Goal: Task Accomplishment & Management: Manage account settings

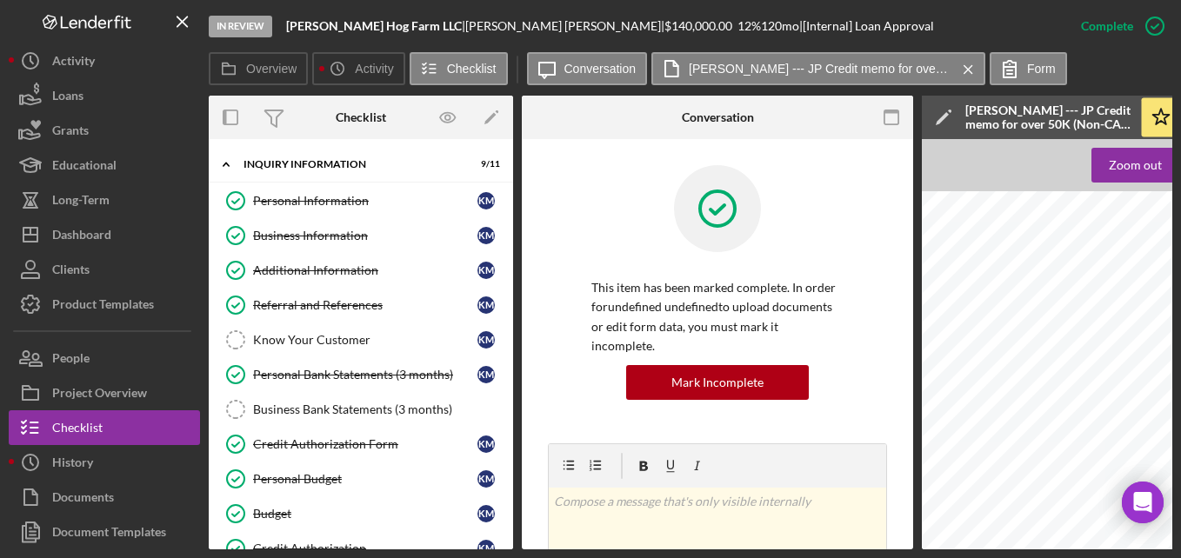
scroll to position [261, 0]
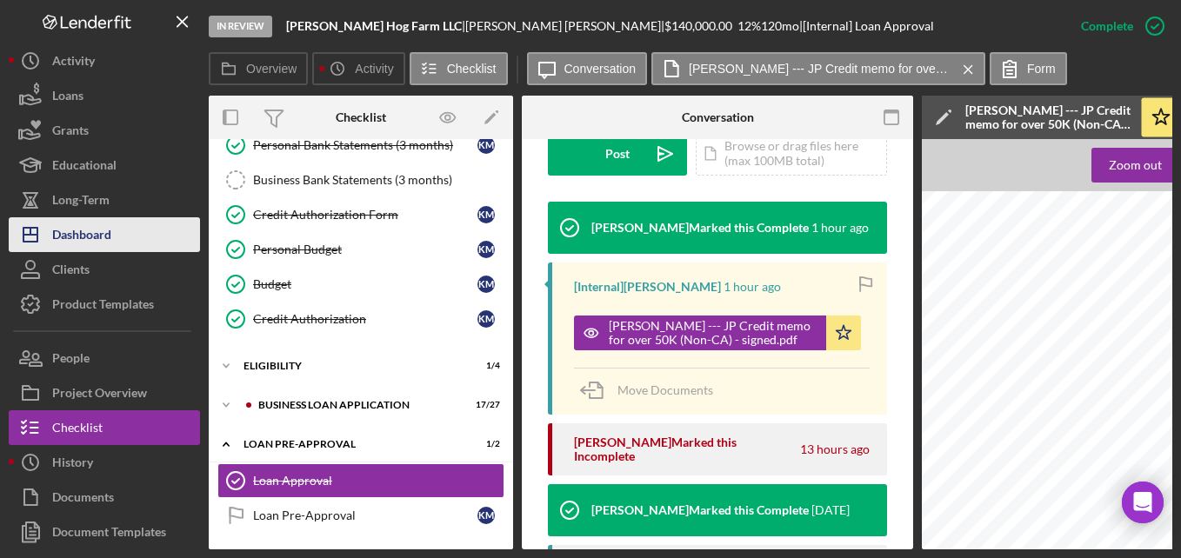
drag, startPoint x: 119, startPoint y: 243, endPoint x: 133, endPoint y: 250, distance: 16.0
click at [119, 243] on button "Icon/Dashboard Dashboard" at bounding box center [104, 234] width 191 height 35
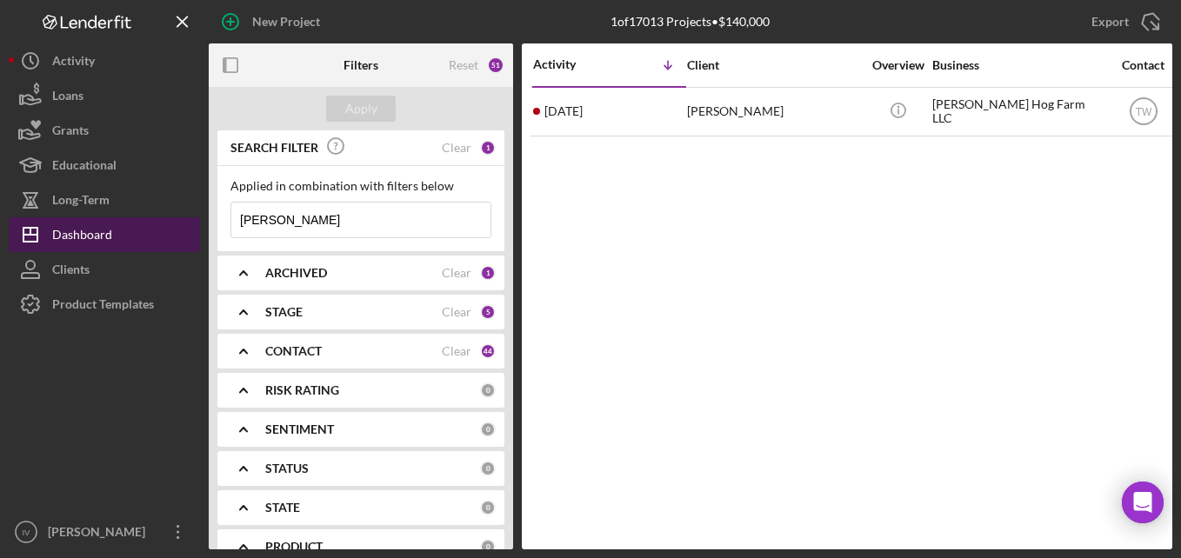
drag, startPoint x: 360, startPoint y: 221, endPoint x: 165, endPoint y: 226, distance: 194.9
click at [165, 226] on div "New Project 1 of 17013 Projects • $140,000 [PERSON_NAME] Export Icon/Export Fil…" at bounding box center [591, 275] width 1164 height 550
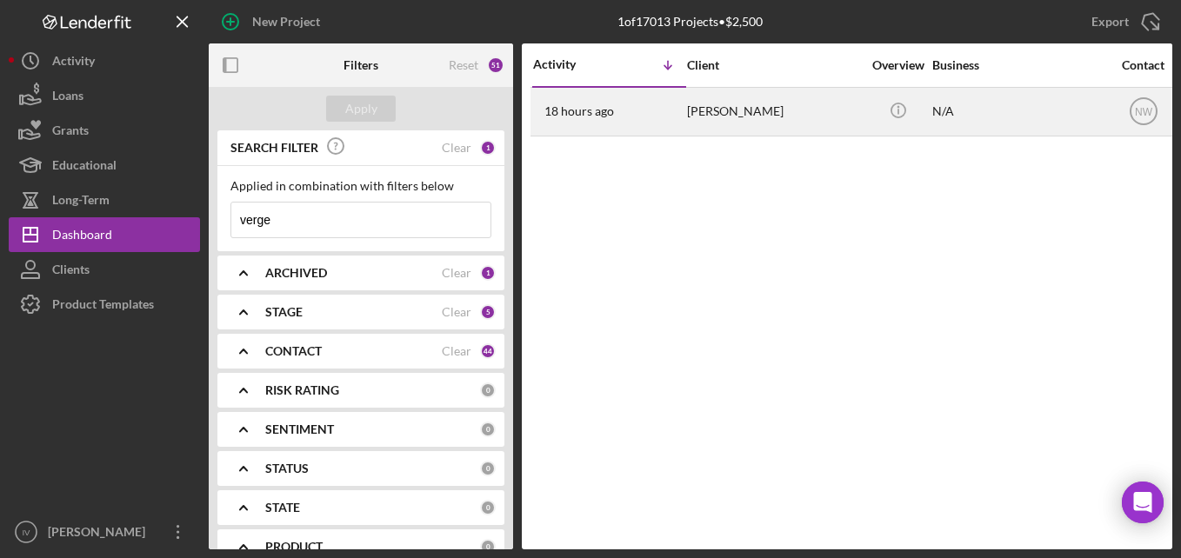
type input "verge"
click at [735, 115] on div "[PERSON_NAME]" at bounding box center [774, 112] width 174 height 46
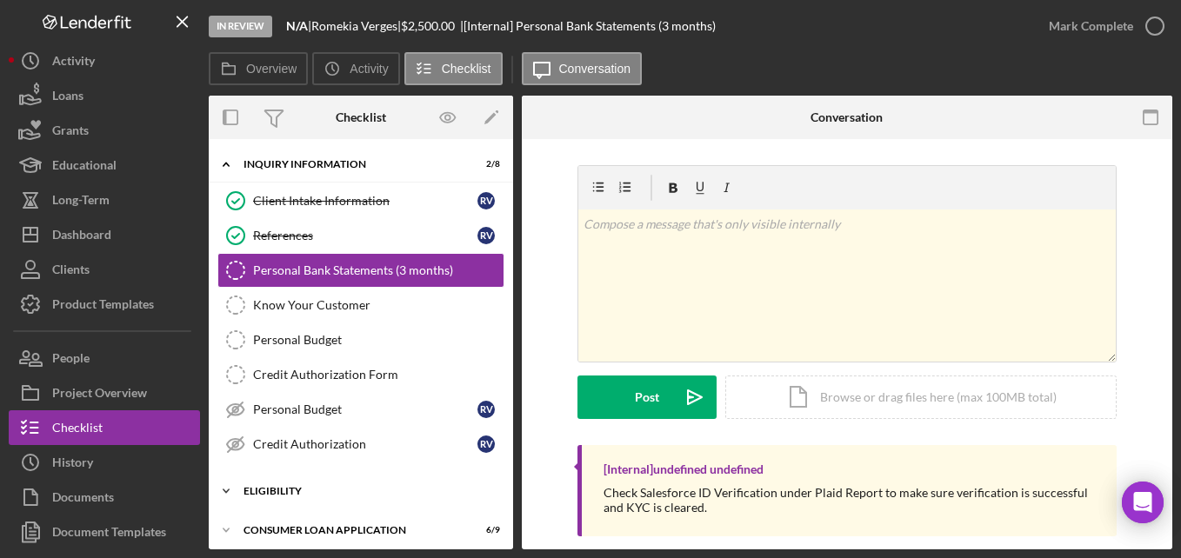
scroll to position [125, 0]
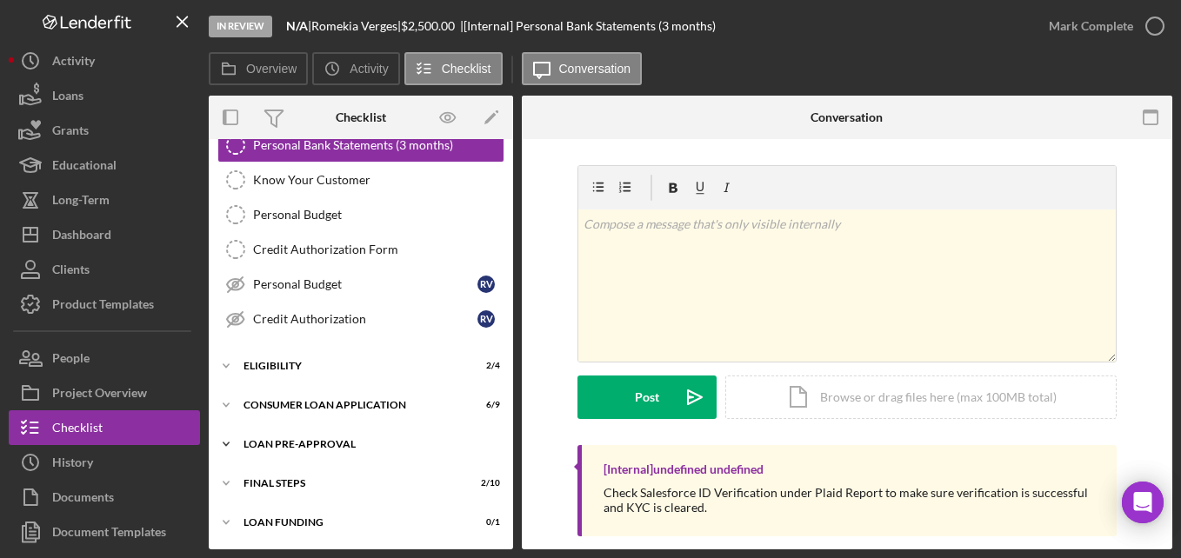
click at [341, 430] on div "Icon/Expander Loan Pre-Approval 2 / 2" at bounding box center [361, 444] width 304 height 35
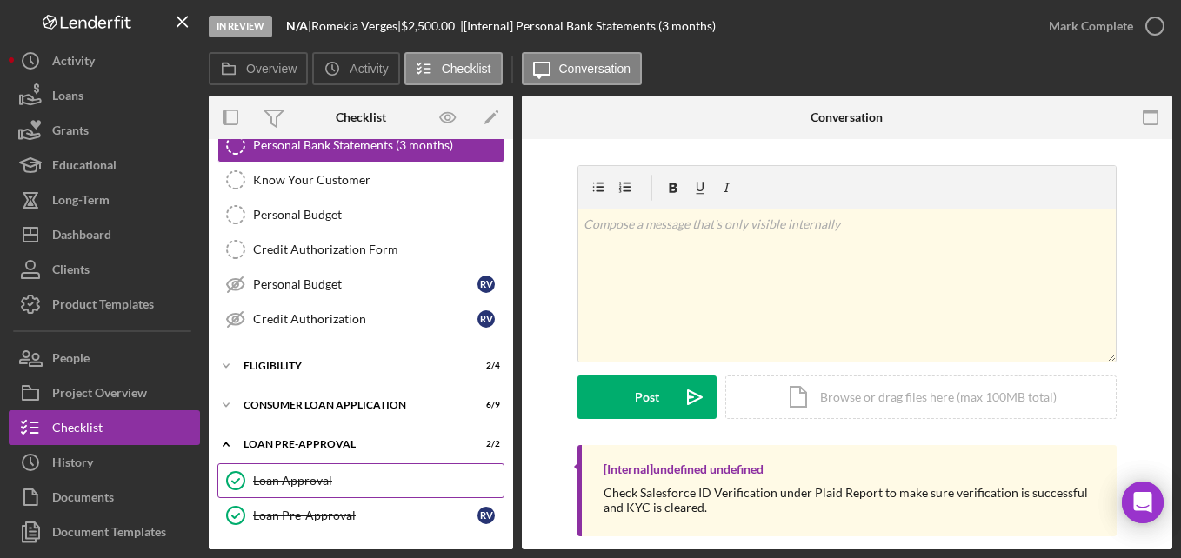
click at [327, 465] on link "Loan Approval Loan Approval" at bounding box center [360, 480] width 287 height 35
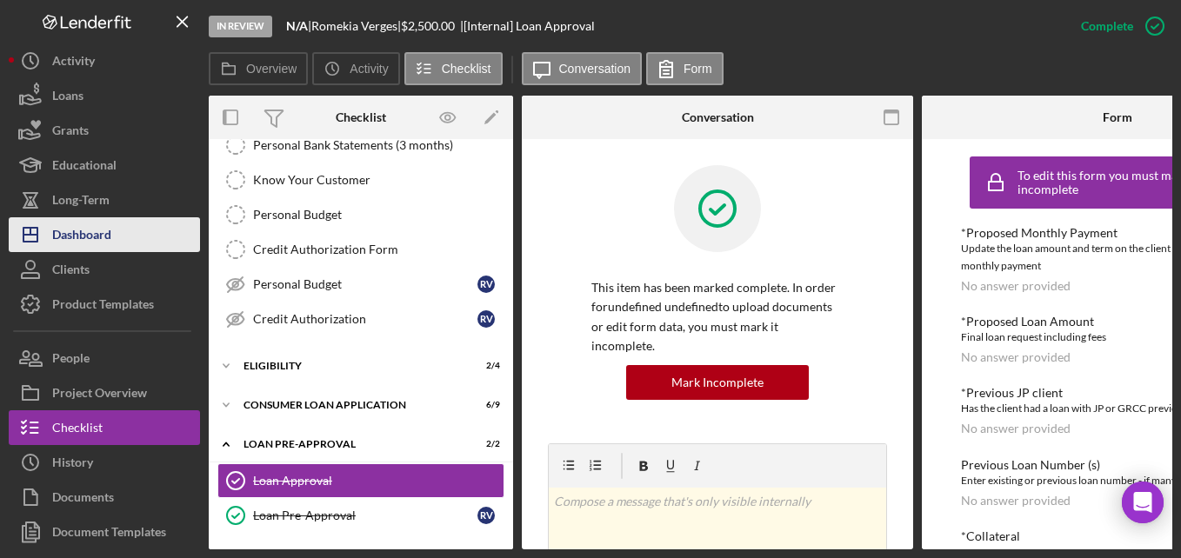
click at [100, 230] on div "Dashboard" at bounding box center [81, 236] width 59 height 39
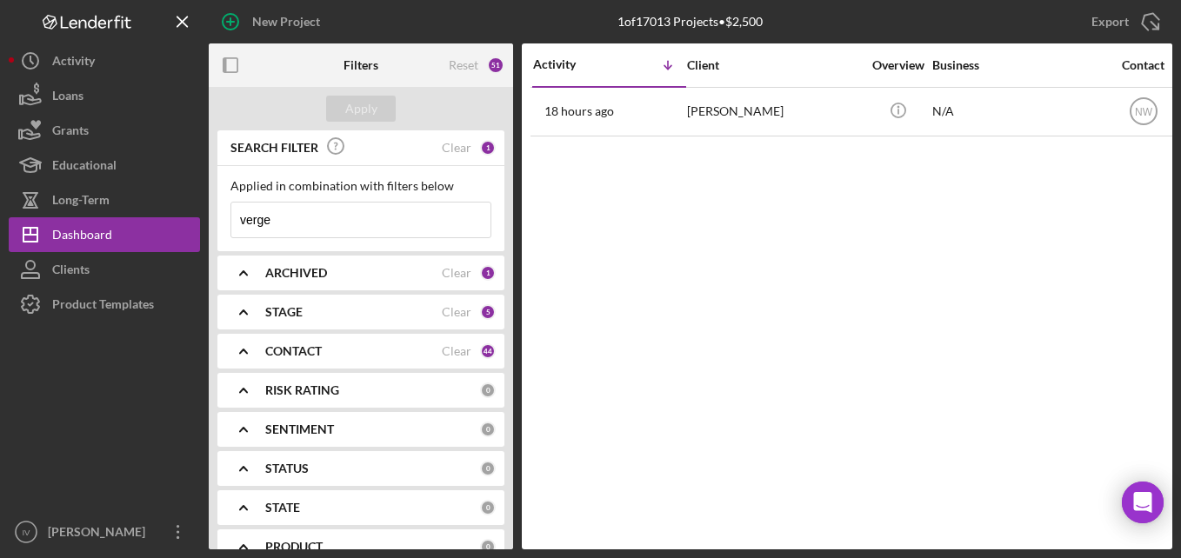
drag, startPoint x: 299, startPoint y: 229, endPoint x: 230, endPoint y: 224, distance: 68.8
click at [230, 225] on div "Applied in combination with filters below verge Icon/Menu Close" at bounding box center [360, 208] width 287 height 85
type input "[US_STATE]"
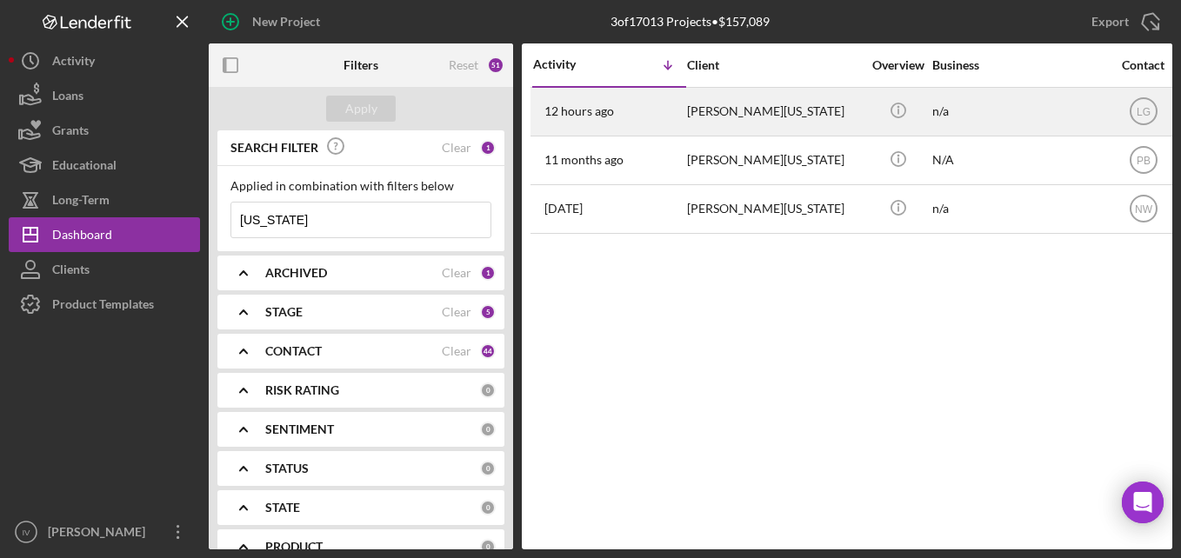
click at [777, 123] on div "[PERSON_NAME][US_STATE]" at bounding box center [774, 112] width 174 height 46
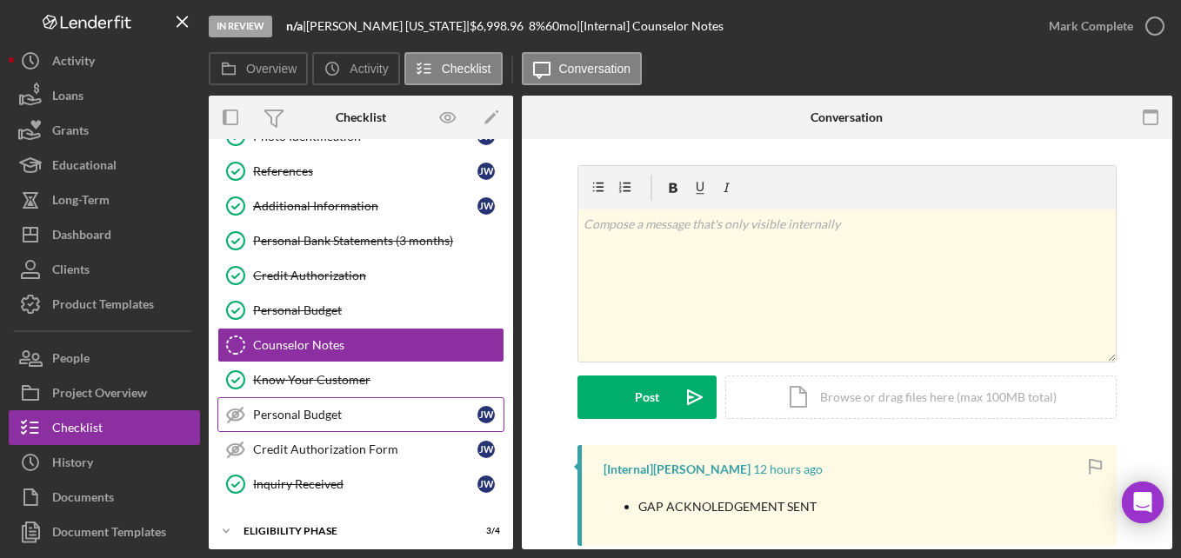
scroll to position [186, 0]
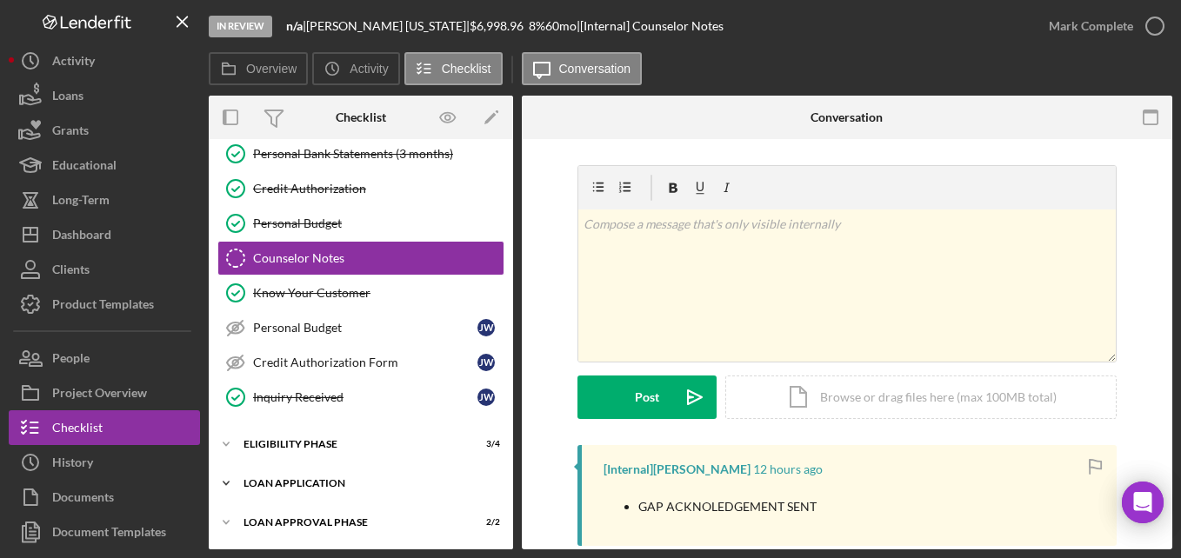
click at [308, 481] on div "Loan Application" at bounding box center [367, 483] width 248 height 10
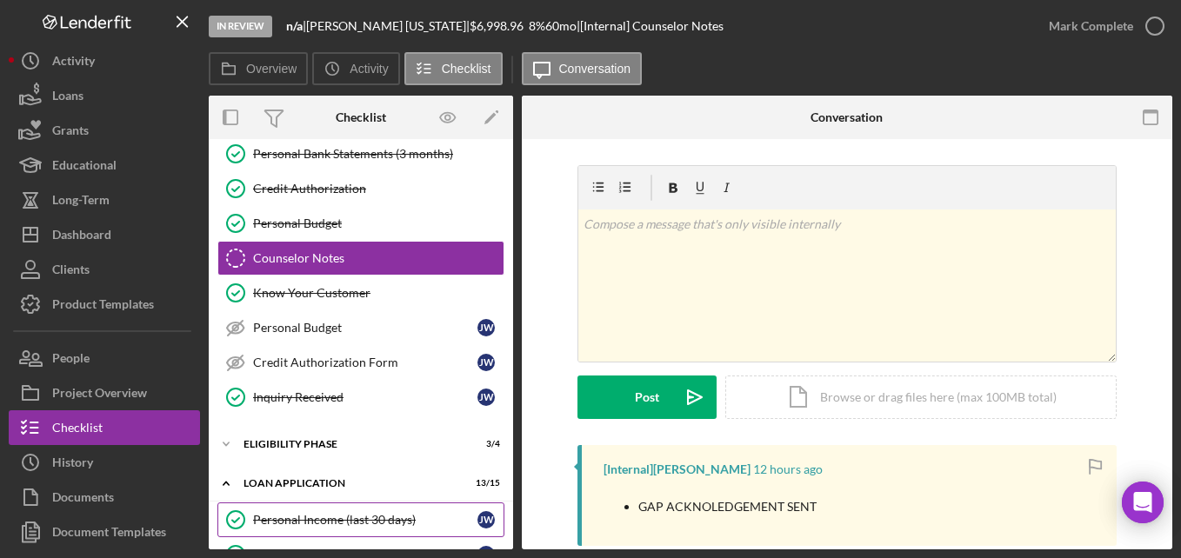
click at [336, 511] on link "Personal Income (last 30 days) Personal Income (last 30 days) [PERSON_NAME]" at bounding box center [360, 520] width 287 height 35
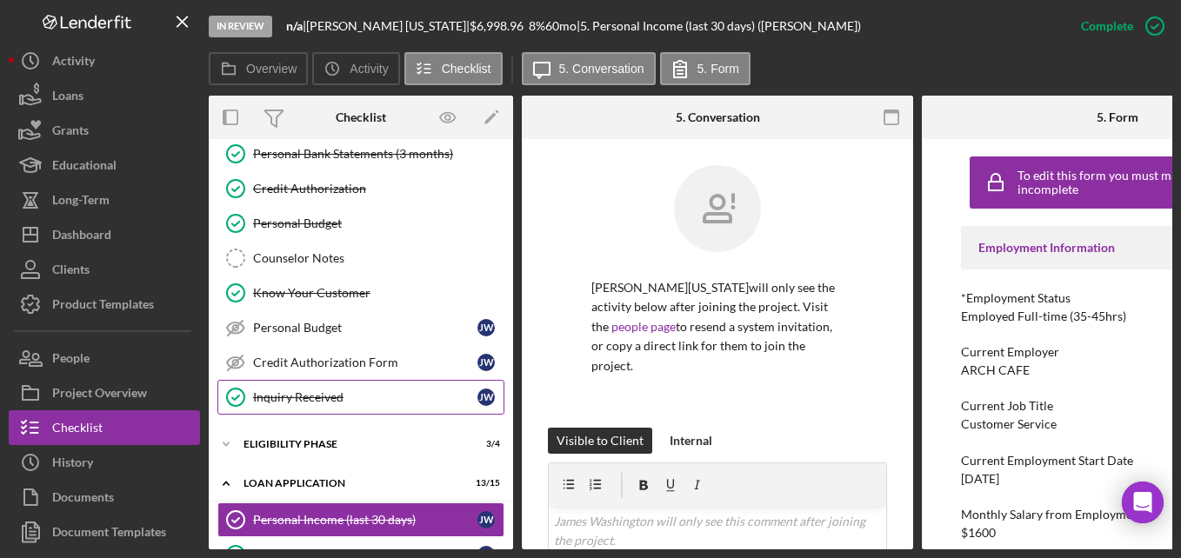
scroll to position [447, 0]
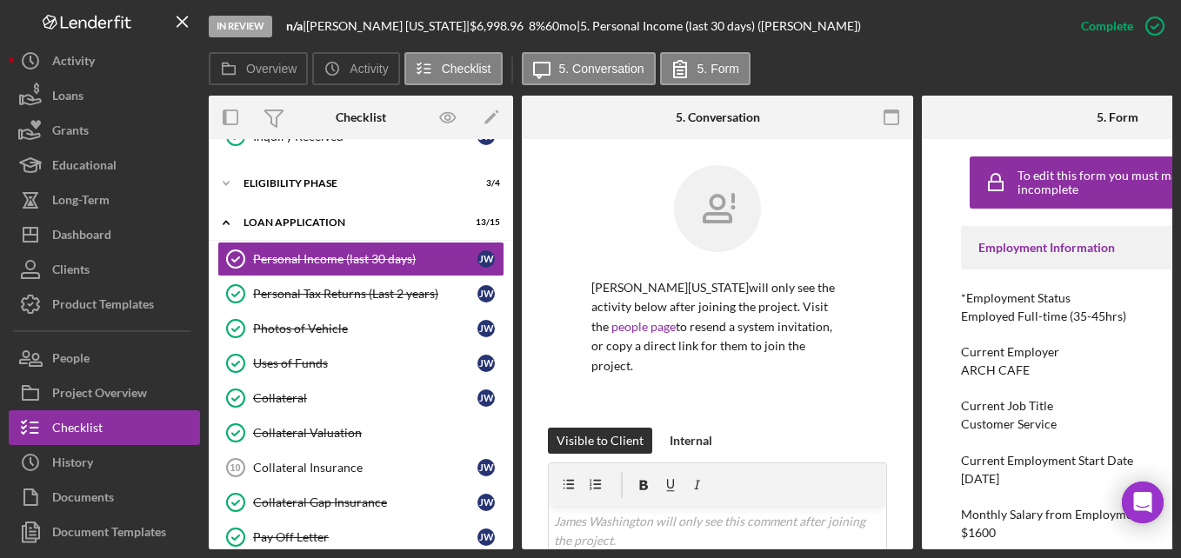
click at [281, 221] on div "Loan Application" at bounding box center [349, 222] width 213 height 10
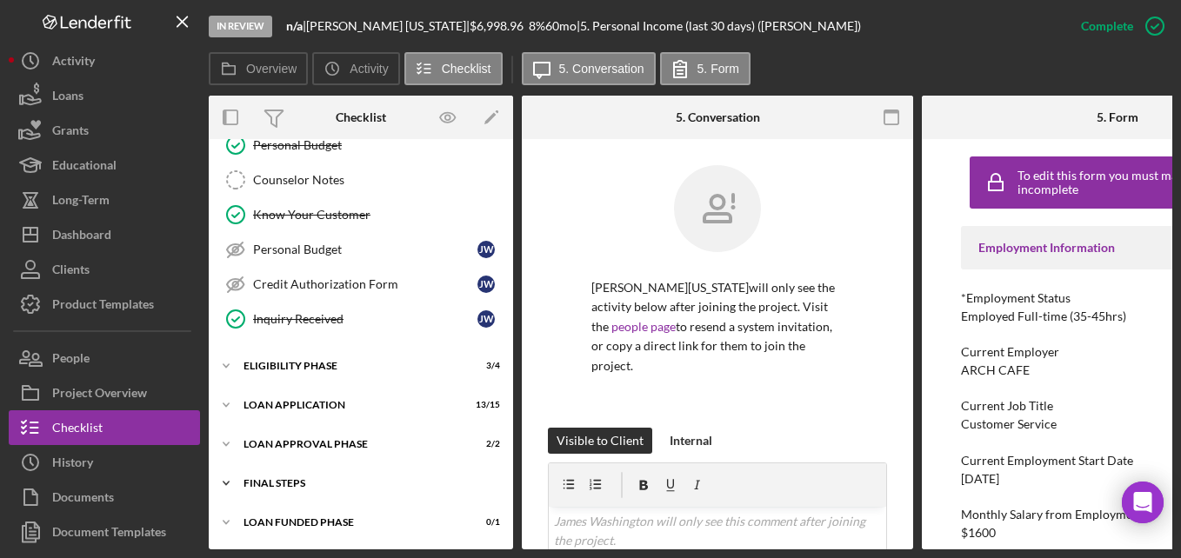
click at [280, 478] on div "FINAL STEPS" at bounding box center [367, 483] width 248 height 10
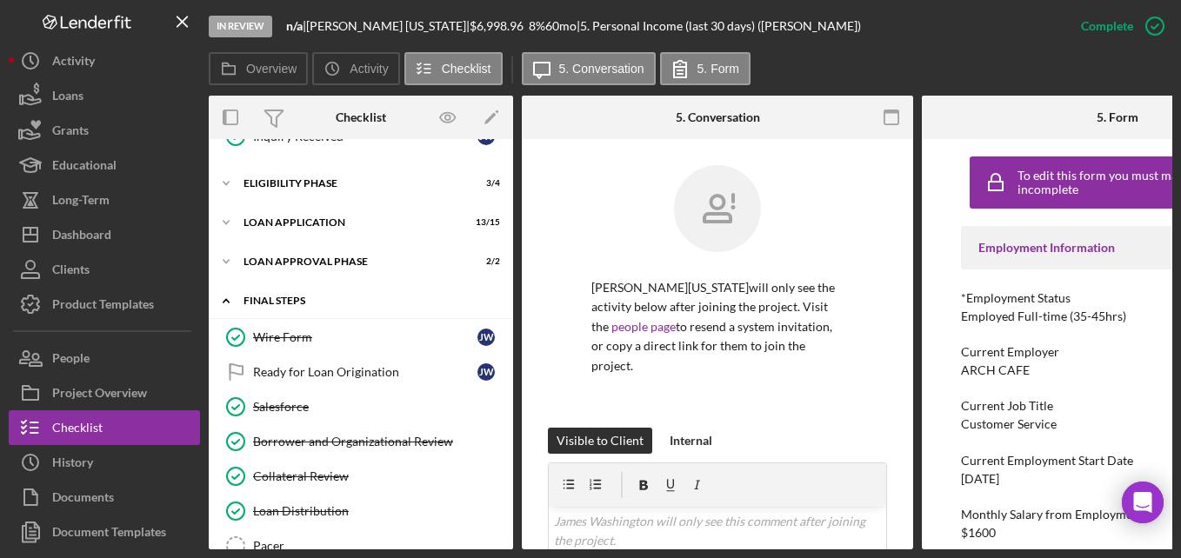
click at [261, 297] on div "FINAL STEPS" at bounding box center [367, 301] width 248 height 10
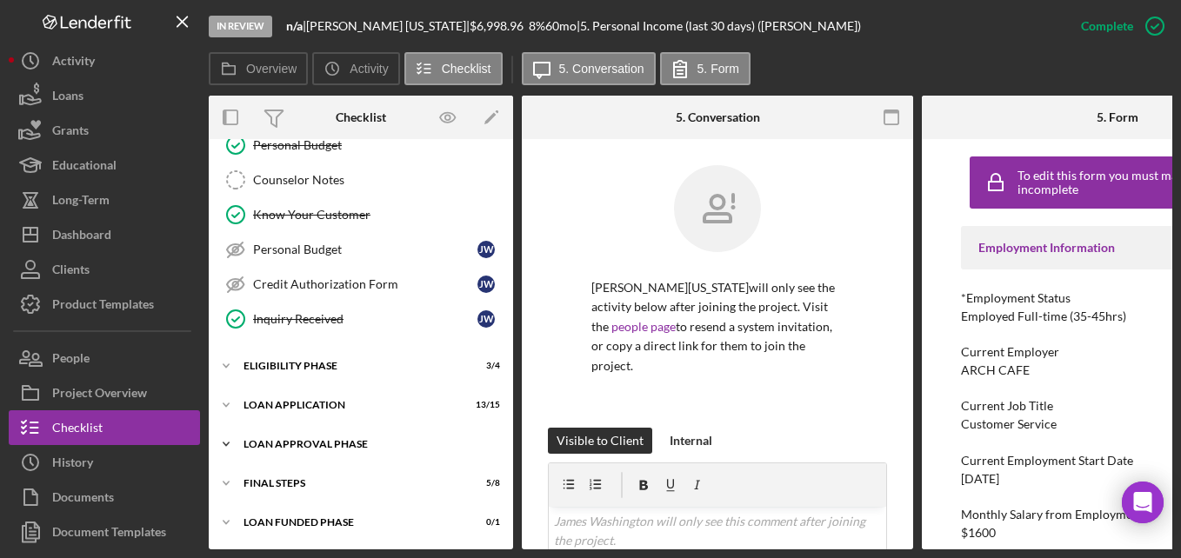
click at [290, 432] on div "Icon/Expander Loan Approval Phase 2 / 2" at bounding box center [361, 444] width 304 height 35
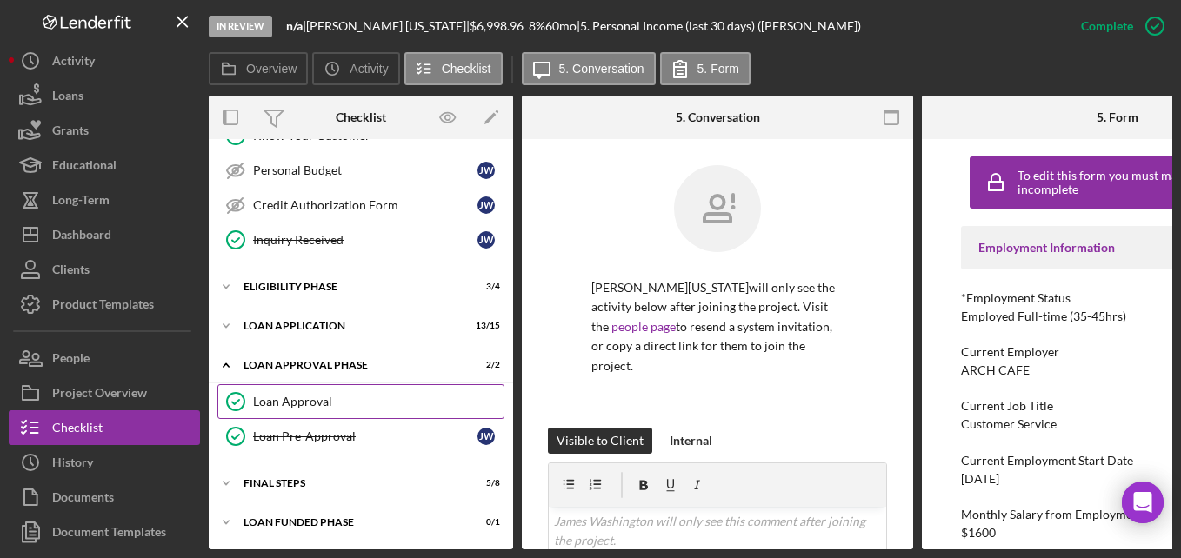
click at [320, 405] on link "Loan Approval Loan Approval" at bounding box center [360, 401] width 287 height 35
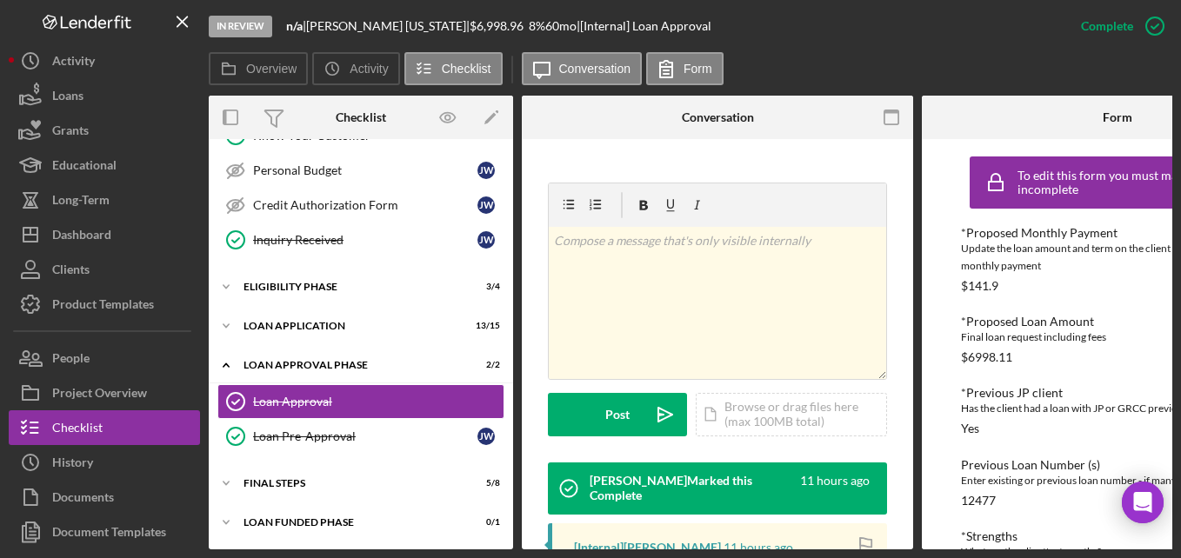
scroll to position [435, 0]
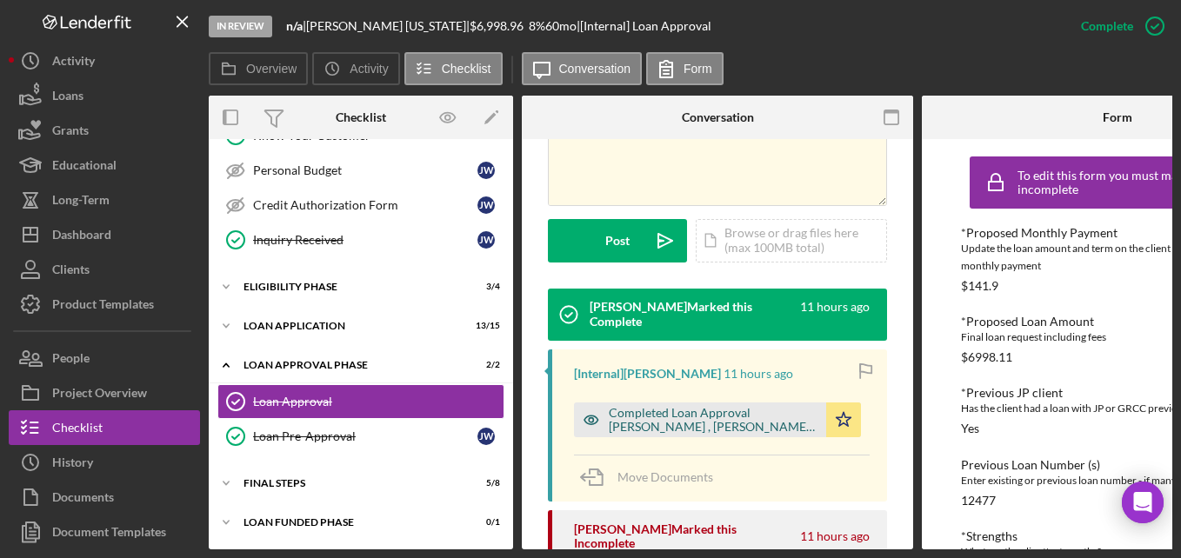
click at [700, 406] on div "Completed Loan Approval [PERSON_NAME] , [PERSON_NAME][US_STATE].pdf" at bounding box center [713, 420] width 209 height 28
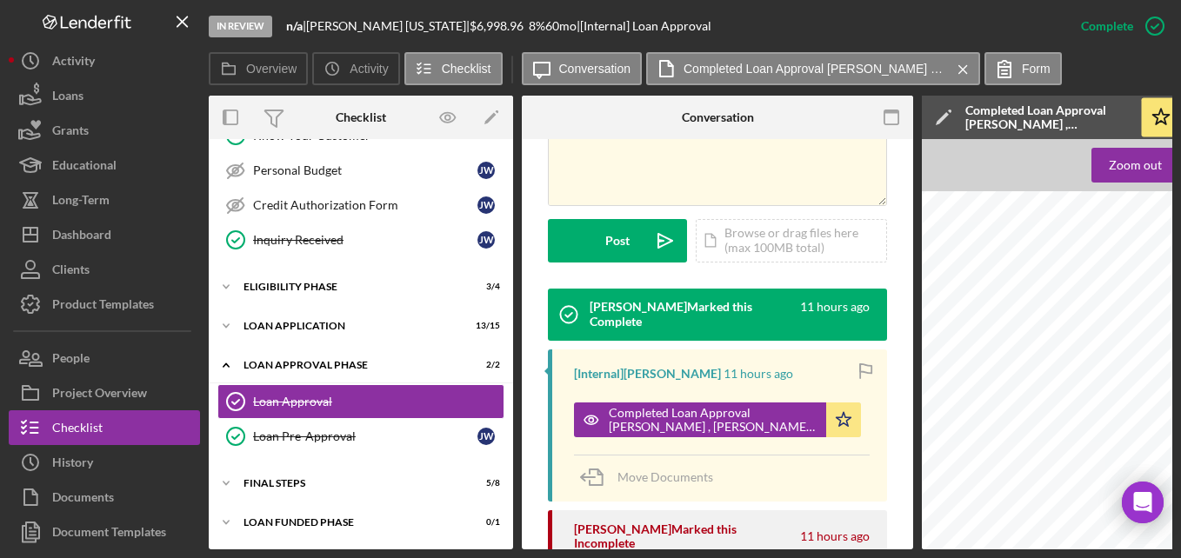
scroll to position [1043, 0]
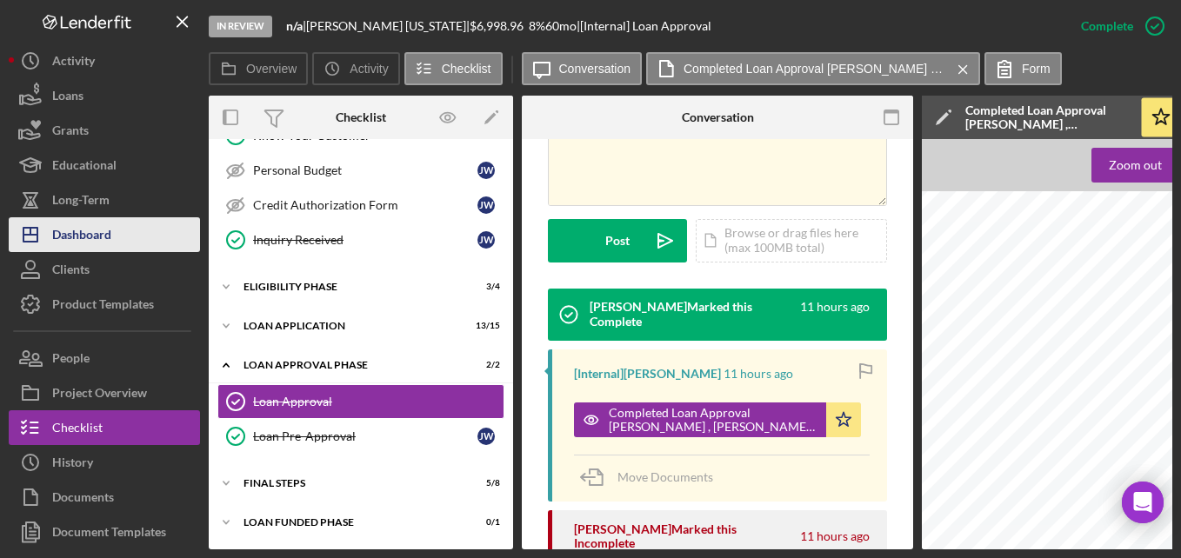
drag, startPoint x: 100, startPoint y: 228, endPoint x: 194, endPoint y: 243, distance: 95.2
click at [100, 228] on div "Dashboard" at bounding box center [81, 236] width 59 height 39
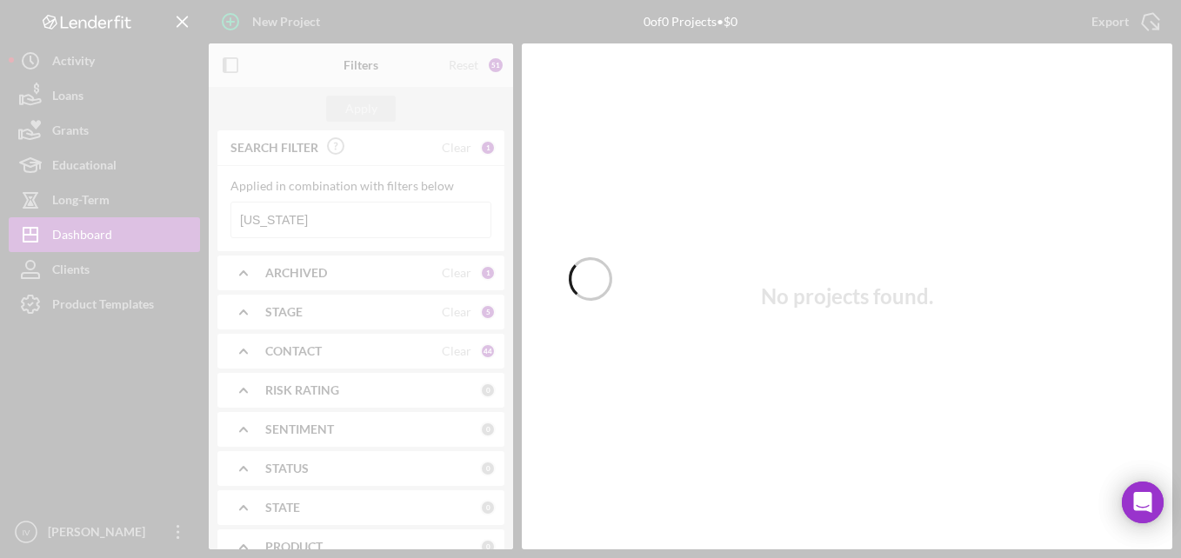
click at [379, 219] on div at bounding box center [590, 279] width 1181 height 558
click at [325, 222] on div at bounding box center [590, 279] width 1181 height 558
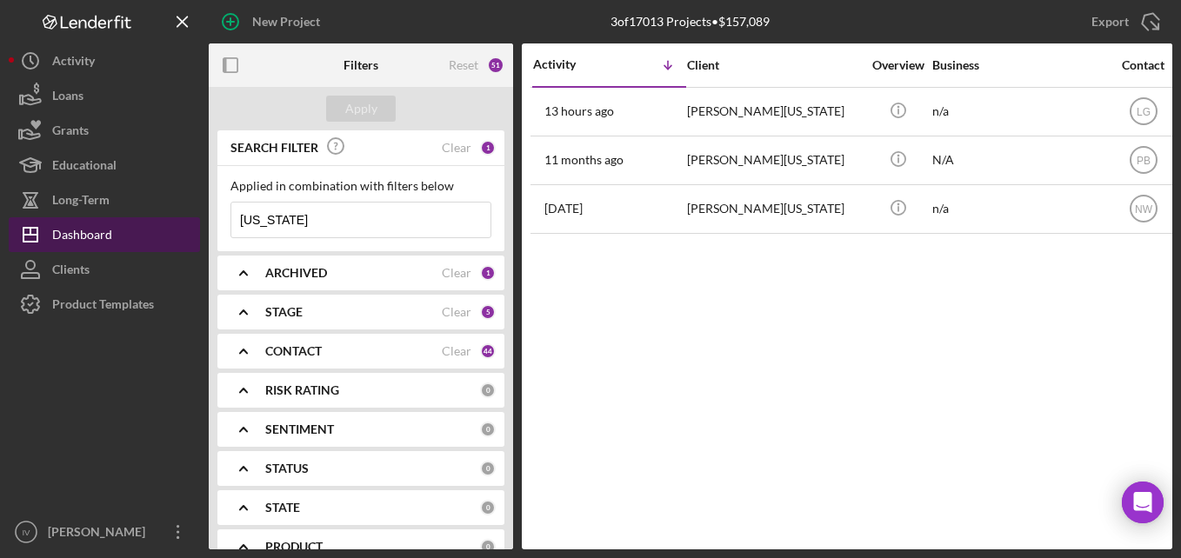
drag, startPoint x: 345, startPoint y: 230, endPoint x: 137, endPoint y: 230, distance: 207.8
click at [137, 230] on div "New Project 3 of 17013 Projects • $157,089 [US_STATE] Export Icon/Export Filter…" at bounding box center [591, 275] width 1164 height 550
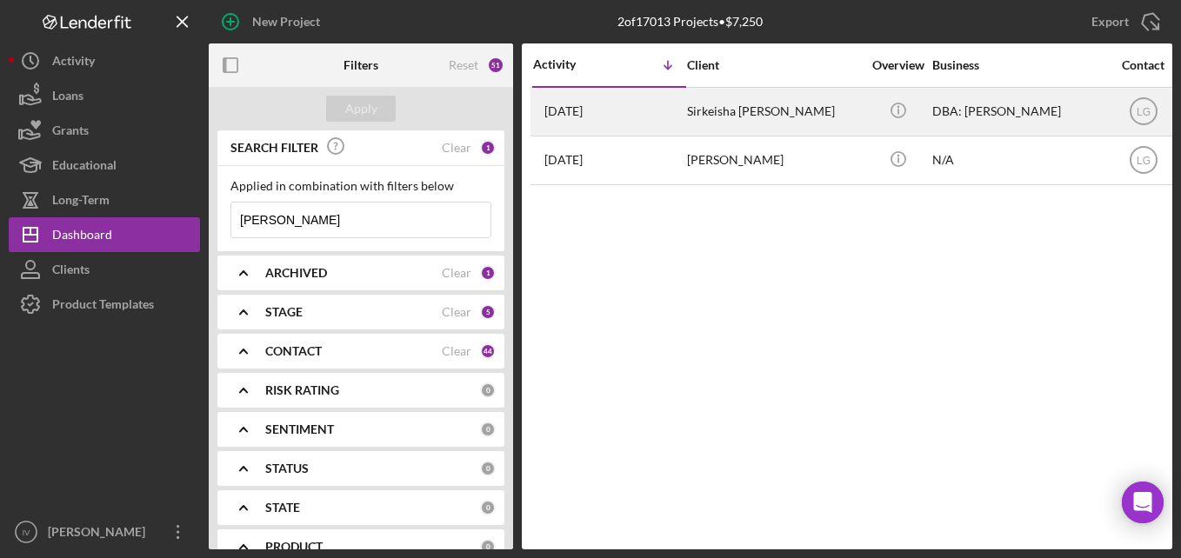
type input "[PERSON_NAME]"
click at [690, 105] on div "Sirkeisha [PERSON_NAME]" at bounding box center [774, 112] width 174 height 46
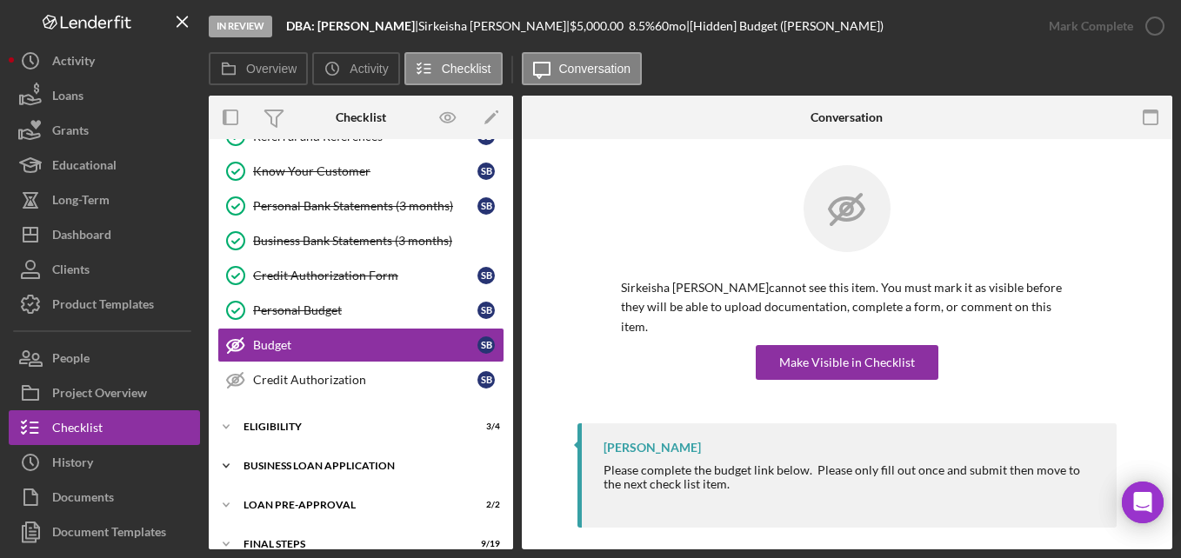
scroll to position [230, 0]
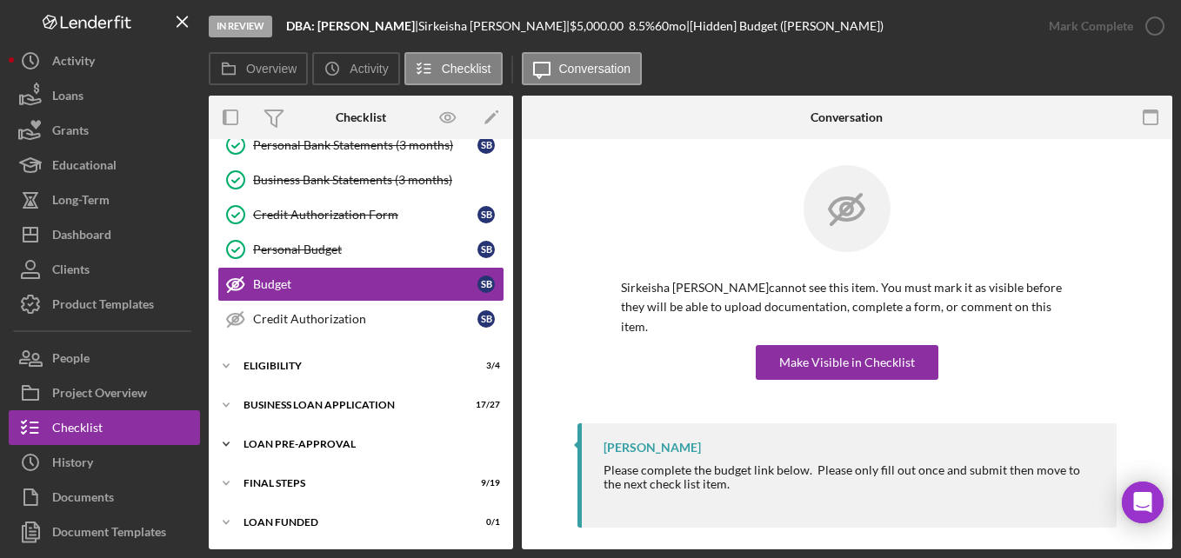
click at [310, 442] on div "LOAN PRE-APPROVAL" at bounding box center [367, 444] width 248 height 10
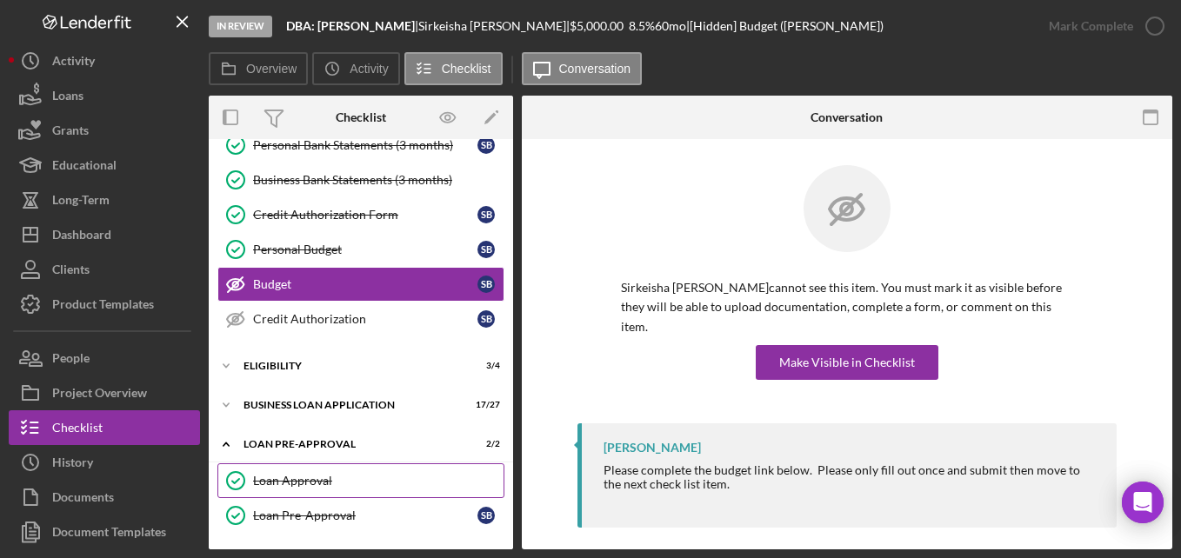
click at [303, 471] on link "Loan Approval Loan Approval" at bounding box center [360, 480] width 287 height 35
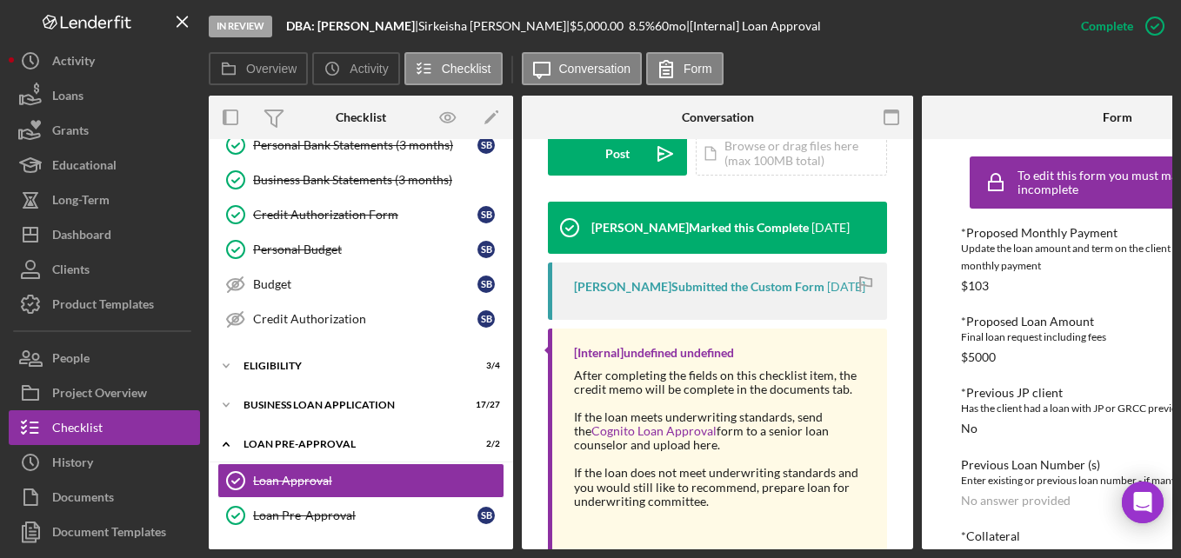
scroll to position [609, 0]
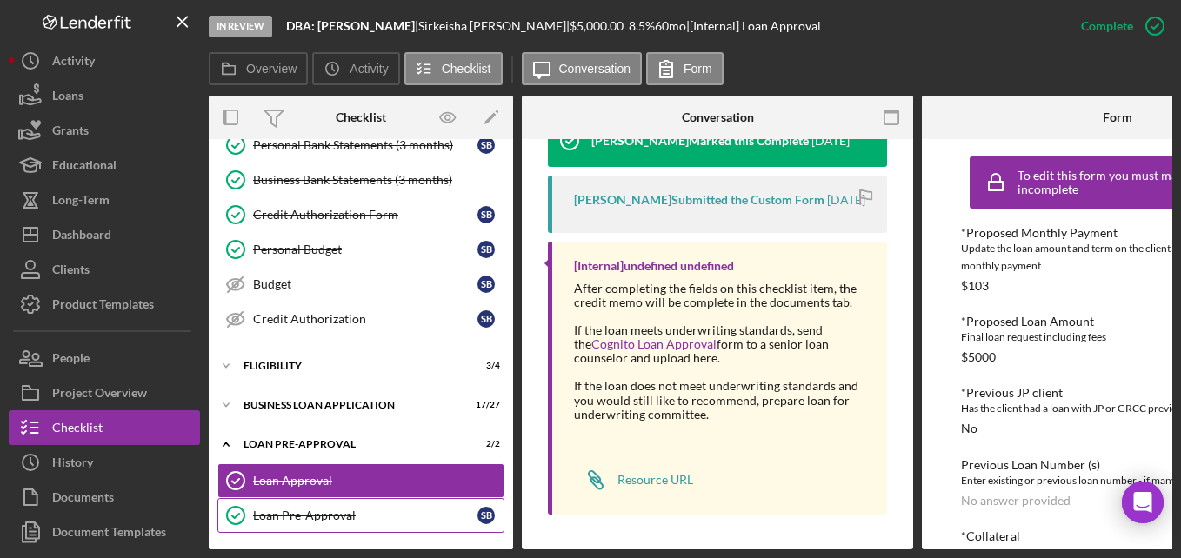
click at [318, 499] on link "Loan Pre-Approval Loan Pre-Approval S B" at bounding box center [360, 515] width 287 height 35
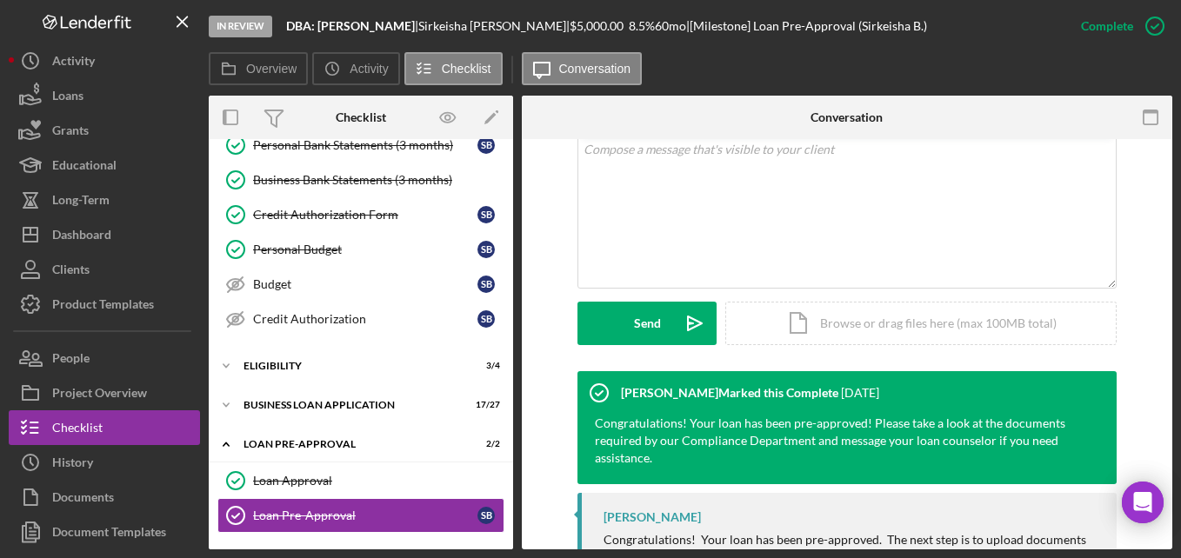
scroll to position [459, 0]
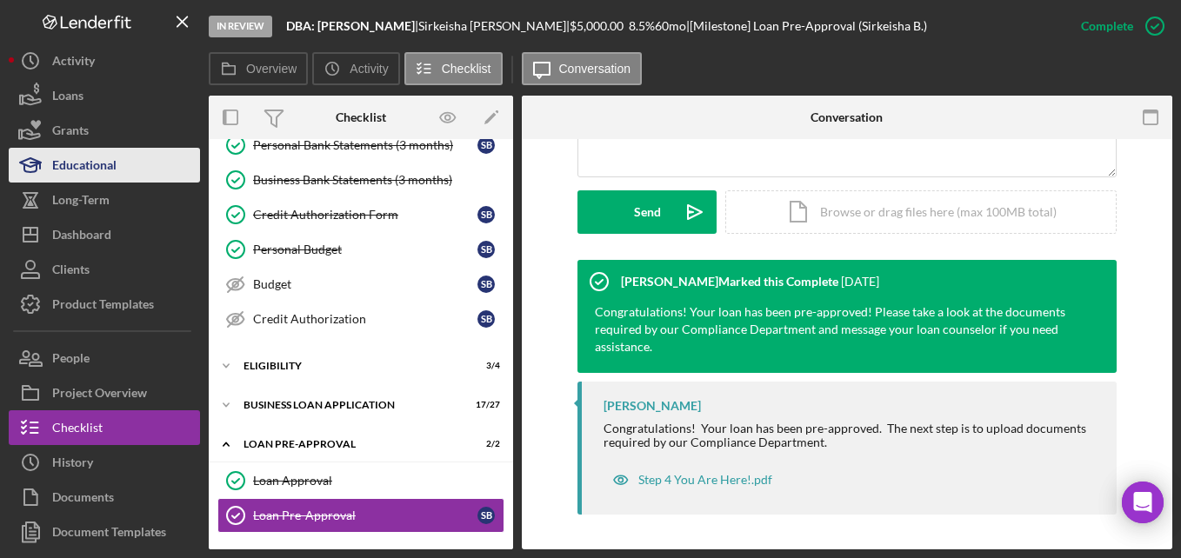
click at [98, 161] on div "Educational" at bounding box center [84, 167] width 64 height 39
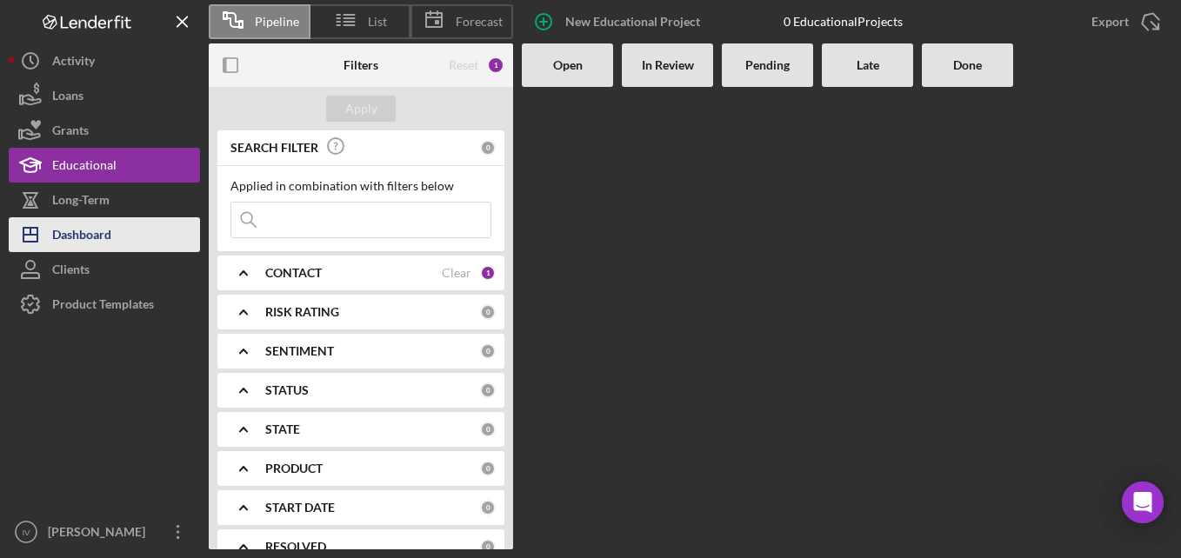
click at [97, 228] on div "Dashboard" at bounding box center [81, 236] width 59 height 39
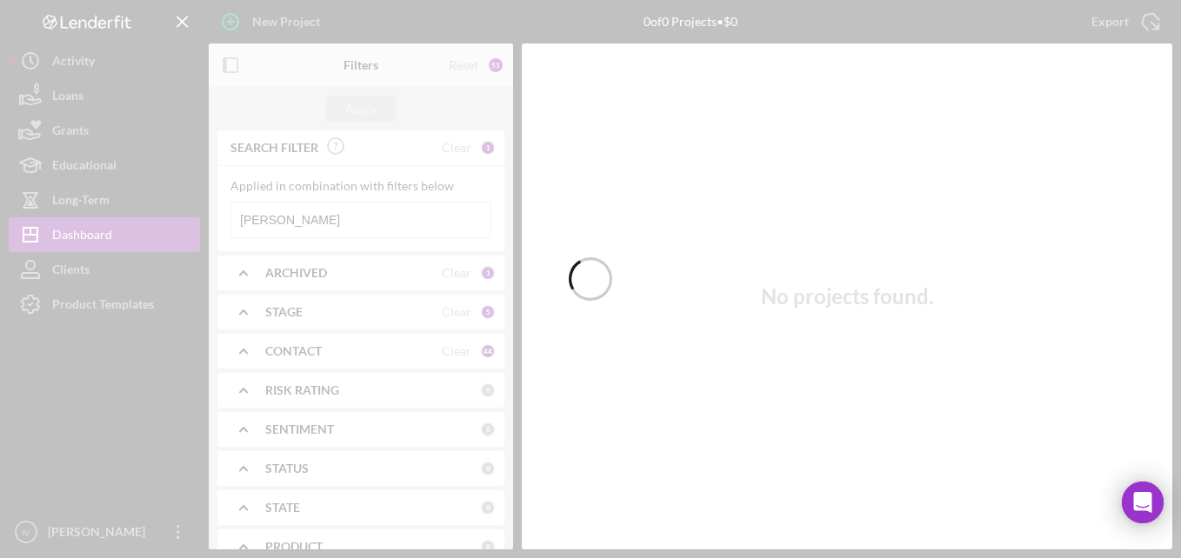
click at [313, 213] on div at bounding box center [590, 279] width 1181 height 558
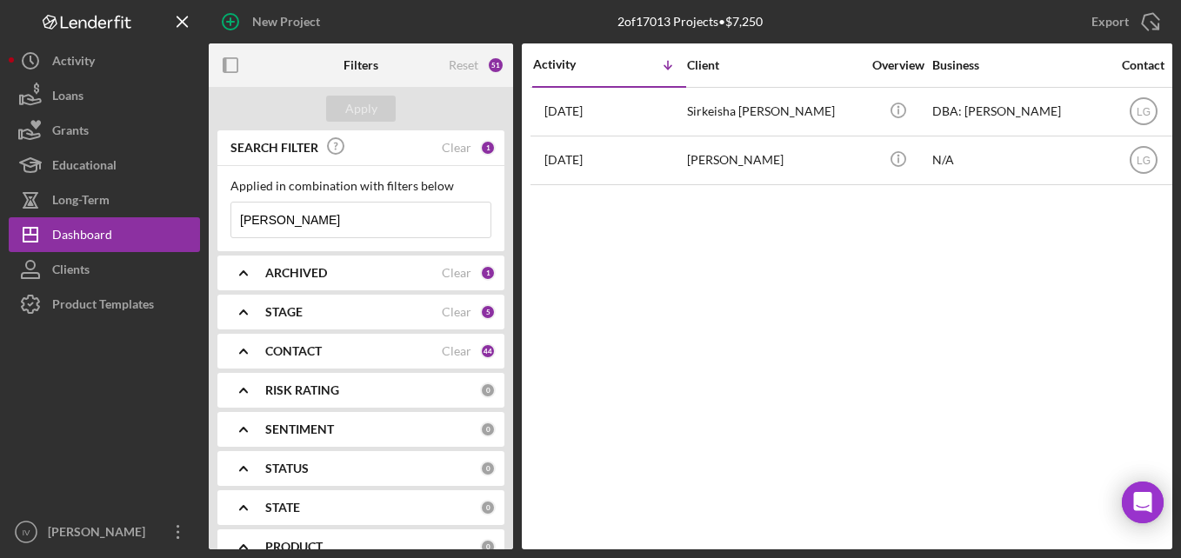
drag, startPoint x: 301, startPoint y: 222, endPoint x: 220, endPoint y: 245, distance: 84.2
click at [220, 245] on div "Applied in combination with filters below [PERSON_NAME] Icon/Menu Close" at bounding box center [360, 208] width 287 height 85
type input "young"
click at [220, 245] on div "Applied in combination with filters below young Icon/Menu Close" at bounding box center [360, 208] width 287 height 85
click at [374, 227] on input "young" at bounding box center [360, 220] width 259 height 35
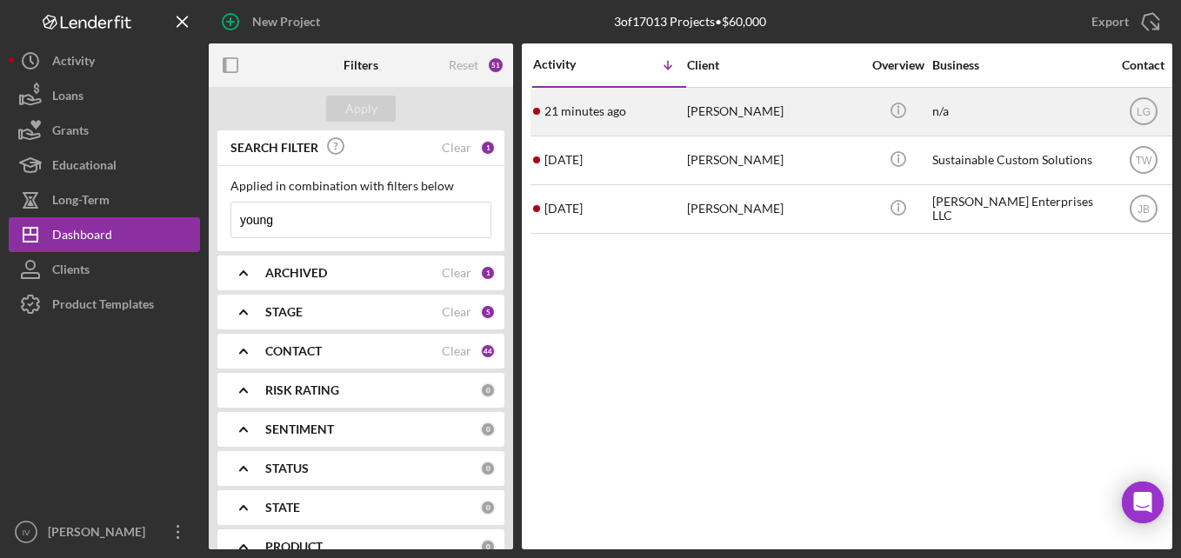
click at [675, 121] on div "21 minutes ago [PERSON_NAME]" at bounding box center [609, 112] width 152 height 46
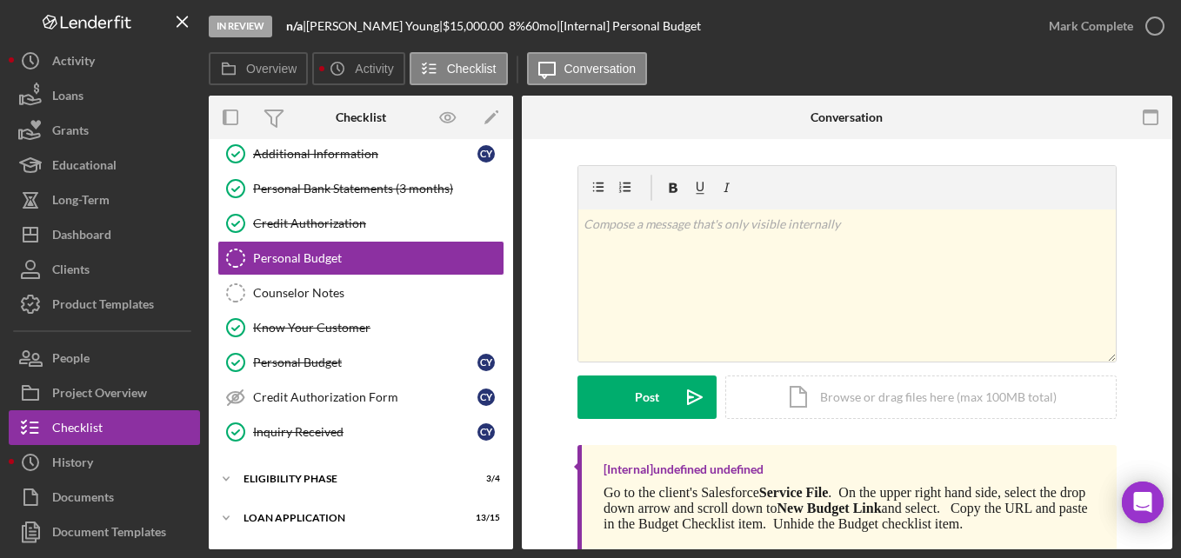
scroll to position [264, 0]
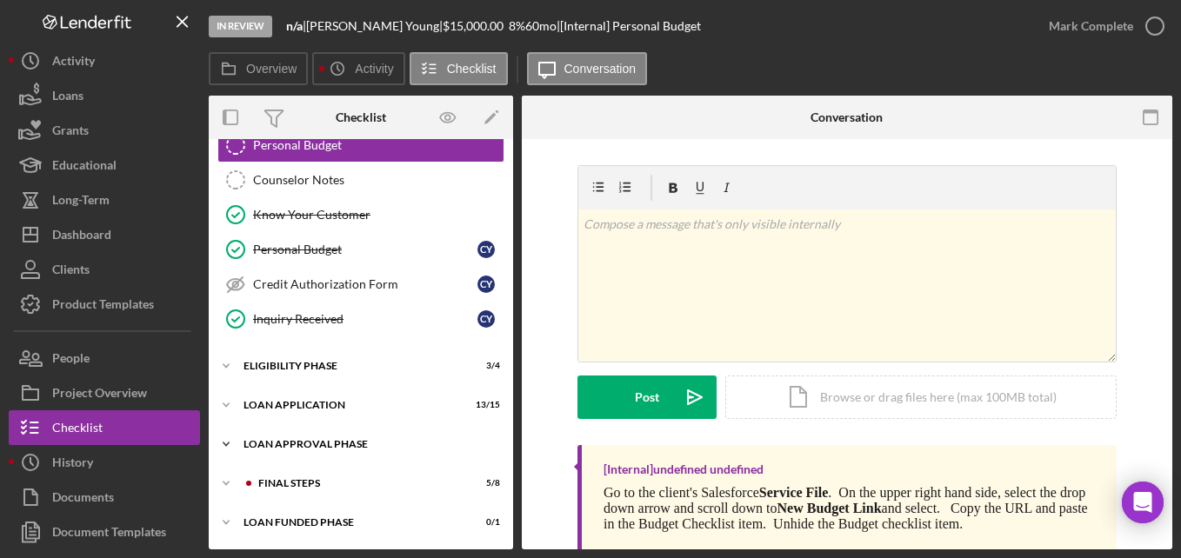
click at [354, 449] on div "Loan Approval Phase" at bounding box center [367, 444] width 248 height 10
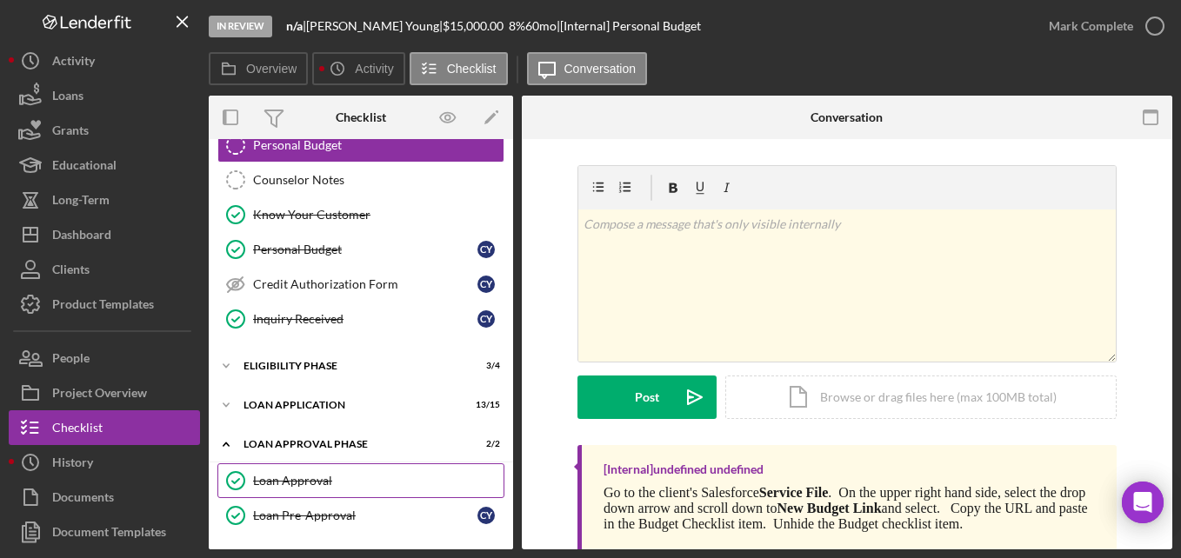
click at [345, 476] on div "Loan Approval" at bounding box center [378, 481] width 250 height 14
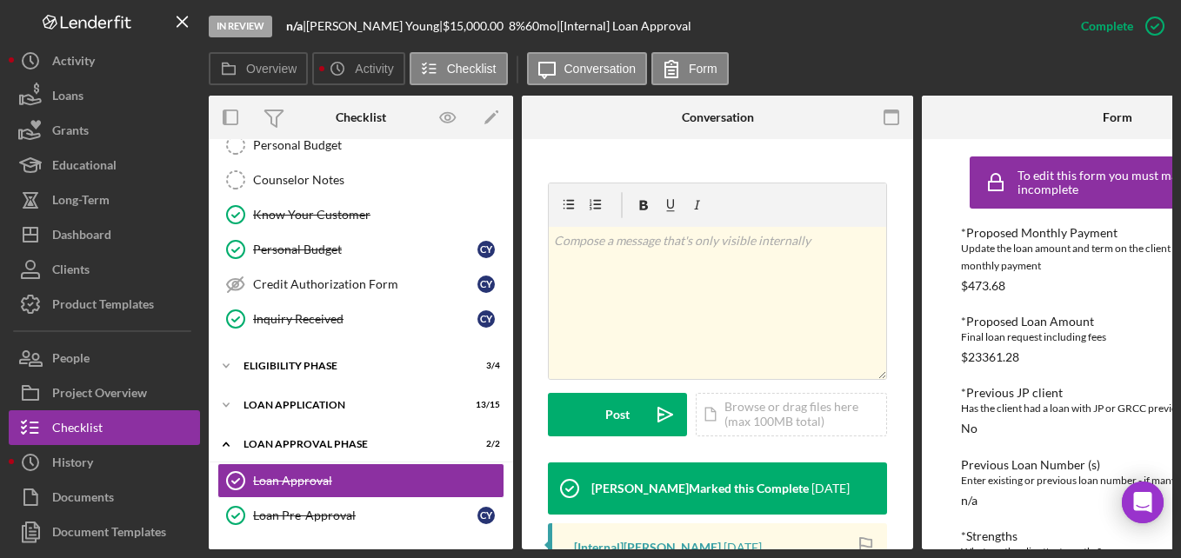
scroll to position [522, 0]
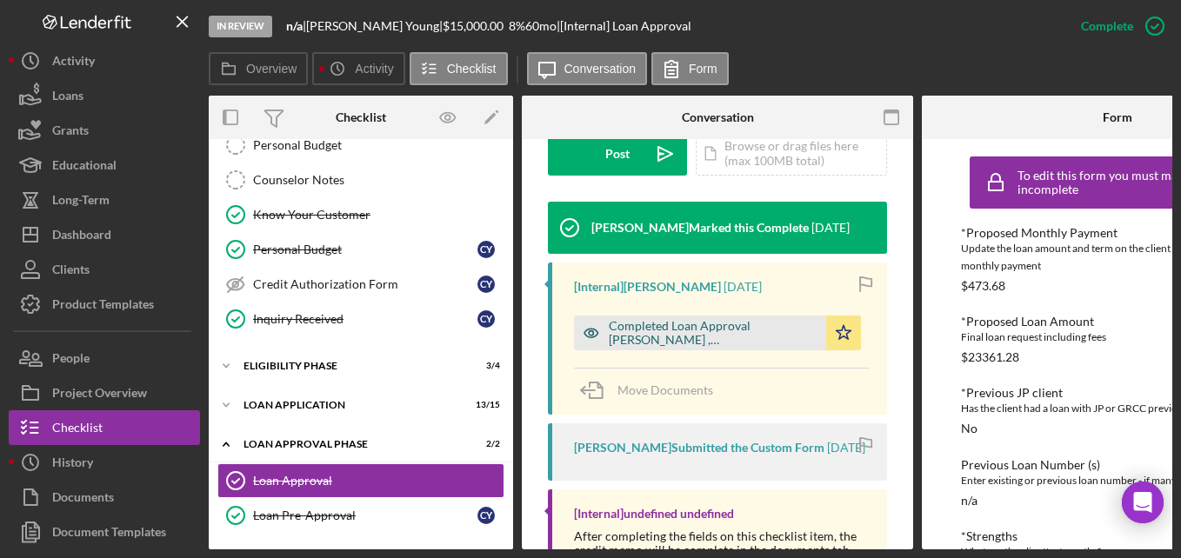
click at [742, 319] on div "Completed Loan Approval [PERSON_NAME] , [PERSON_NAME].pdf" at bounding box center [713, 333] width 209 height 28
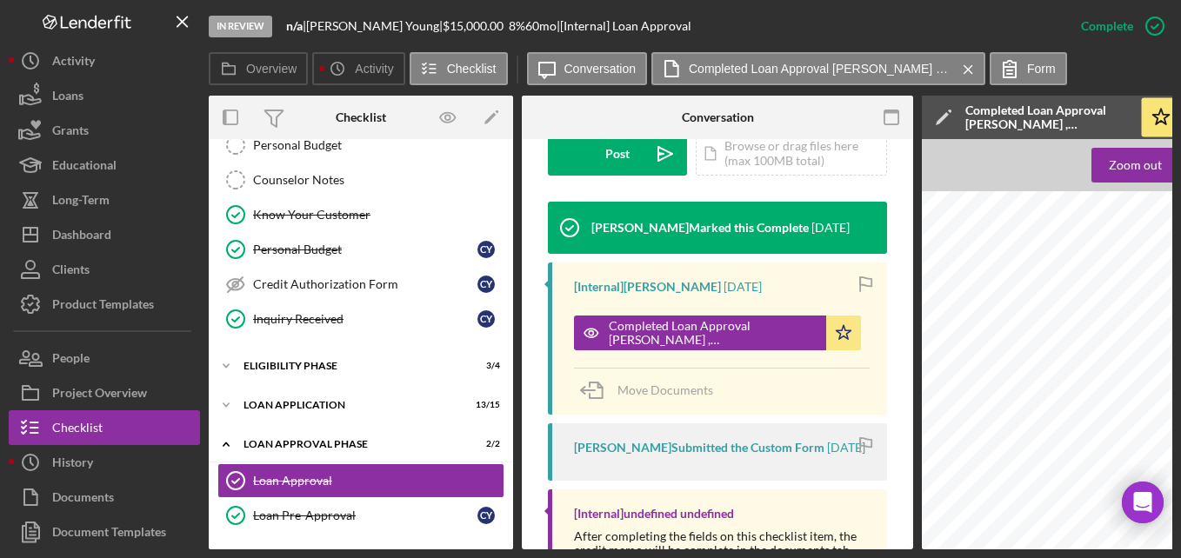
scroll to position [0, 0]
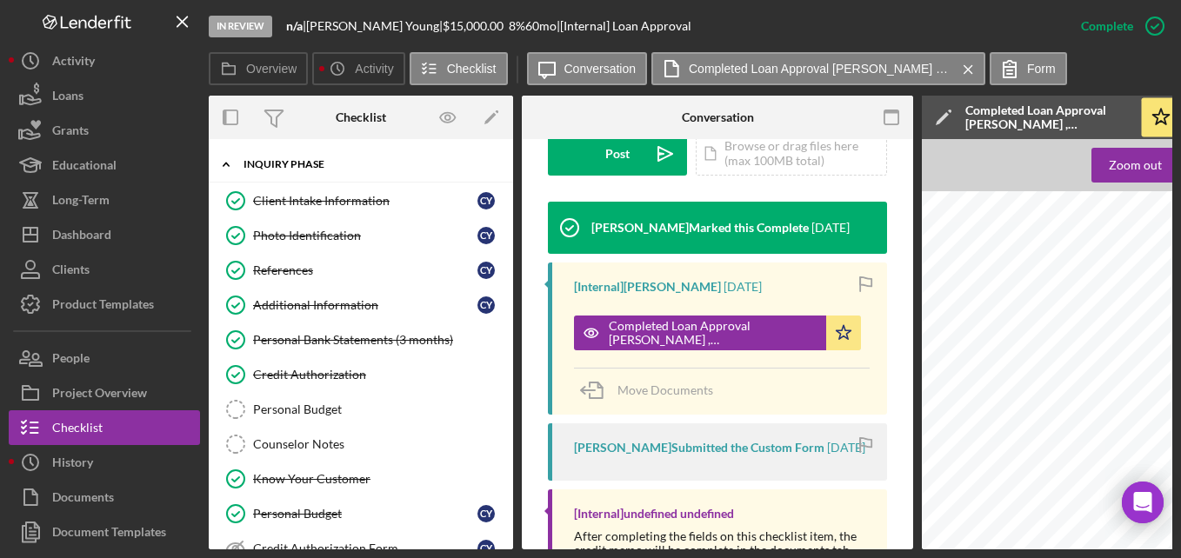
click at [301, 169] on div "Inquiry Phase" at bounding box center [367, 164] width 248 height 10
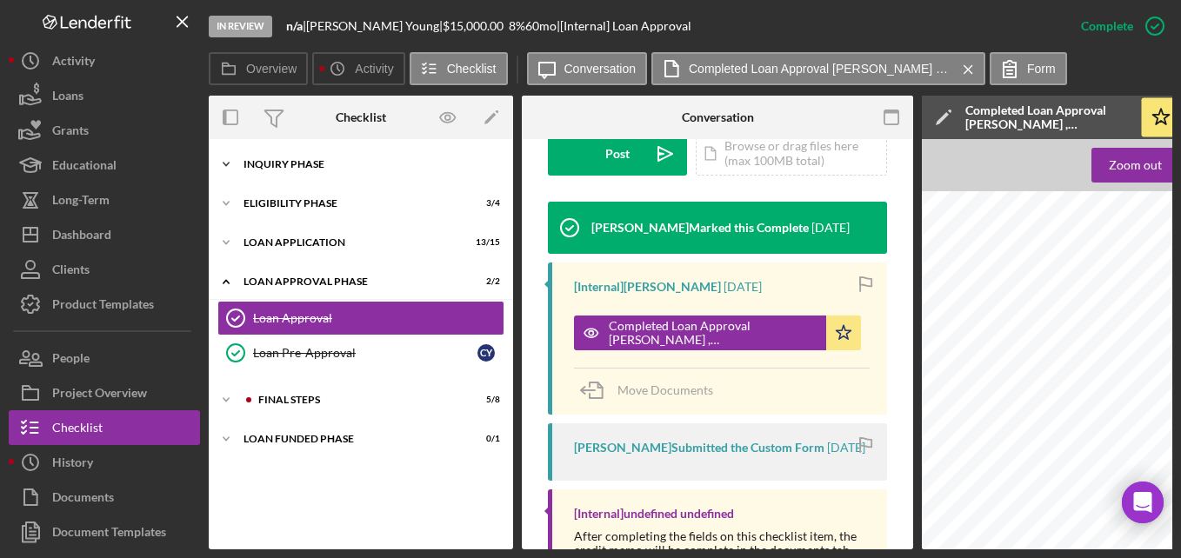
click at [304, 168] on div "Inquiry Phase" at bounding box center [367, 164] width 248 height 10
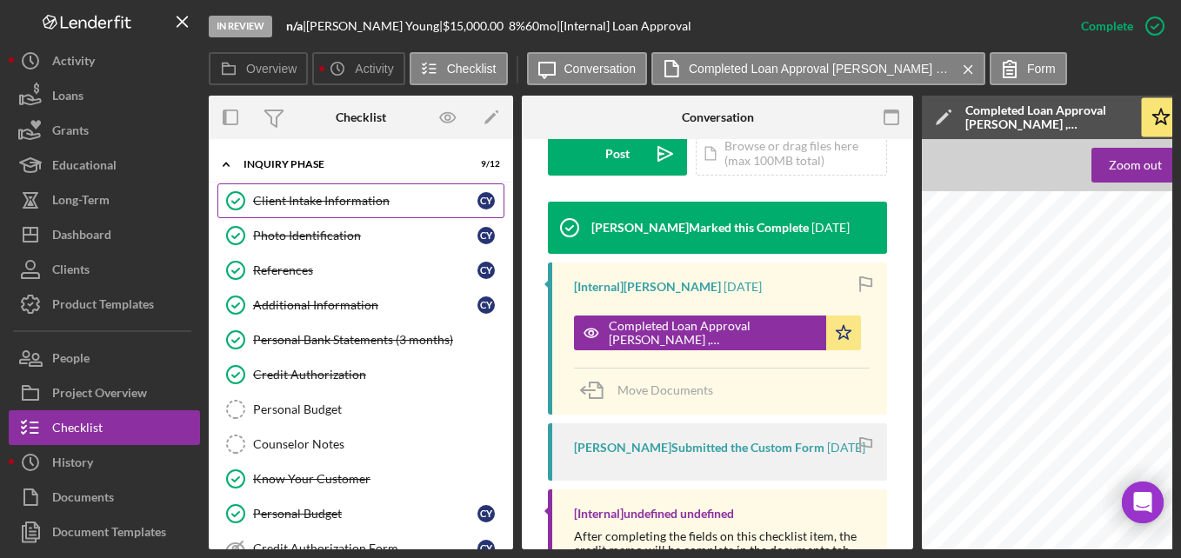
click at [301, 197] on div "Client Intake Information" at bounding box center [365, 201] width 224 height 14
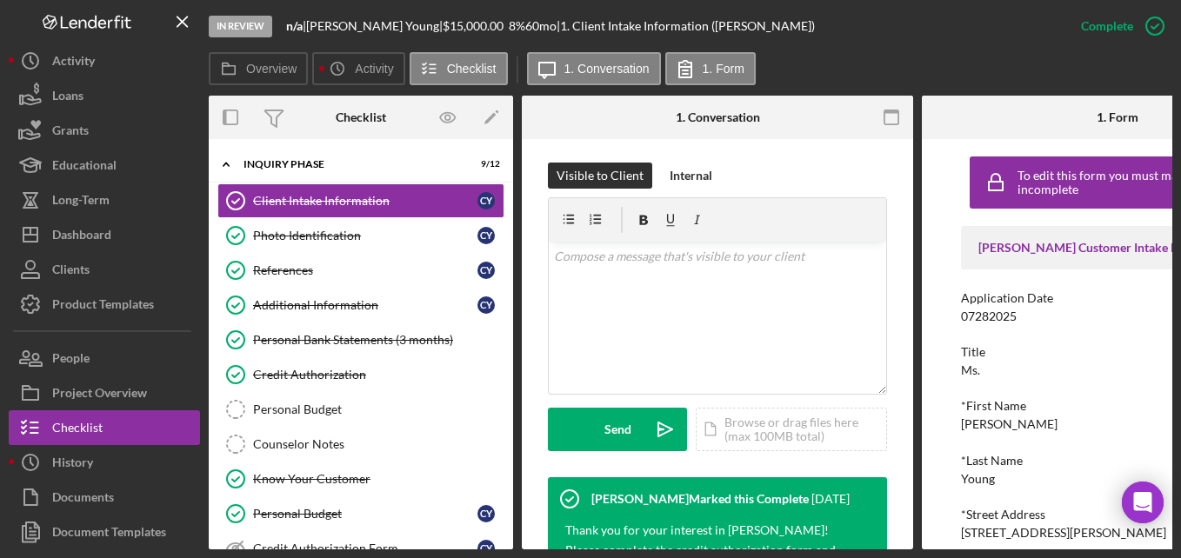
scroll to position [261, 0]
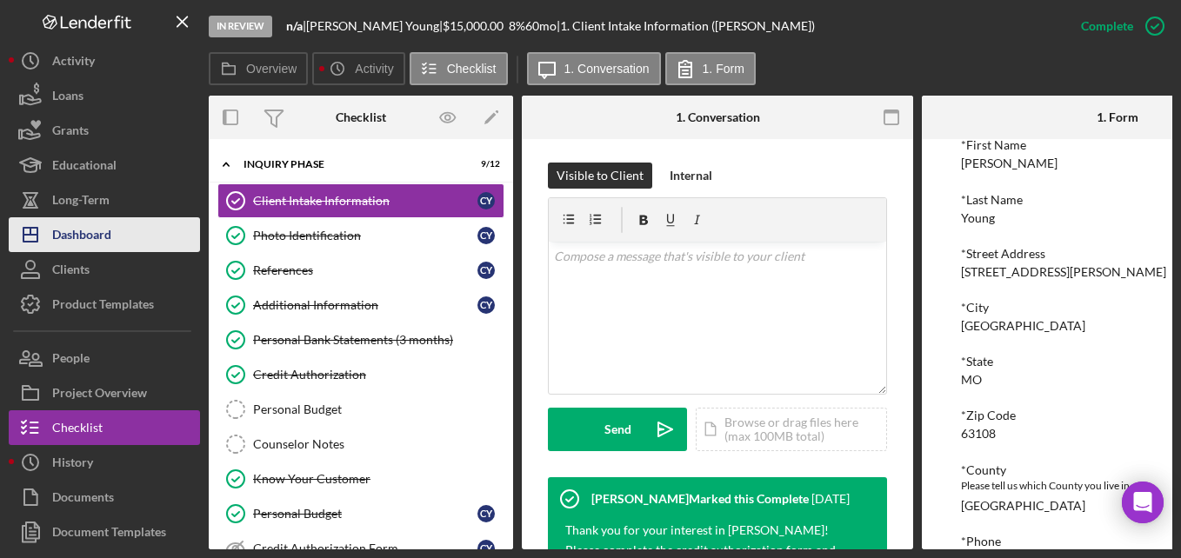
drag, startPoint x: 68, startPoint y: 228, endPoint x: 128, endPoint y: 226, distance: 60.0
click at [68, 228] on div "Dashboard" at bounding box center [81, 236] width 59 height 39
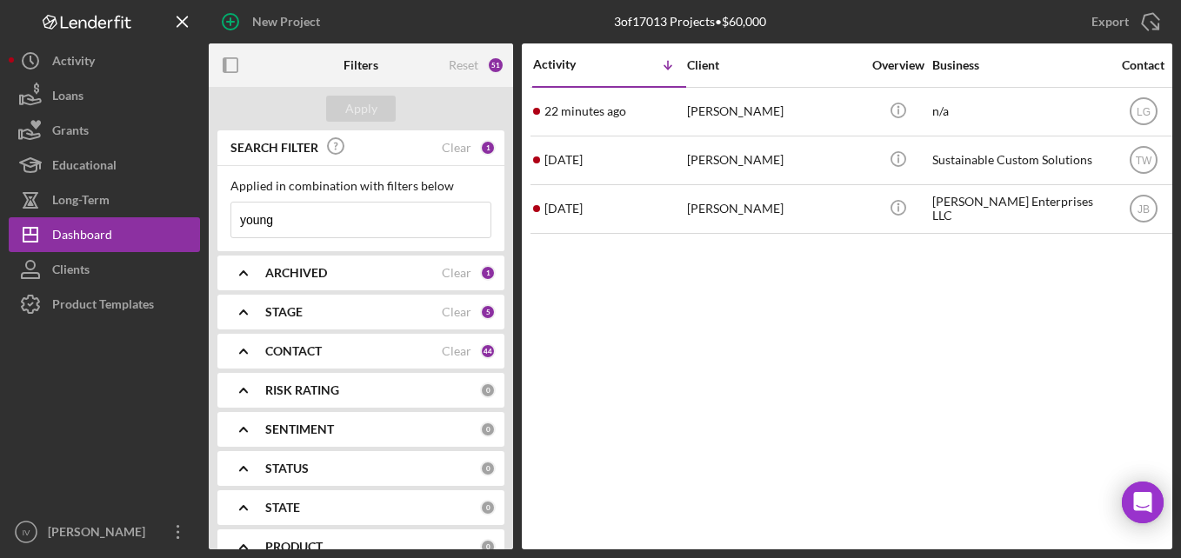
drag, startPoint x: 314, startPoint y: 228, endPoint x: 212, endPoint y: 237, distance: 102.1
click at [212, 237] on div "SEARCH FILTER Clear 1 Applied in combination with filters below young Icon/Menu…" at bounding box center [361, 339] width 304 height 419
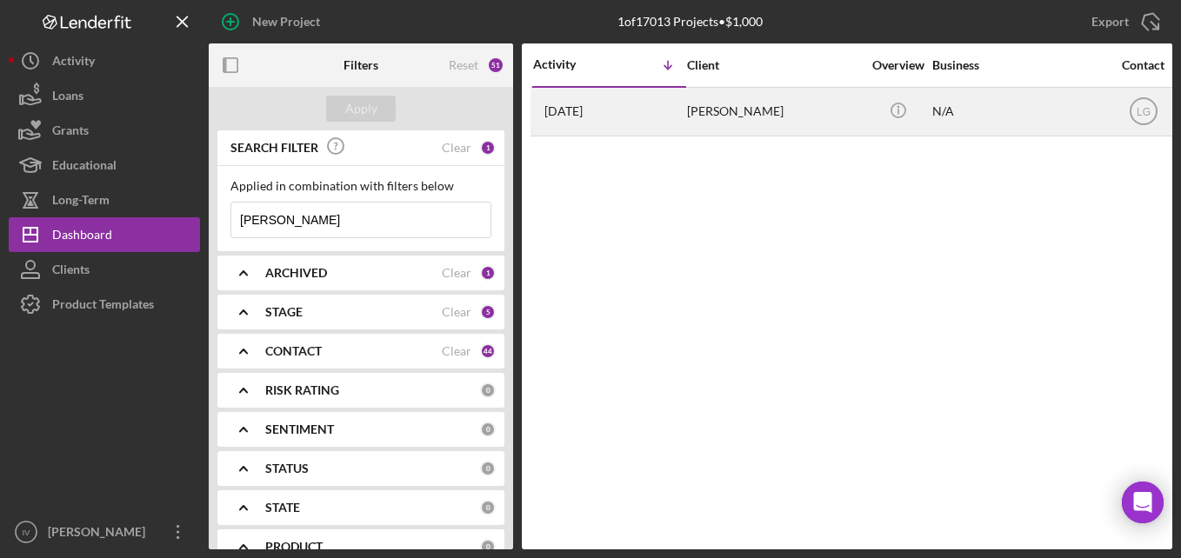
type input "[PERSON_NAME]"
click at [700, 111] on div "[PERSON_NAME]" at bounding box center [774, 112] width 174 height 46
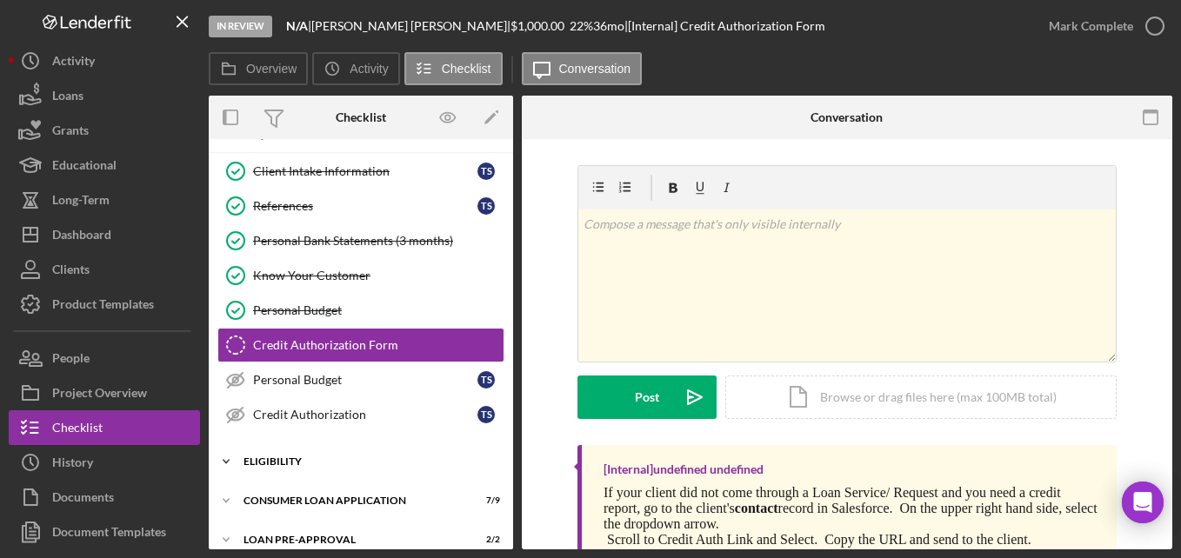
scroll to position [125, 0]
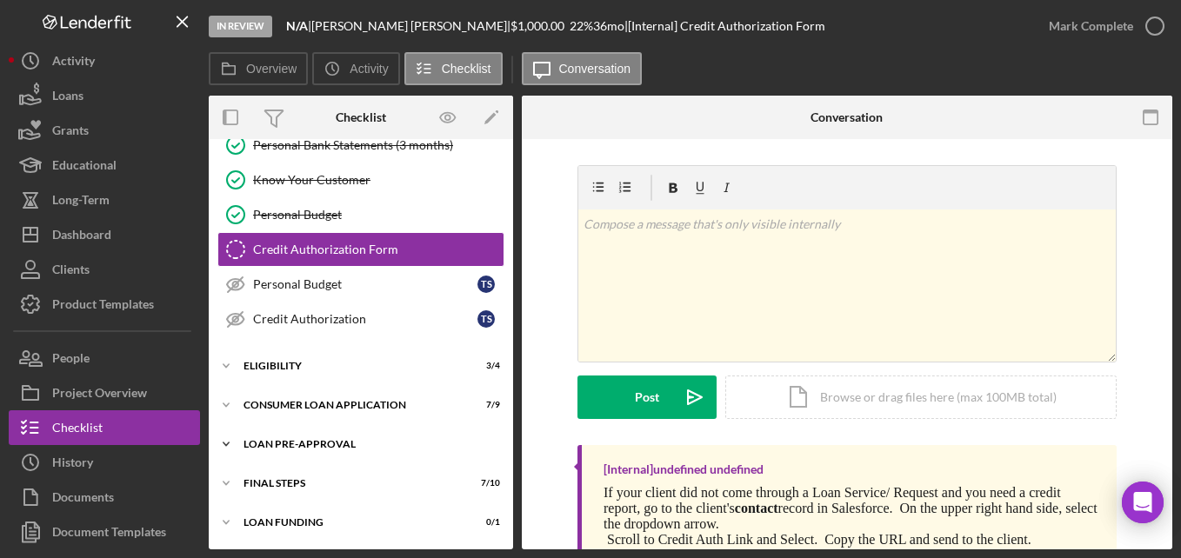
click at [288, 449] on div "Loan Pre-Approval" at bounding box center [367, 444] width 248 height 10
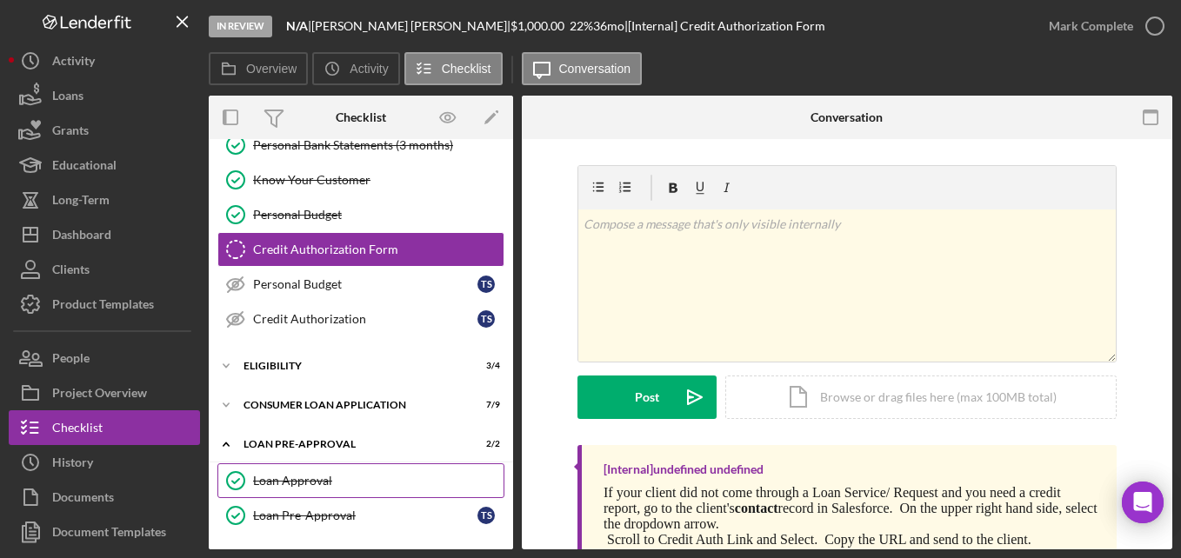
click at [283, 474] on div "Loan Approval" at bounding box center [378, 481] width 250 height 14
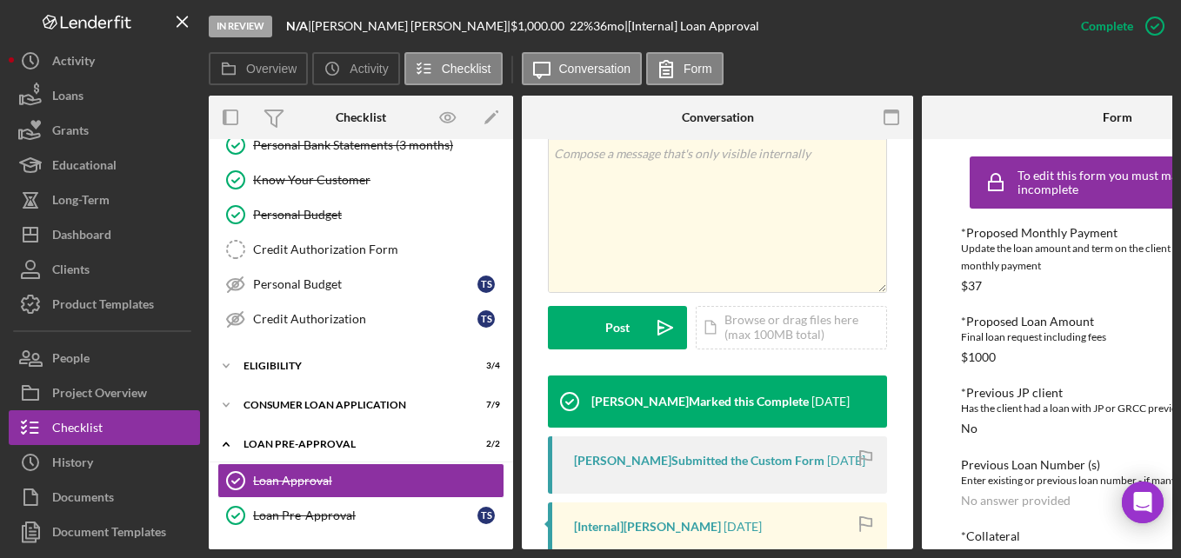
scroll to position [609, 0]
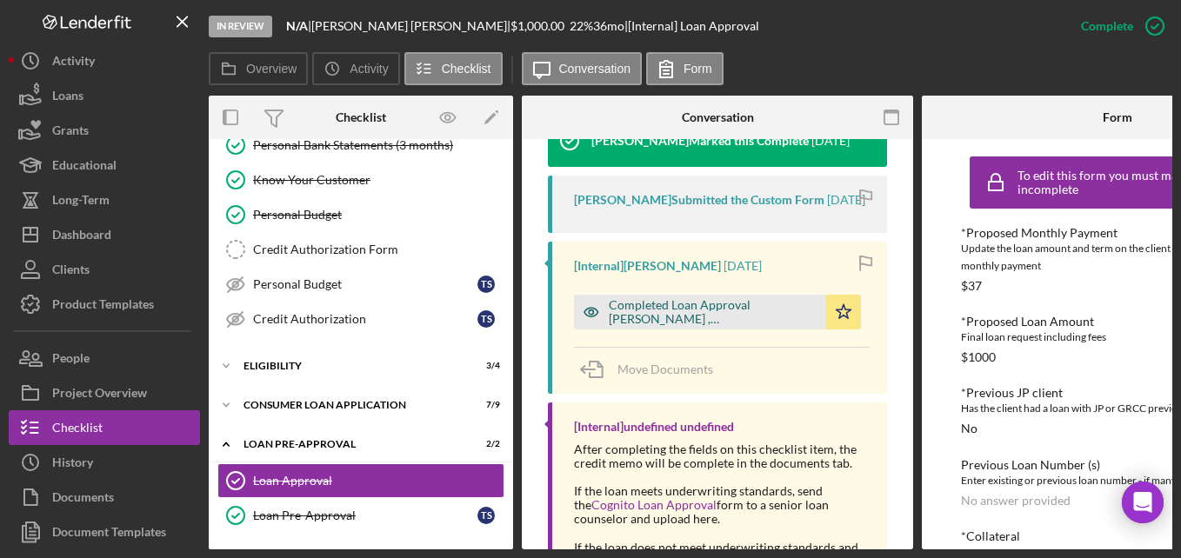
click at [728, 306] on div "Completed Loan Approval [PERSON_NAME] , [PERSON_NAME].pdf" at bounding box center [713, 312] width 209 height 28
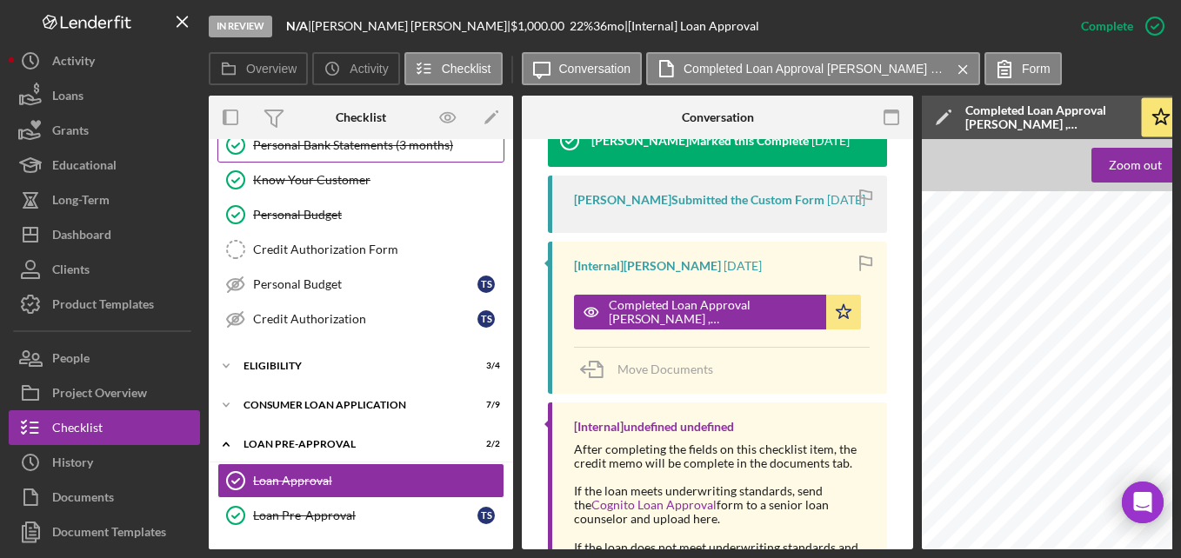
scroll to position [0, 0]
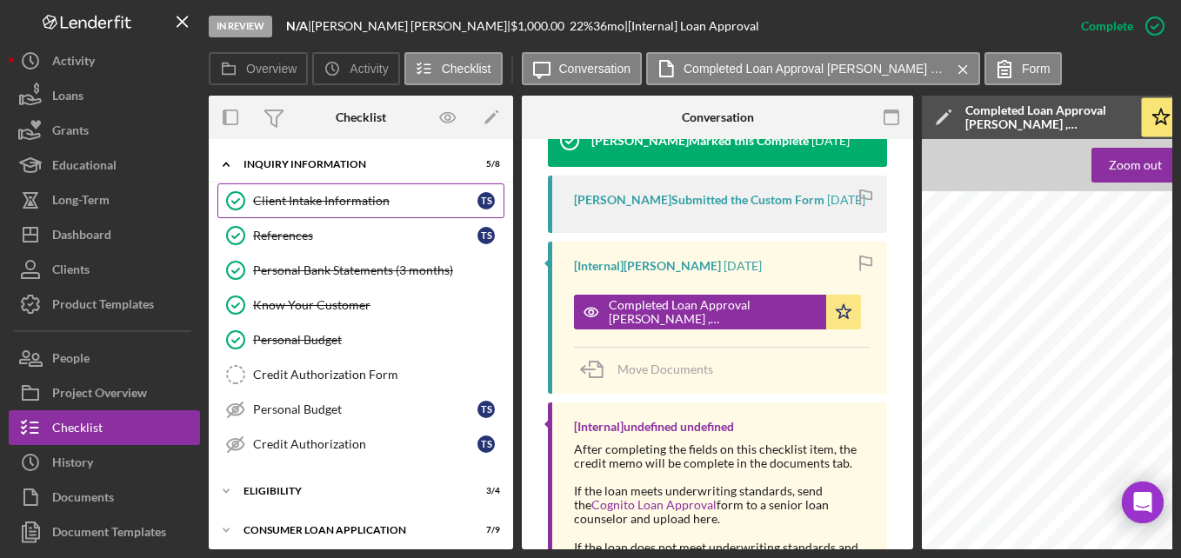
click at [385, 212] on link "Client Intake Information Client Intake Information T S" at bounding box center [360, 200] width 287 height 35
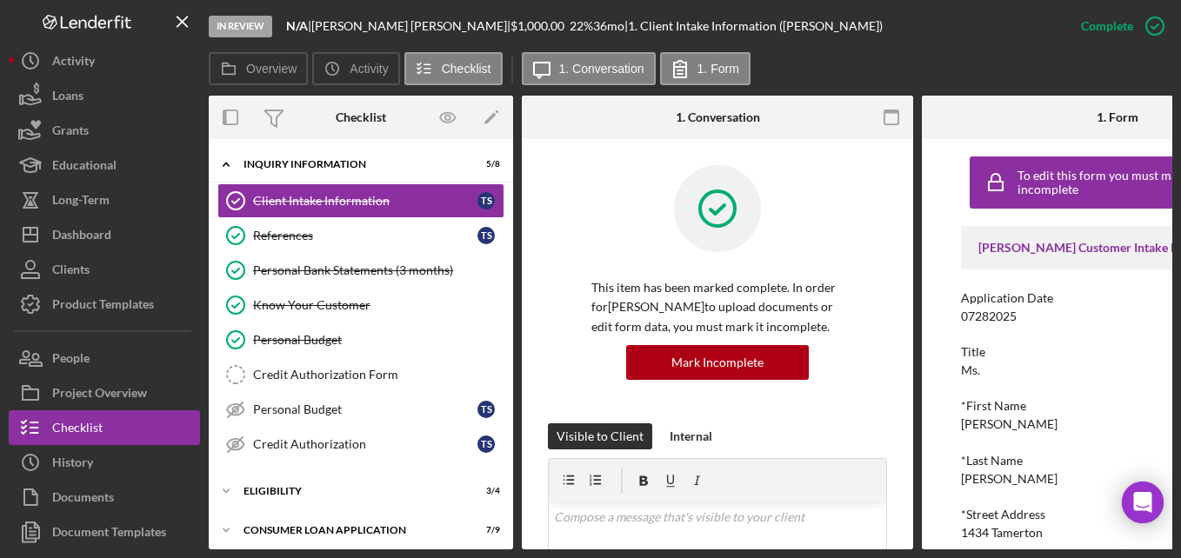
scroll to position [348, 0]
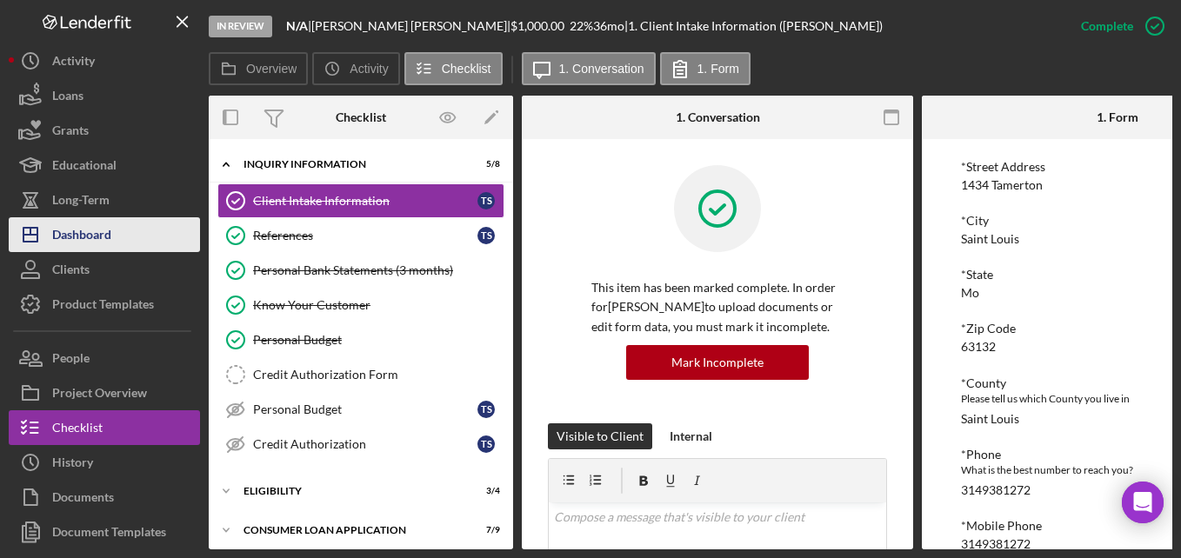
click at [97, 227] on div "Dashboard" at bounding box center [81, 236] width 59 height 39
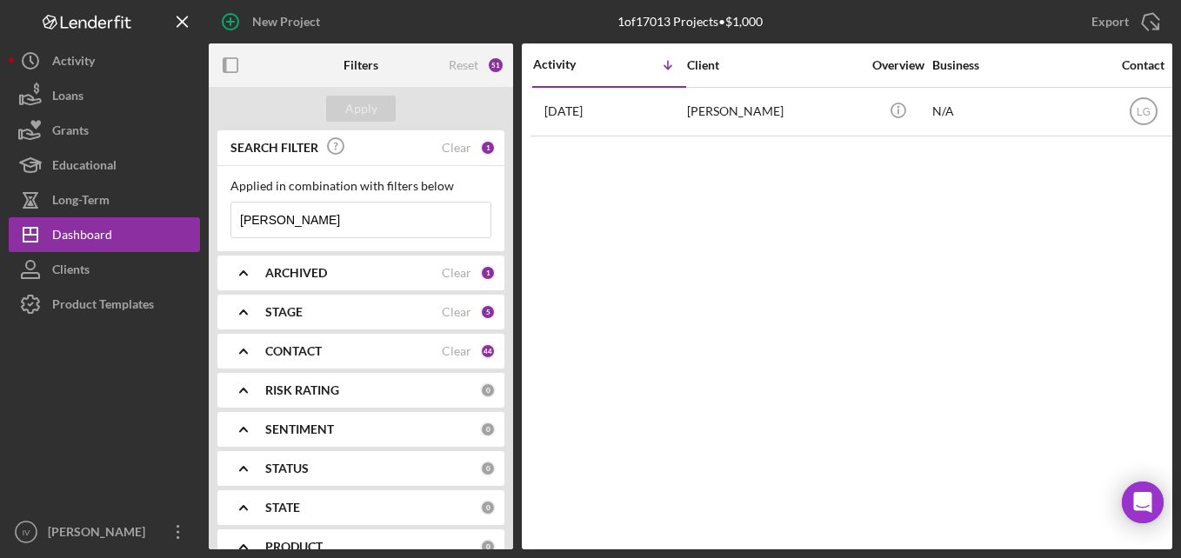
drag, startPoint x: 359, startPoint y: 218, endPoint x: 229, endPoint y: 223, distance: 130.5
click at [229, 223] on div "Applied in combination with filters below [PERSON_NAME] Icon/Menu Close" at bounding box center [360, 208] width 287 height 85
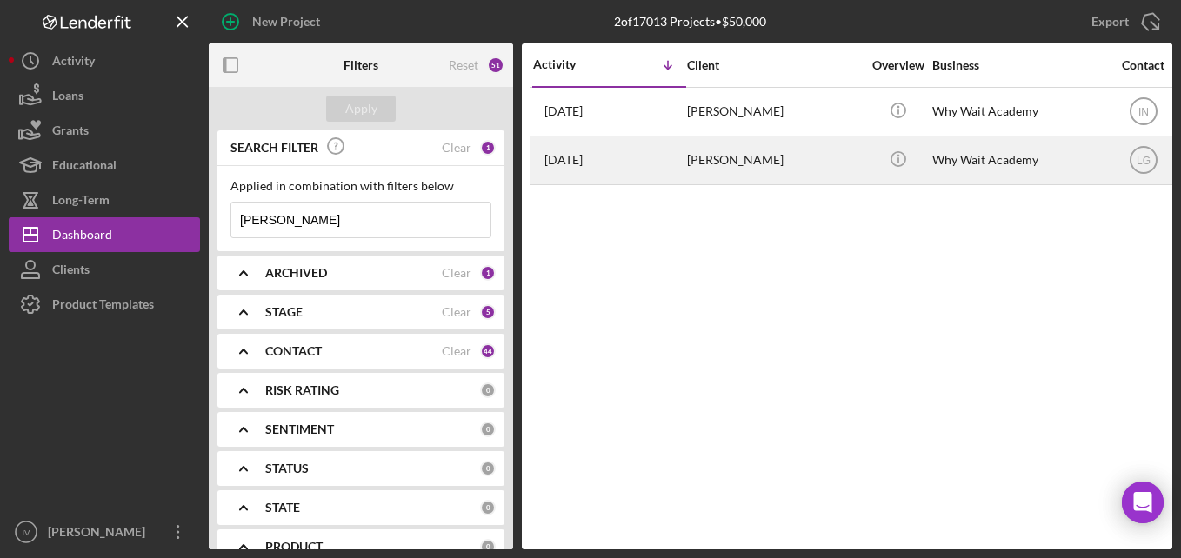
type input "[PERSON_NAME]"
click at [603, 155] on div "[DATE] [PERSON_NAME]" at bounding box center [609, 160] width 152 height 46
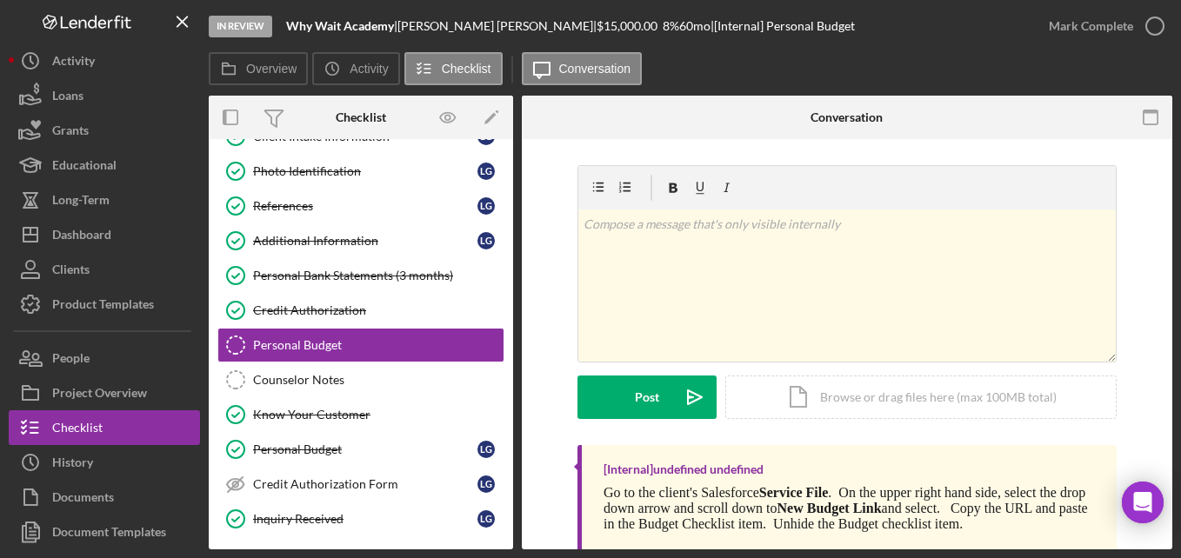
scroll to position [264, 0]
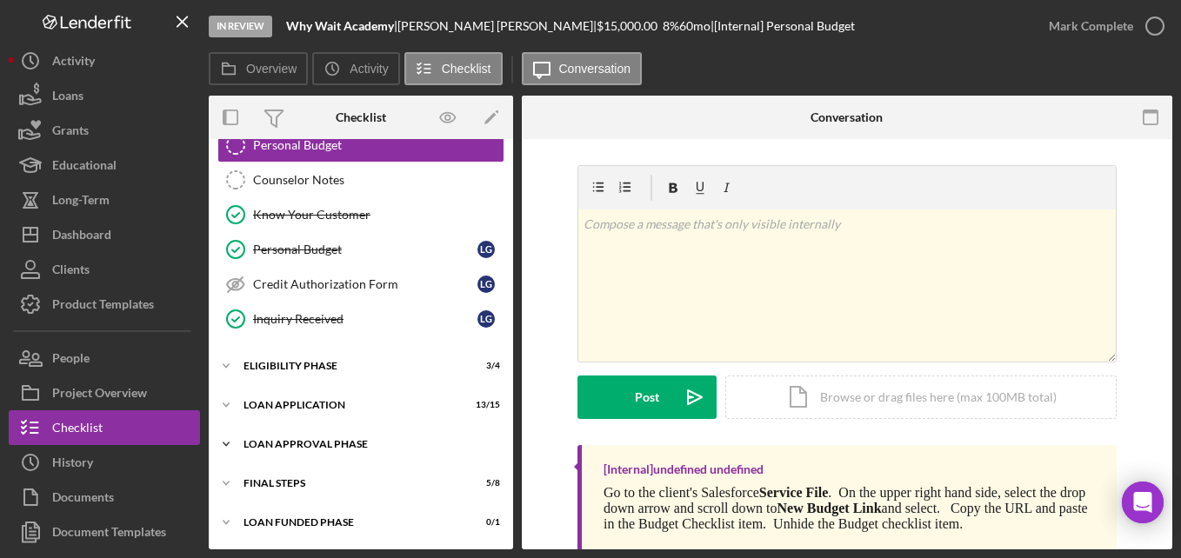
click at [307, 446] on div "Loan Approval Phase" at bounding box center [367, 444] width 248 height 10
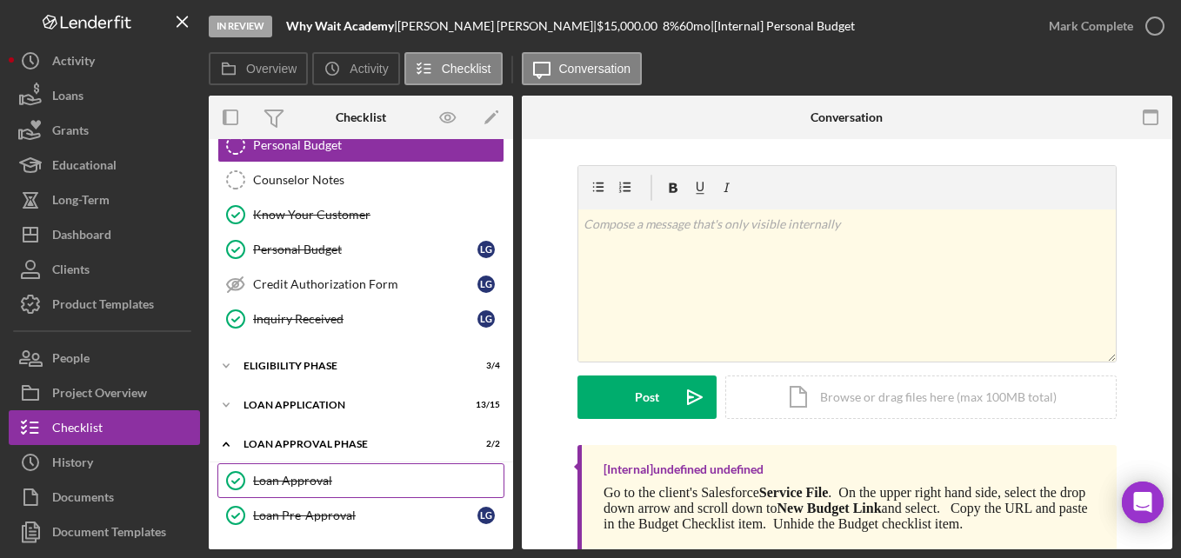
click at [308, 474] on div "Loan Approval" at bounding box center [378, 481] width 250 height 14
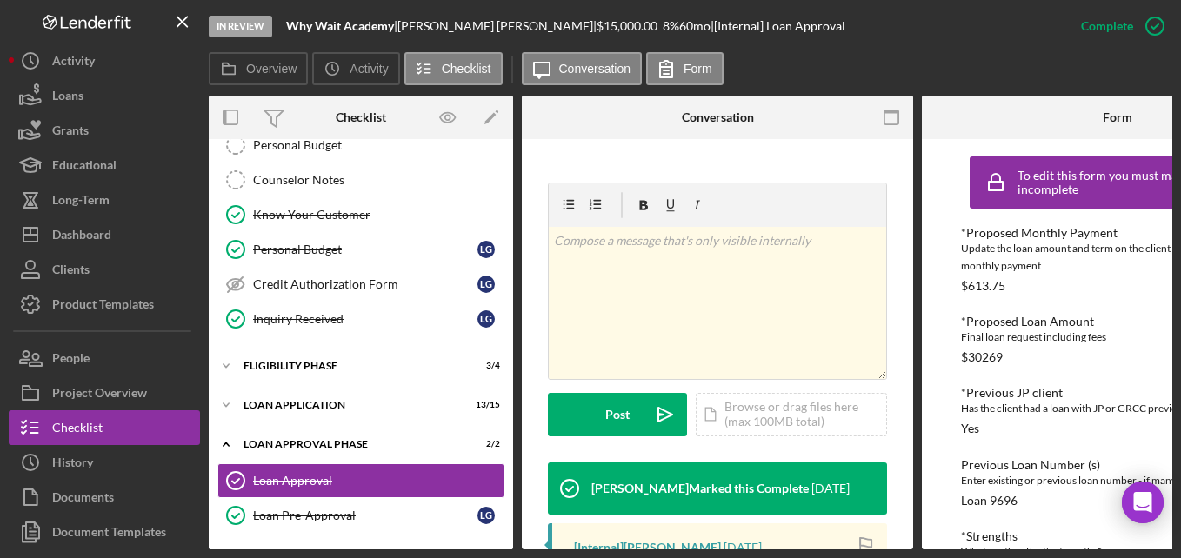
scroll to position [522, 0]
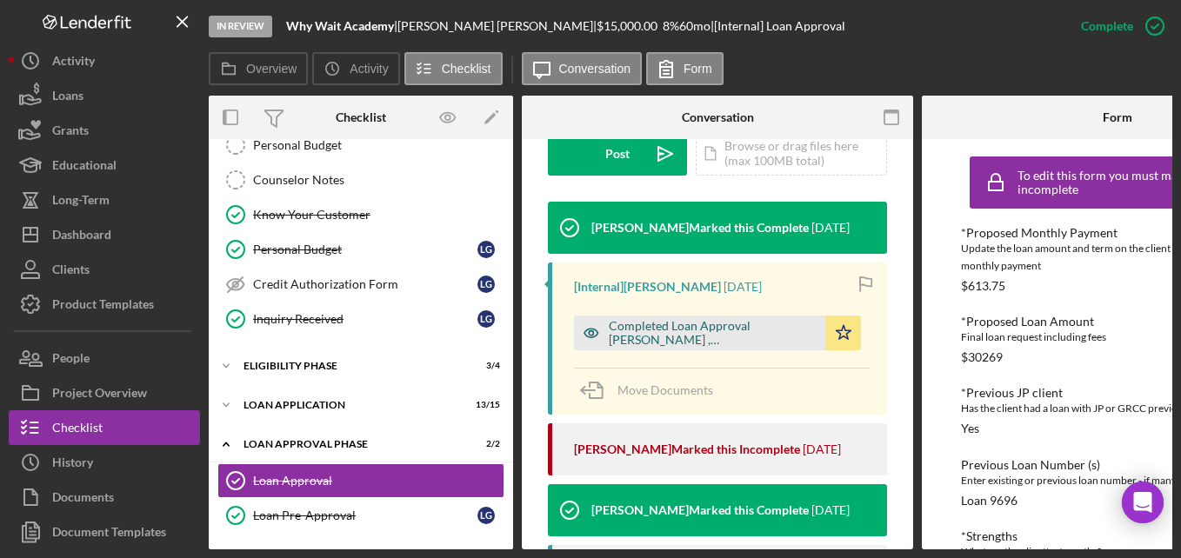
click at [764, 319] on div "Completed Loan Approval [PERSON_NAME] , [PERSON_NAME].pdf" at bounding box center [713, 333] width 209 height 28
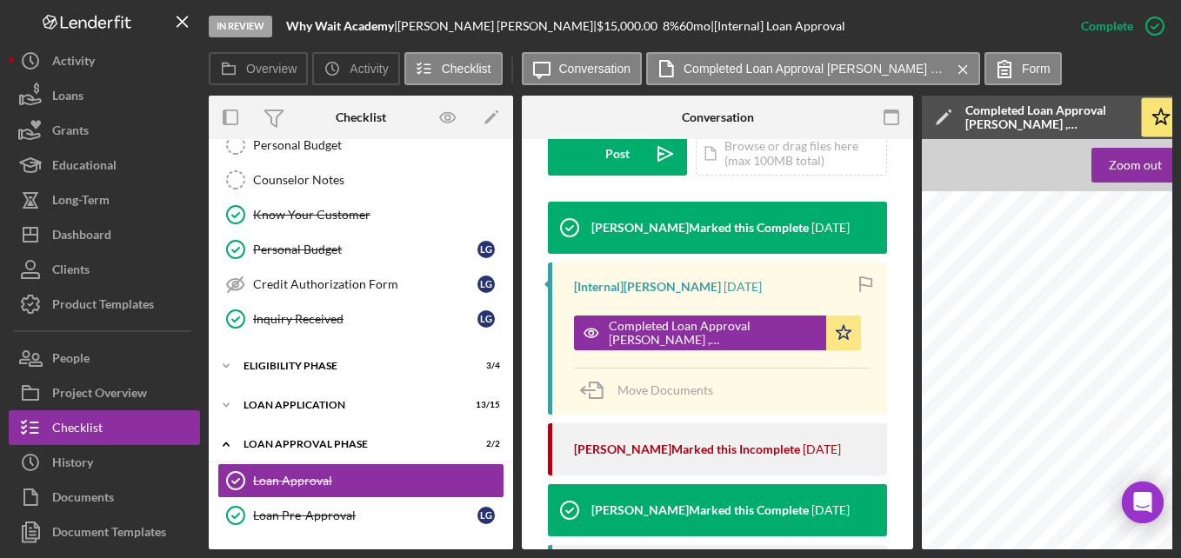
scroll to position [0, 0]
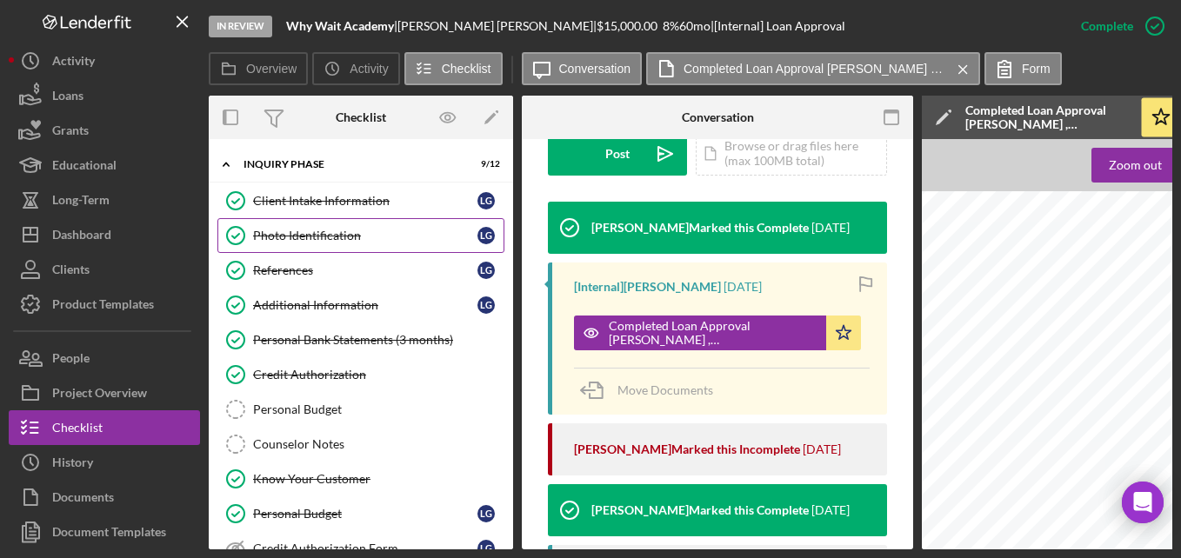
drag, startPoint x: 369, startPoint y: 202, endPoint x: 472, endPoint y: 221, distance: 105.2
click at [369, 202] on div "Client Intake Information" at bounding box center [365, 201] width 224 height 14
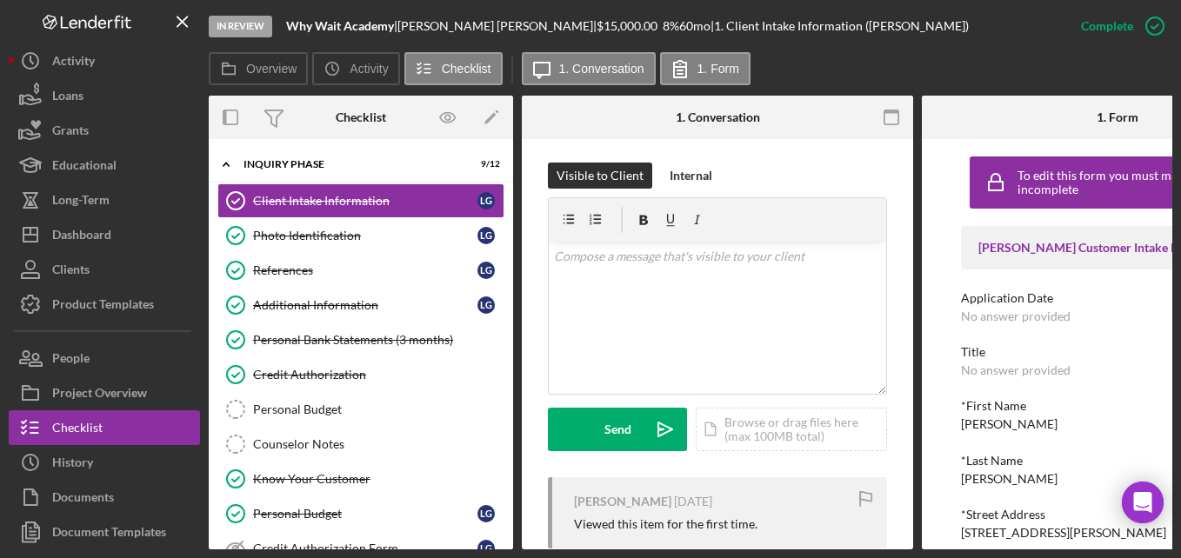
scroll to position [261, 0]
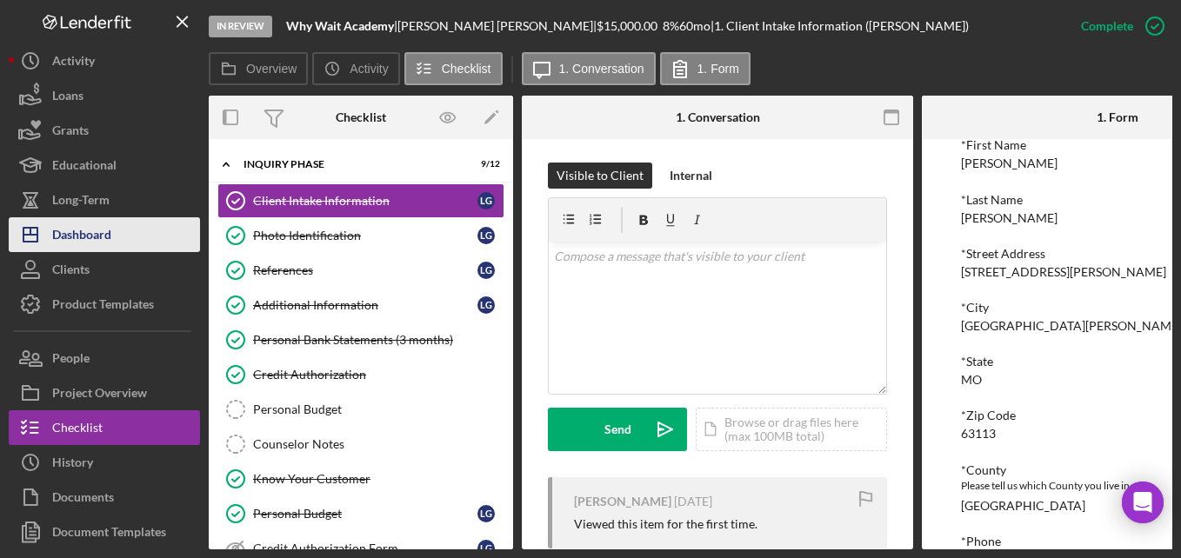
click at [85, 226] on div "Dashboard" at bounding box center [81, 236] width 59 height 39
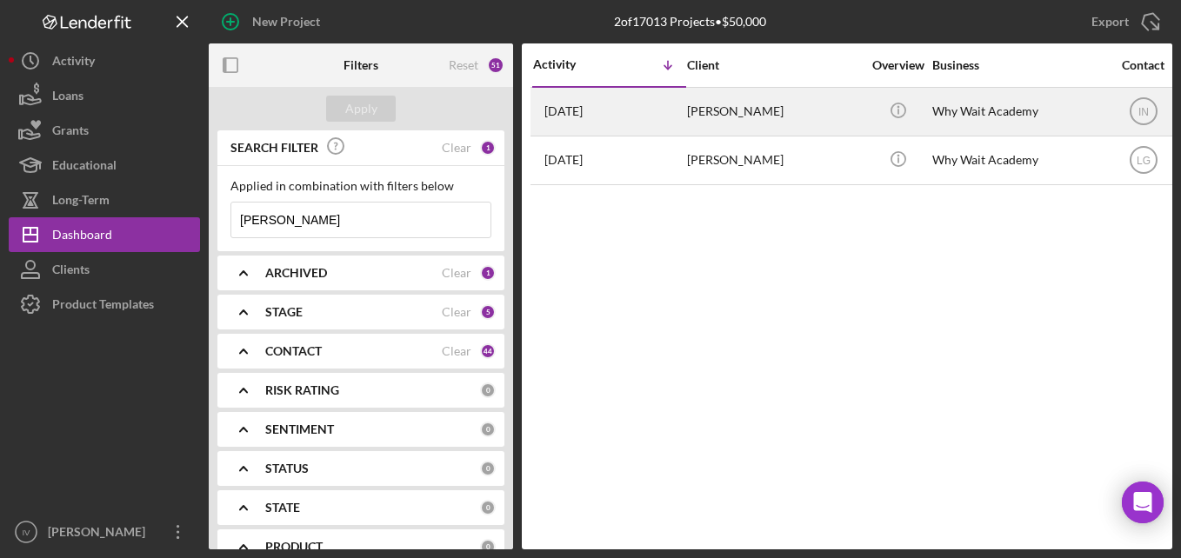
click at [777, 105] on div "[PERSON_NAME]" at bounding box center [774, 112] width 174 height 46
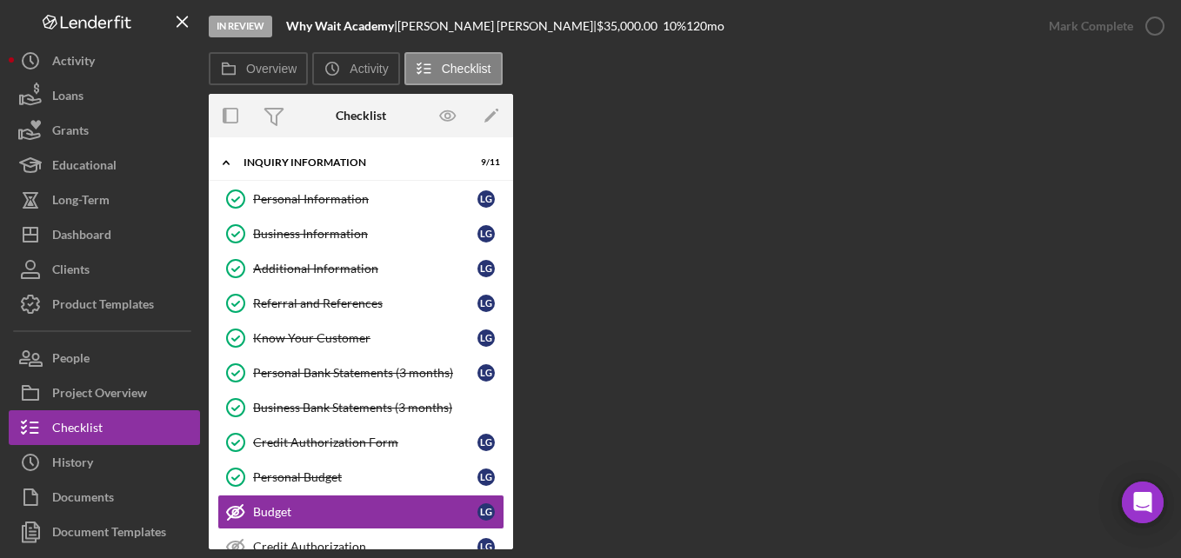
scroll to position [169, 0]
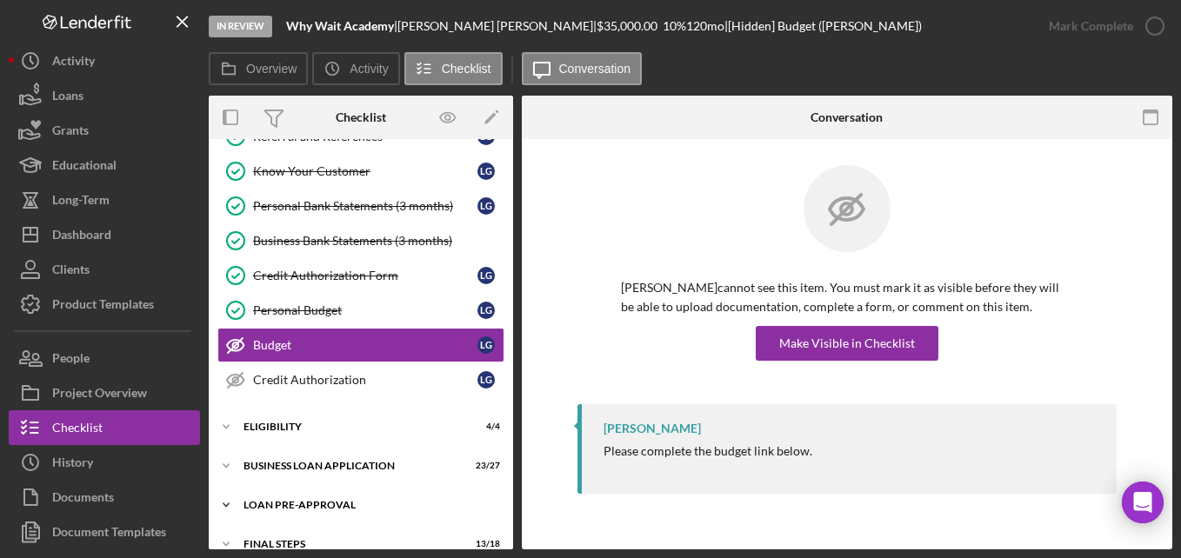
click at [330, 502] on div "LOAN PRE-APPROVAL" at bounding box center [367, 505] width 248 height 10
click at [317, 542] on div "Loan Approval" at bounding box center [378, 542] width 250 height 14
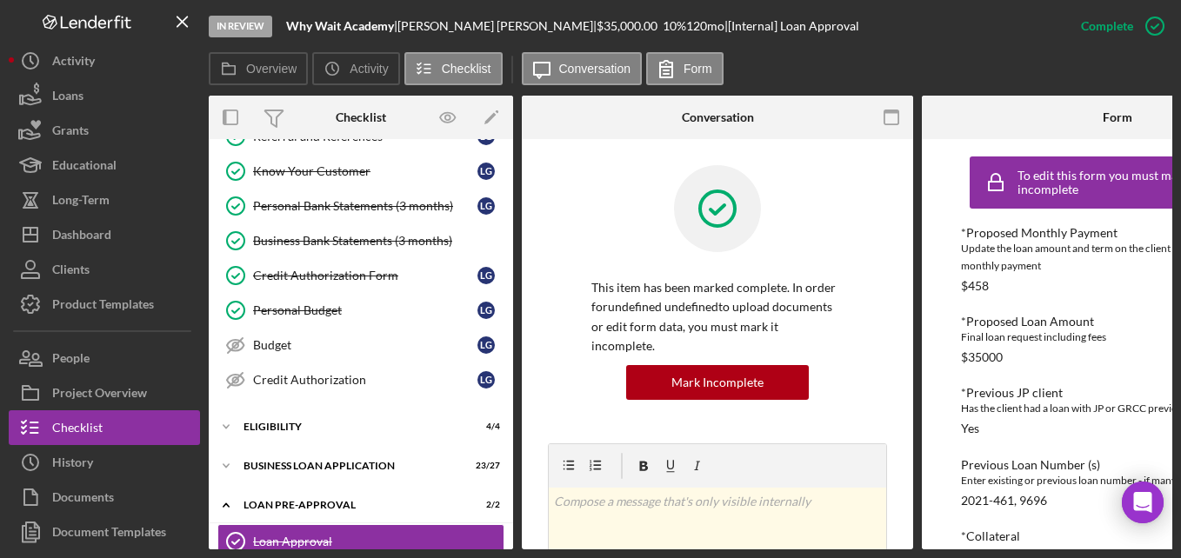
scroll to position [261, 0]
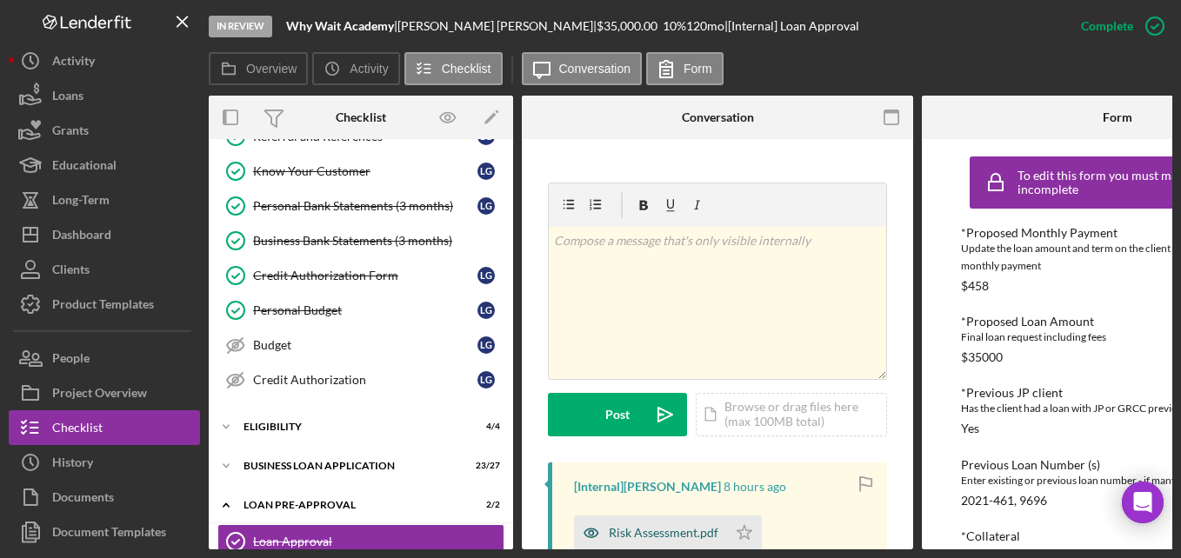
click at [675, 526] on div "Risk Assessment.pdf" at bounding box center [664, 533] width 110 height 14
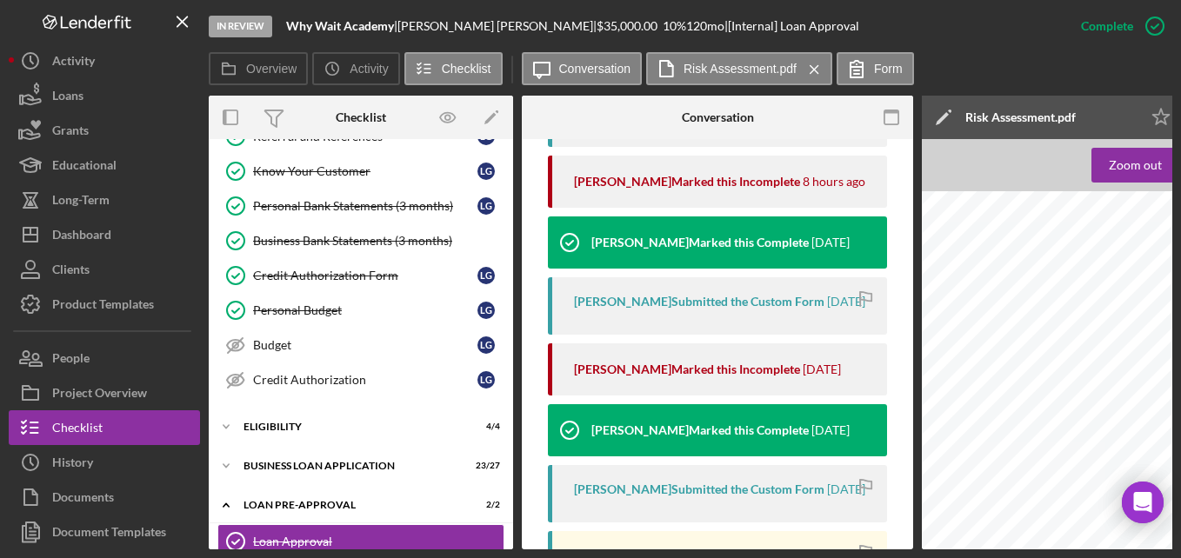
scroll to position [1130, 0]
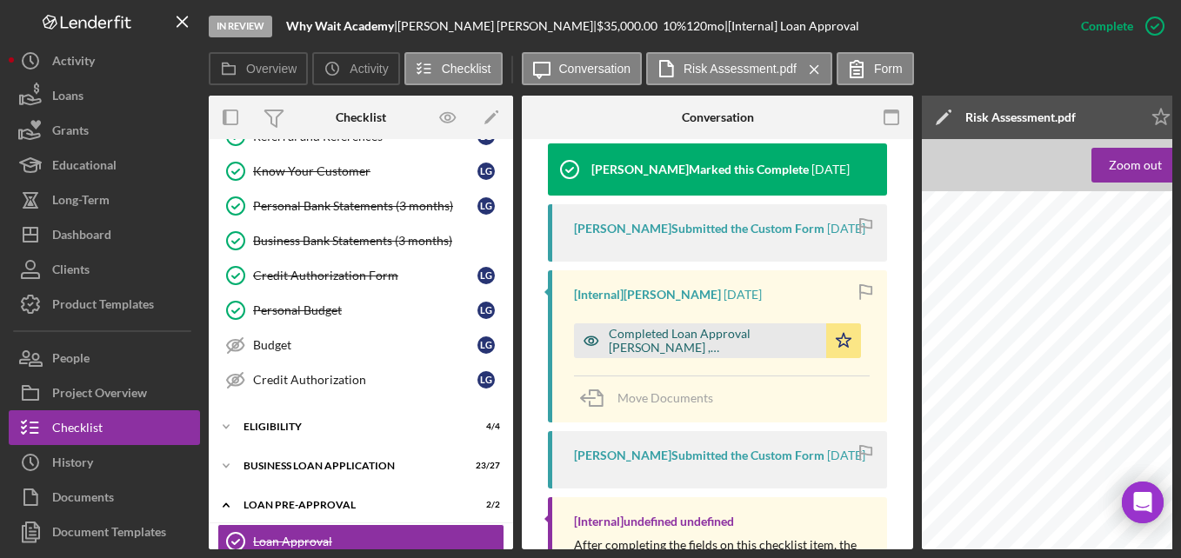
click at [711, 327] on div "Completed Loan Approval [PERSON_NAME] , [PERSON_NAME].pdf" at bounding box center [713, 341] width 209 height 28
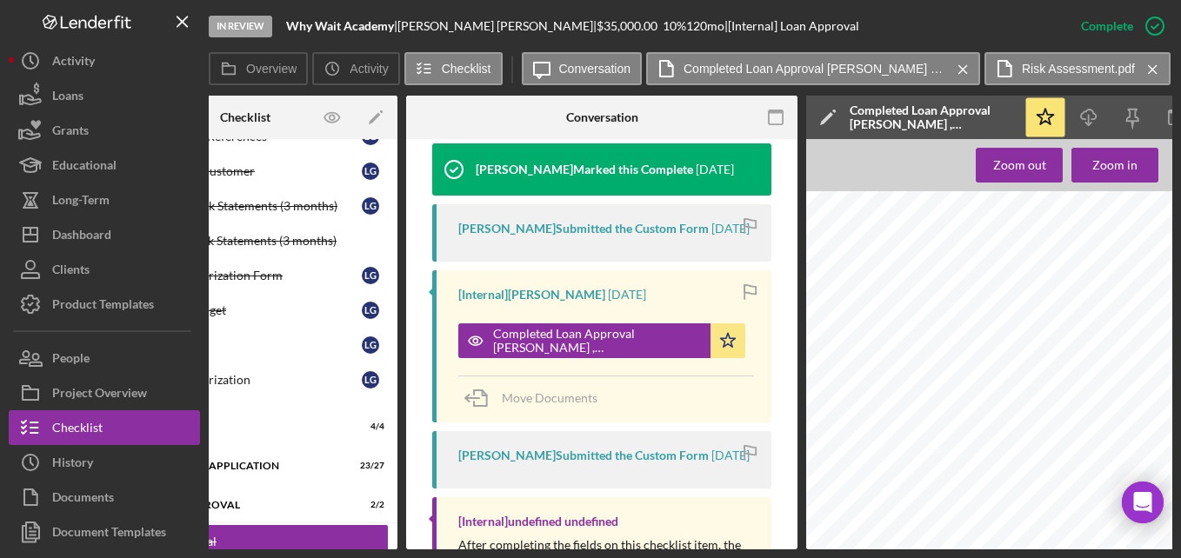
scroll to position [0, 117]
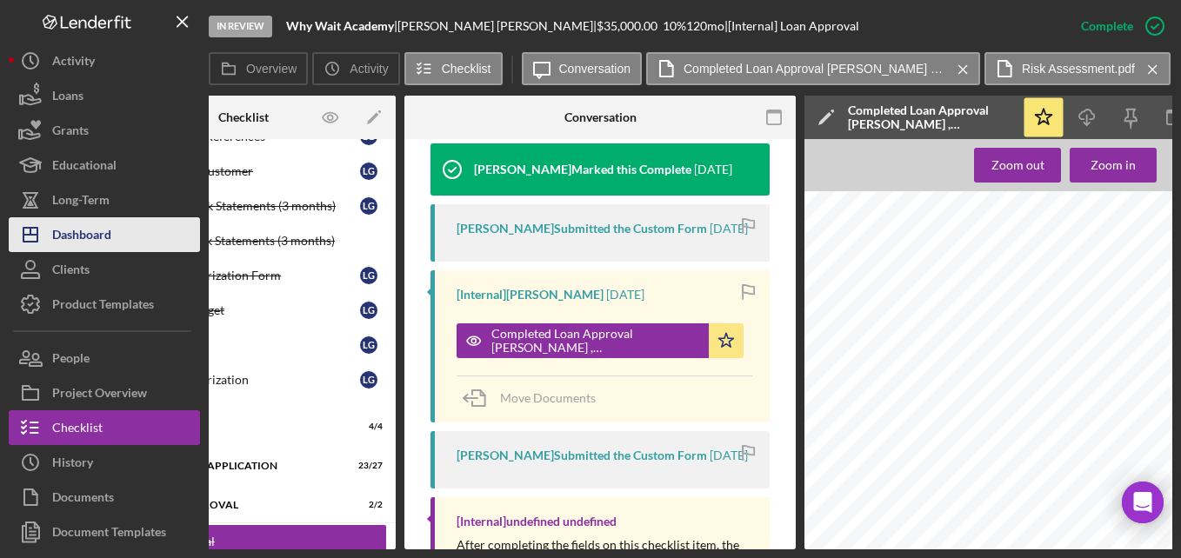
click at [129, 227] on button "Icon/Dashboard Dashboard" at bounding box center [104, 234] width 191 height 35
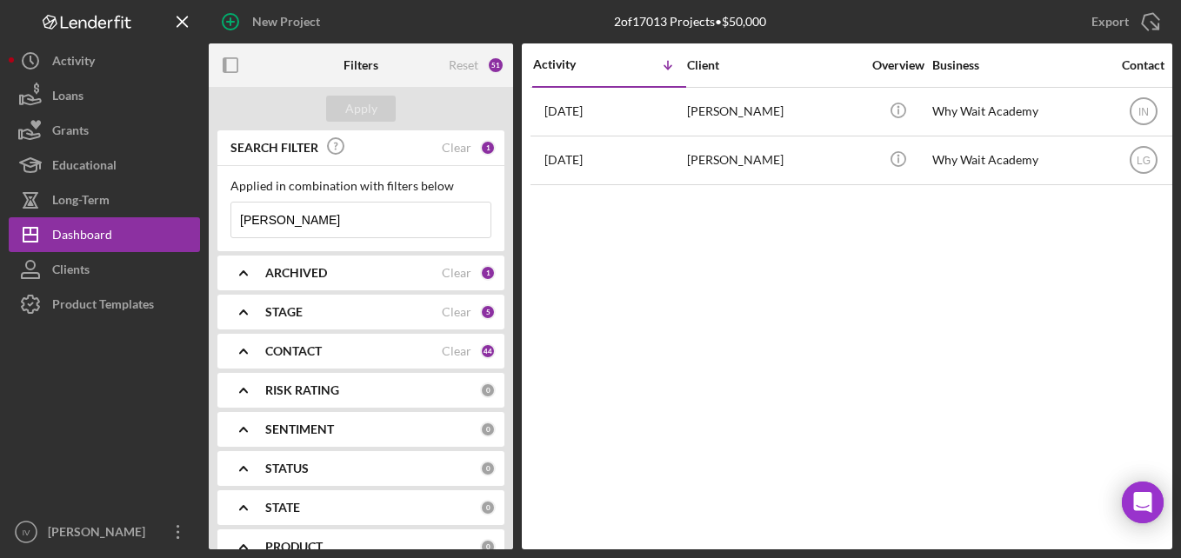
drag, startPoint x: 308, startPoint y: 227, endPoint x: 236, endPoint y: 222, distance: 72.4
click at [236, 222] on input "[PERSON_NAME]" at bounding box center [360, 220] width 259 height 35
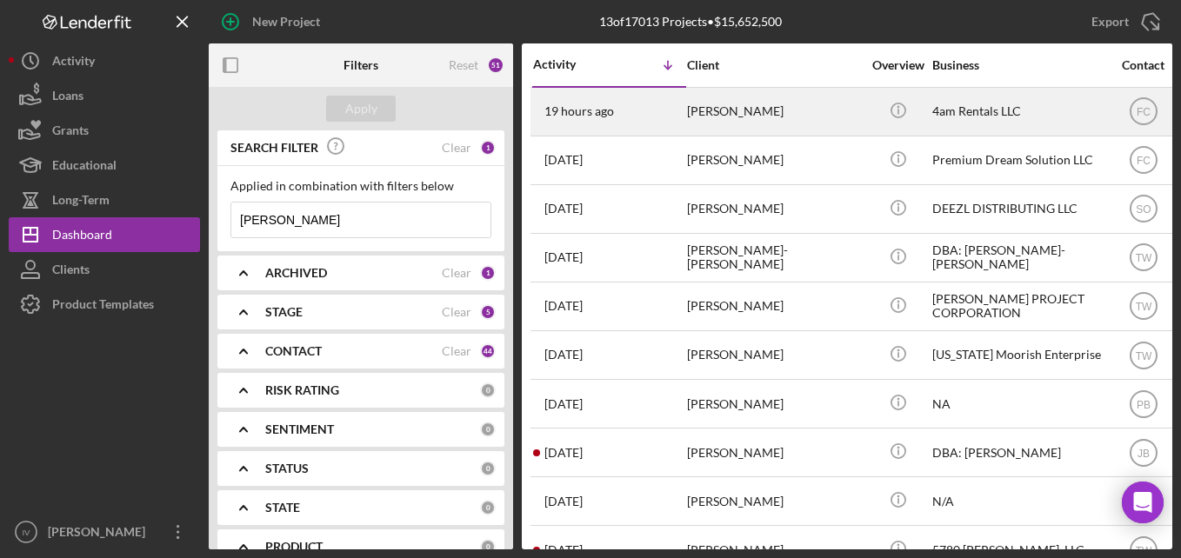
type input "[PERSON_NAME]"
click at [667, 120] on div "19 hours ago [PERSON_NAME]" at bounding box center [609, 112] width 152 height 46
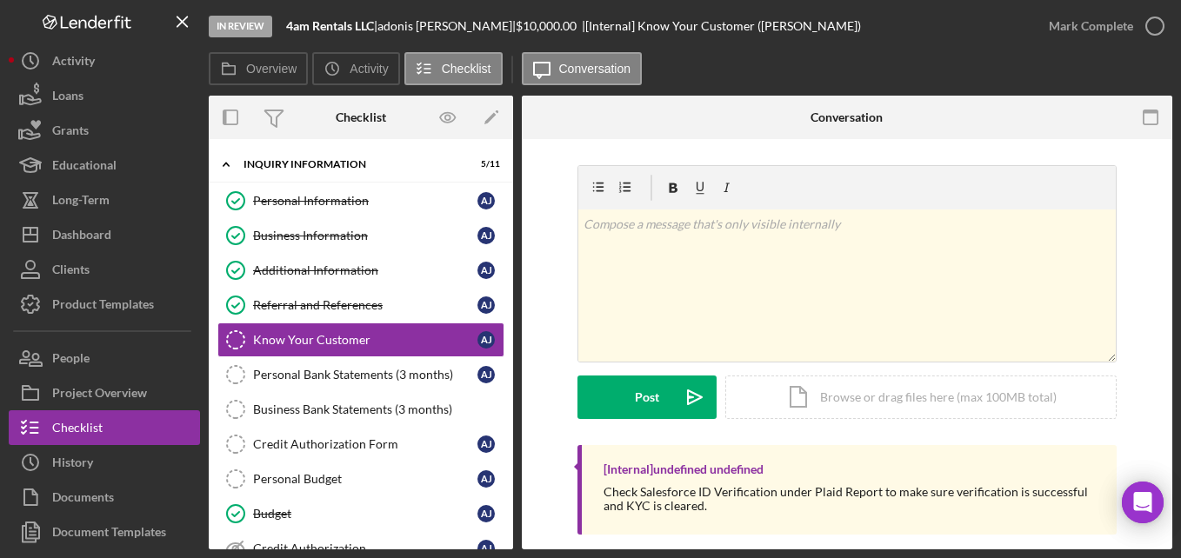
scroll to position [230, 0]
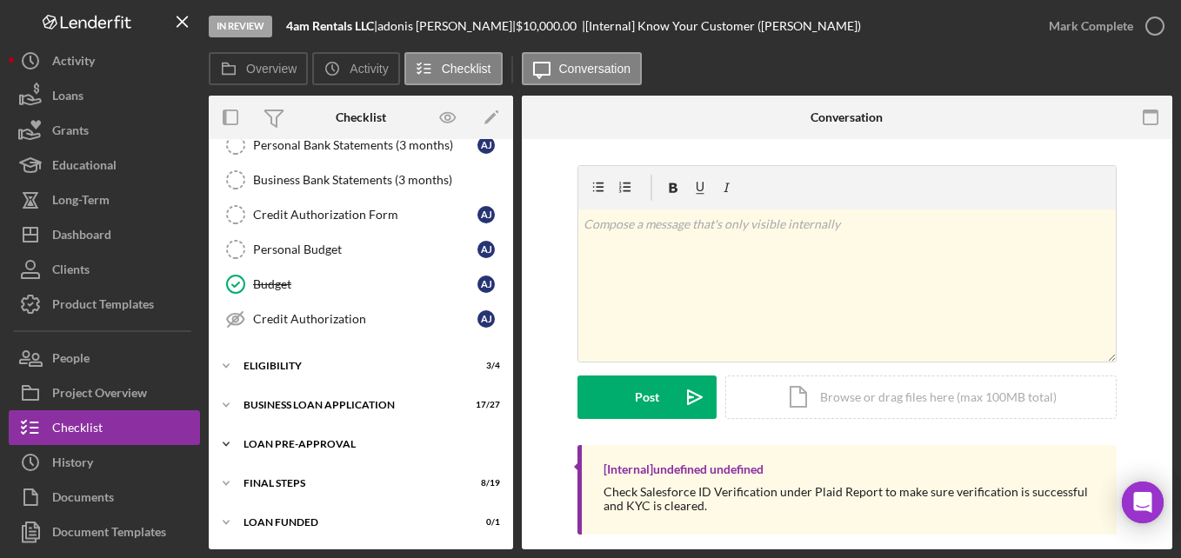
click at [292, 443] on div "LOAN PRE-APPROVAL" at bounding box center [367, 444] width 248 height 10
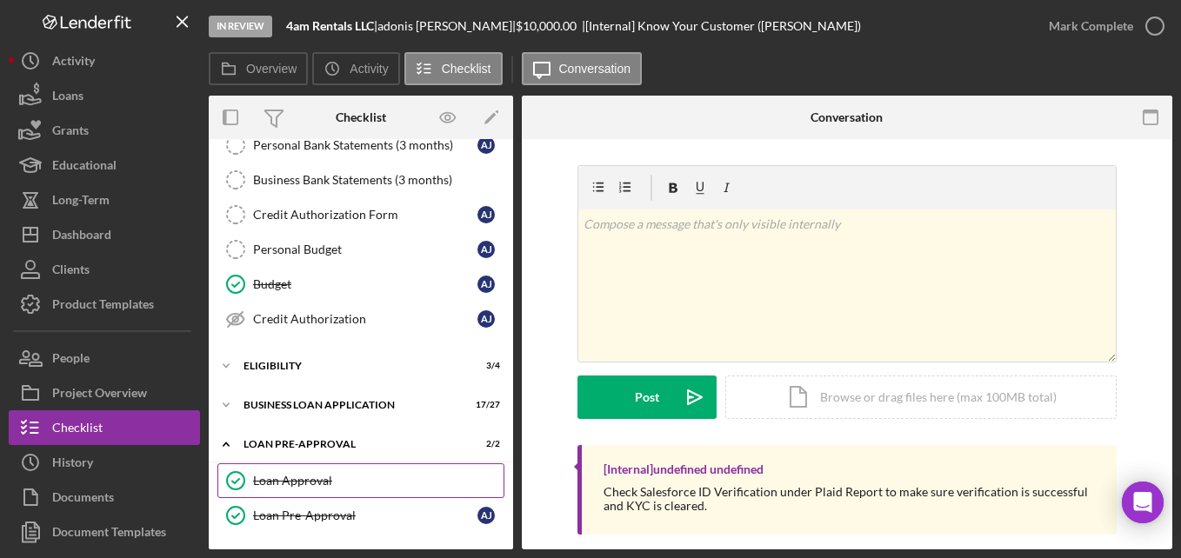
drag, startPoint x: 311, startPoint y: 477, endPoint x: 382, endPoint y: 462, distance: 72.0
click at [311, 477] on div "Loan Approval" at bounding box center [378, 481] width 250 height 14
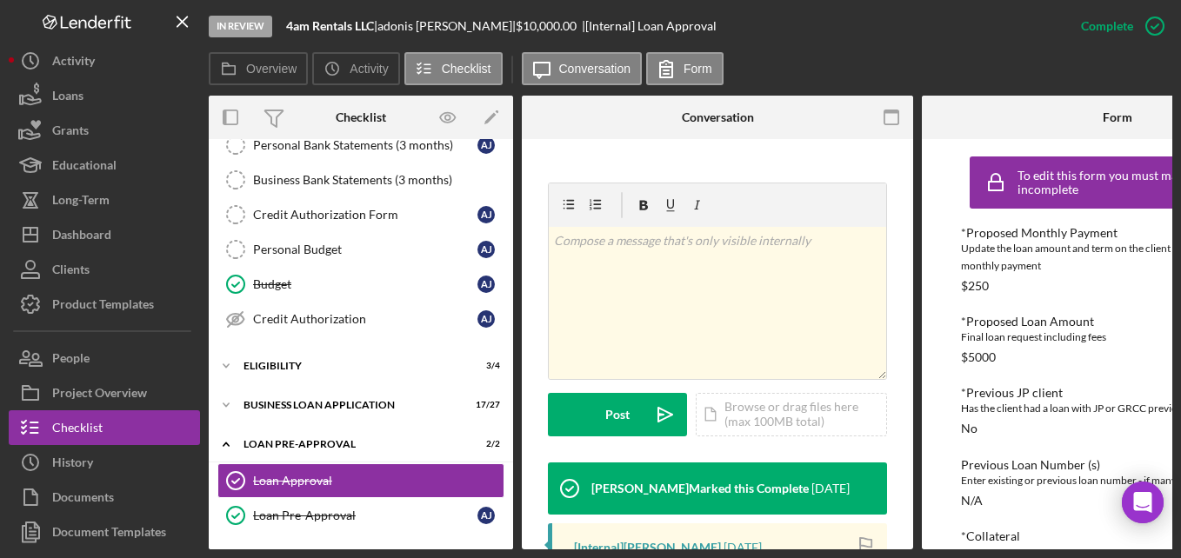
scroll to position [435, 0]
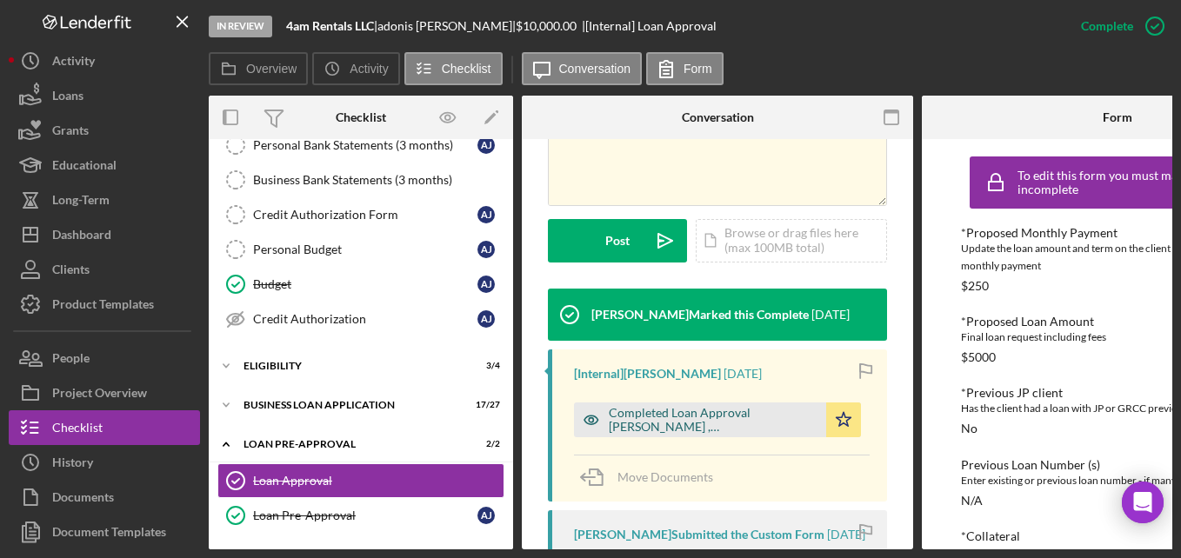
click at [726, 406] on div "Completed Loan Approval [PERSON_NAME] , [PERSON_NAME].pdf" at bounding box center [713, 420] width 209 height 28
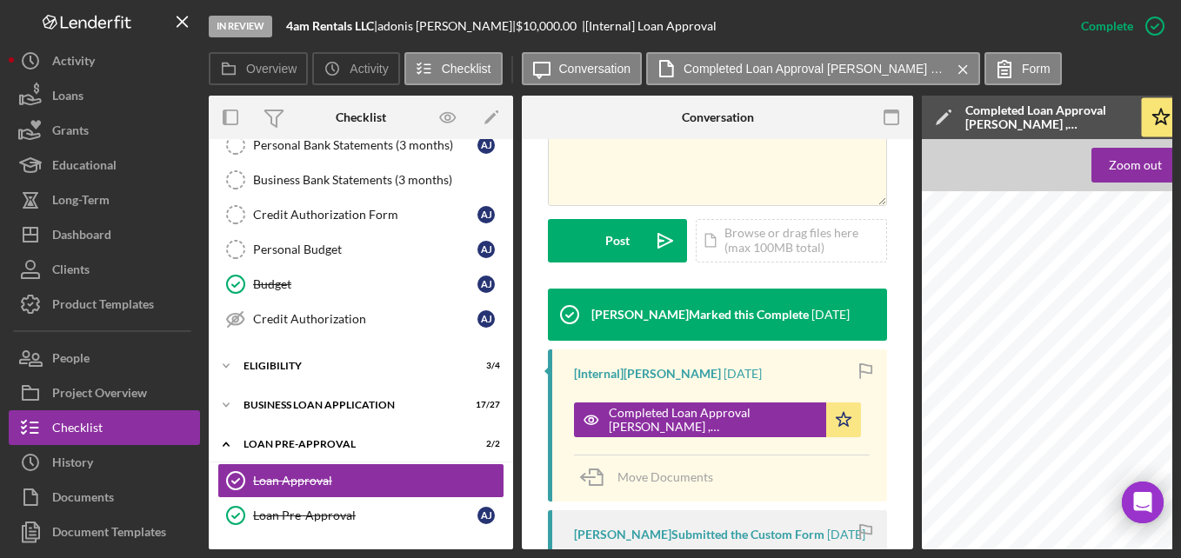
scroll to position [1739, 0]
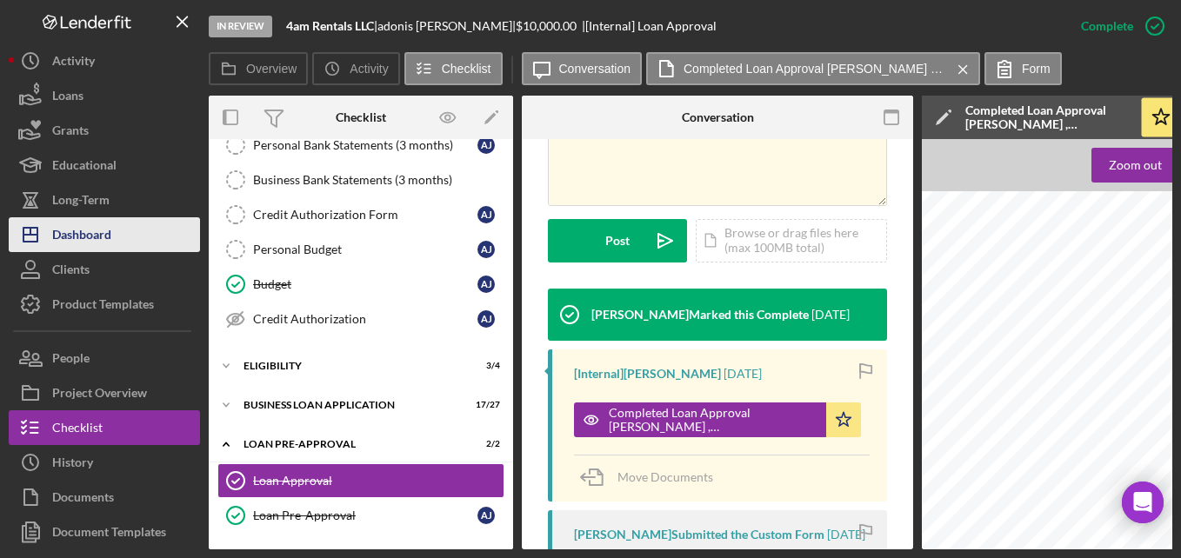
click at [122, 230] on button "Icon/Dashboard Dashboard" at bounding box center [104, 234] width 191 height 35
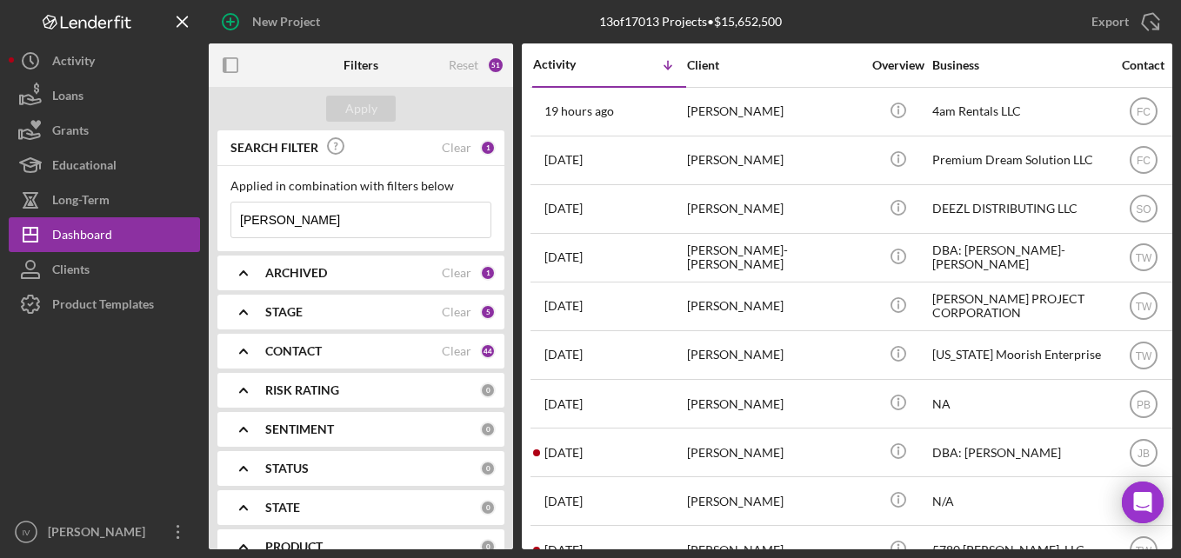
drag, startPoint x: 339, startPoint y: 220, endPoint x: 229, endPoint y: 237, distance: 111.7
click at [229, 237] on div "Applied in combination with filters below [PERSON_NAME] Icon/Menu Close" at bounding box center [360, 208] width 287 height 85
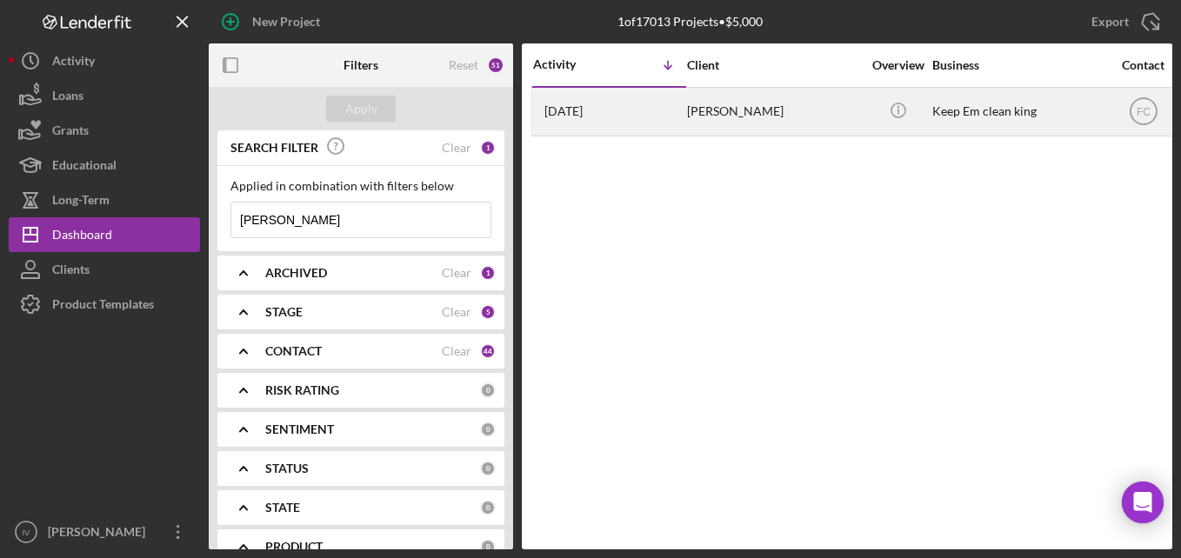
type input "[PERSON_NAME]"
click at [654, 122] on div "[DATE] [PERSON_NAME]" at bounding box center [609, 112] width 152 height 46
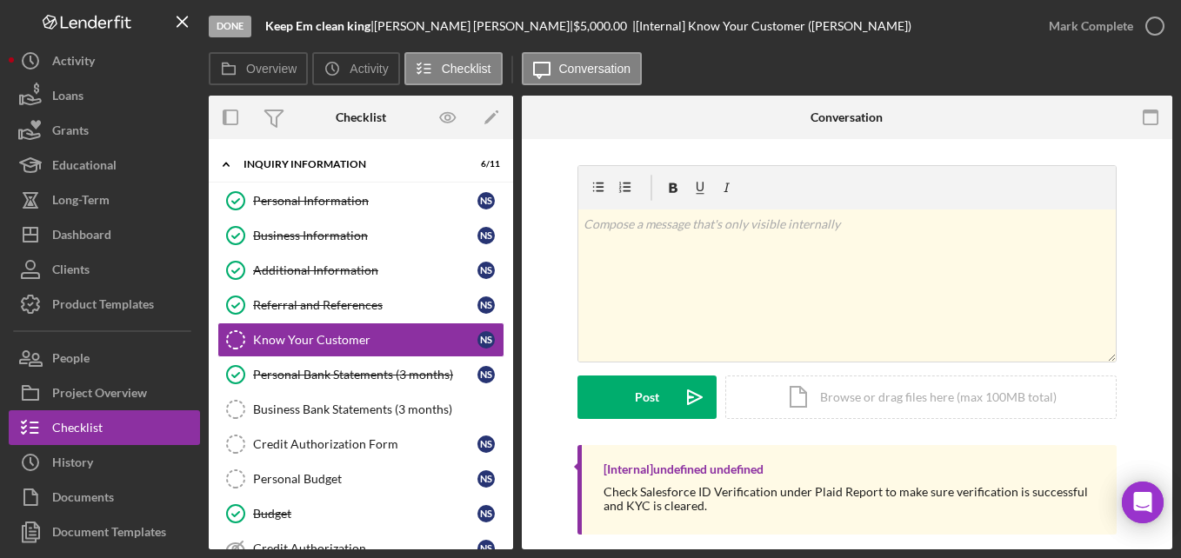
scroll to position [230, 0]
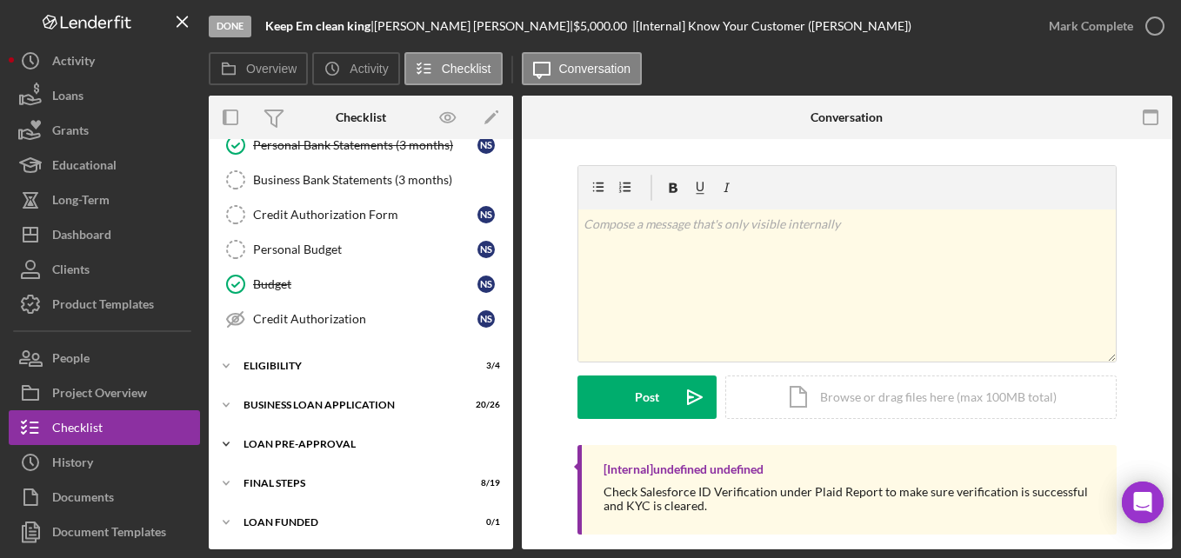
click at [321, 443] on div "LOAN PRE-APPROVAL" at bounding box center [367, 444] width 248 height 10
click at [317, 460] on div "Icon/Expander LOAN PRE-APPROVAL 1 / 2" at bounding box center [361, 445] width 304 height 36
click at [325, 459] on div "Icon/Expander LOAN PRE-APPROVAL 1 / 2" at bounding box center [361, 444] width 304 height 35
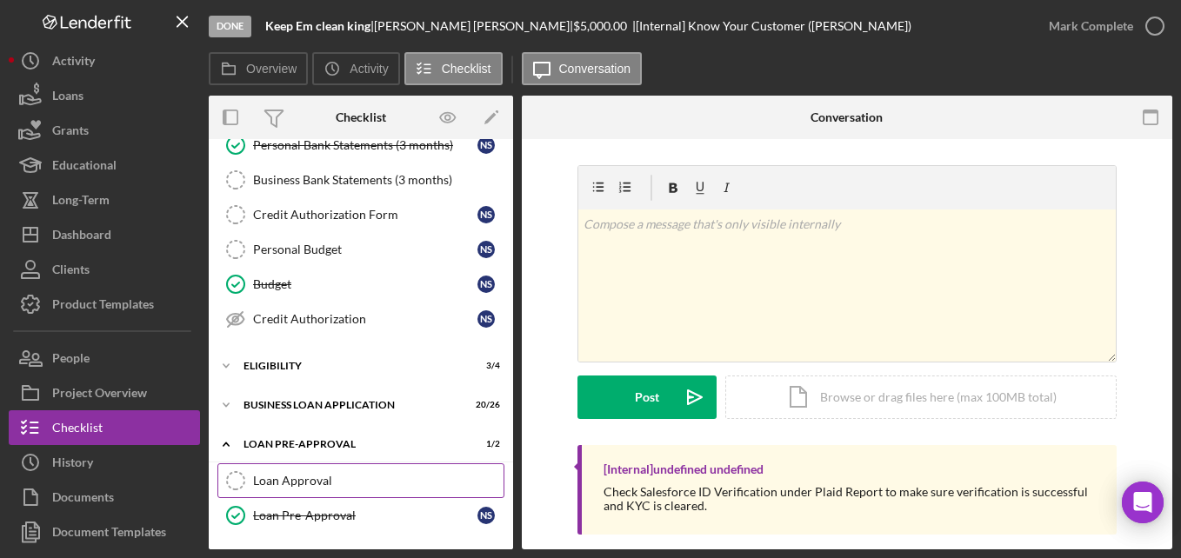
click at [312, 493] on link "Loan Approval Loan Approval" at bounding box center [360, 480] width 287 height 35
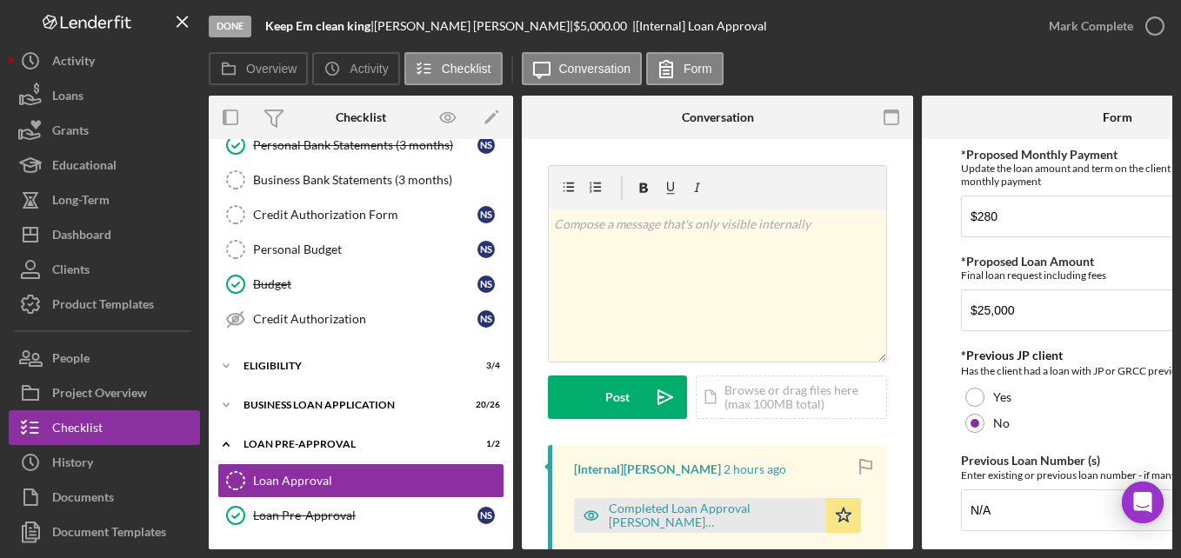
scroll to position [348, 0]
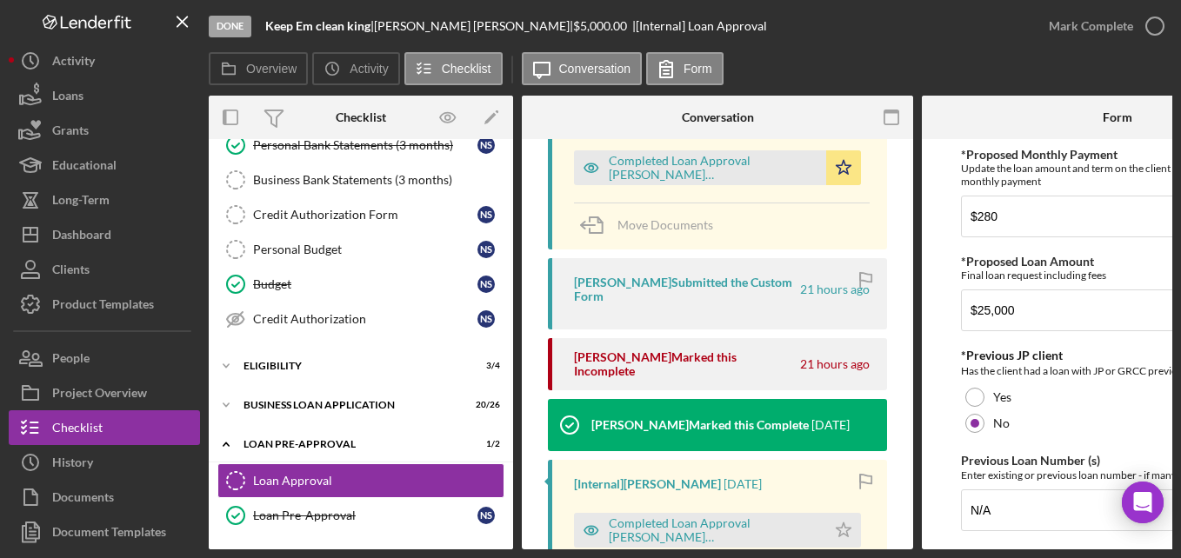
click at [736, 160] on div "Completed Loan Approval [PERSON_NAME][DEMOGRAPHIC_DATA] , [PERSON_NAME].pdf" at bounding box center [713, 168] width 209 height 28
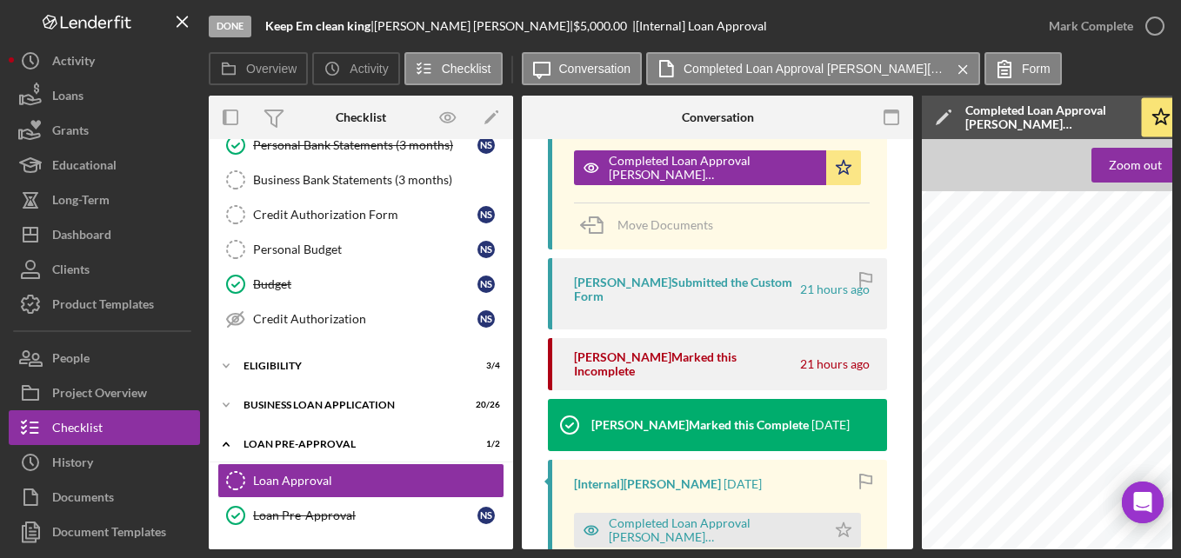
scroll to position [943, 0]
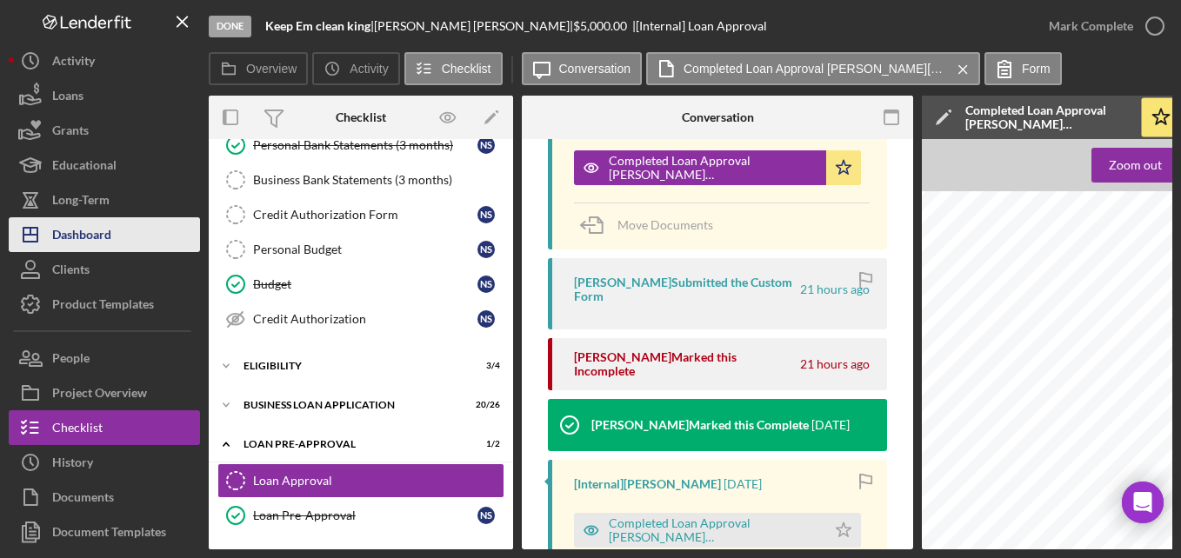
drag, startPoint x: 103, startPoint y: 230, endPoint x: 126, endPoint y: 229, distance: 22.6
click at [103, 230] on div "Dashboard" at bounding box center [81, 236] width 59 height 39
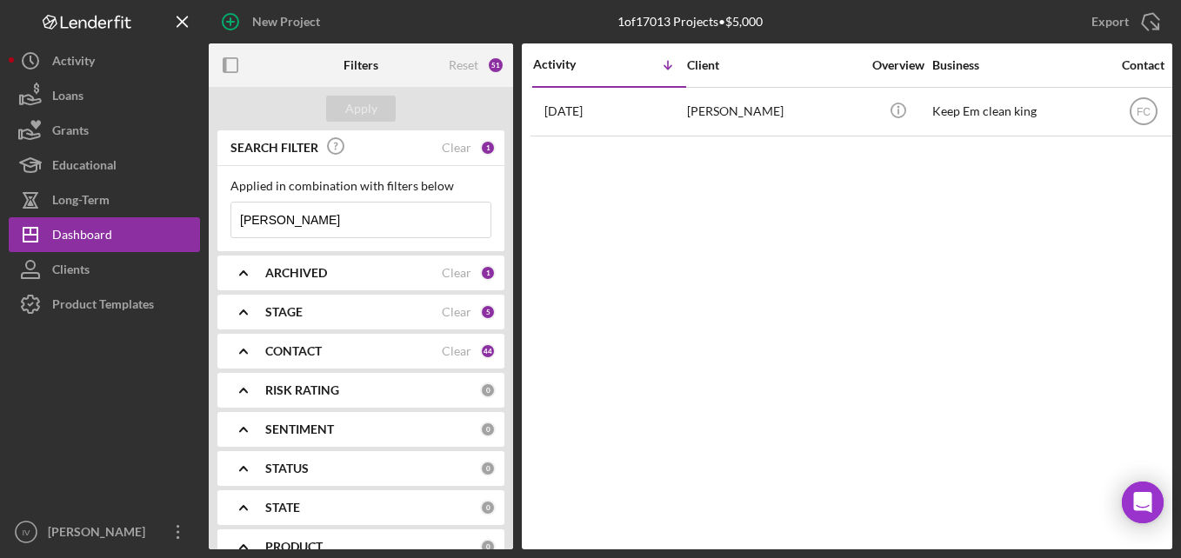
drag, startPoint x: 281, startPoint y: 223, endPoint x: 223, endPoint y: 228, distance: 57.6
click at [223, 228] on div "Applied in combination with filters below [PERSON_NAME] Icon/Menu Close" at bounding box center [360, 208] width 287 height 85
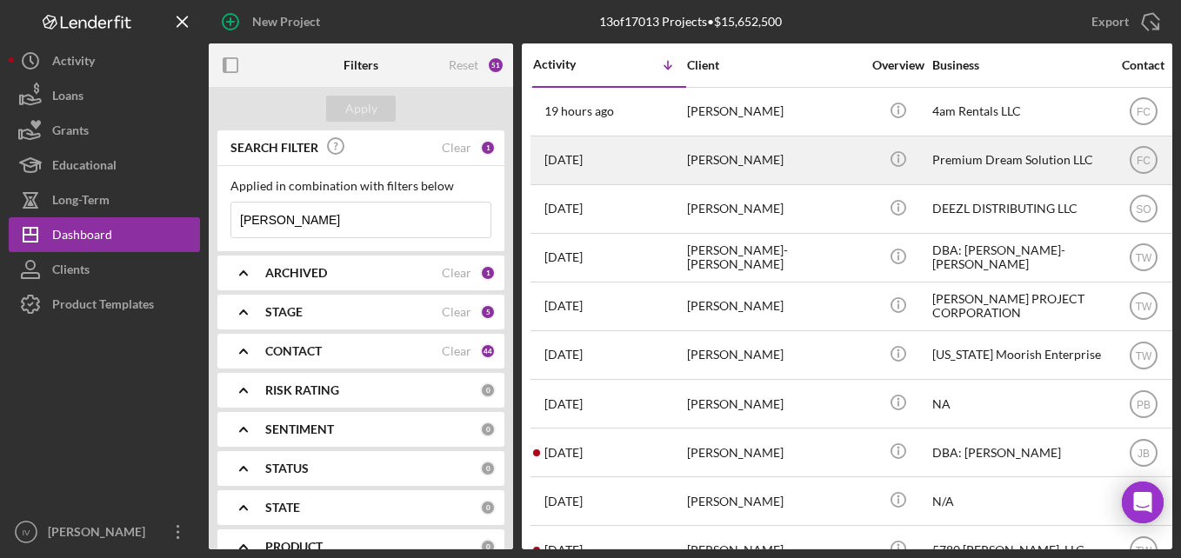
type input "[PERSON_NAME]"
click at [677, 172] on div "[DATE] [PERSON_NAME]" at bounding box center [609, 160] width 152 height 46
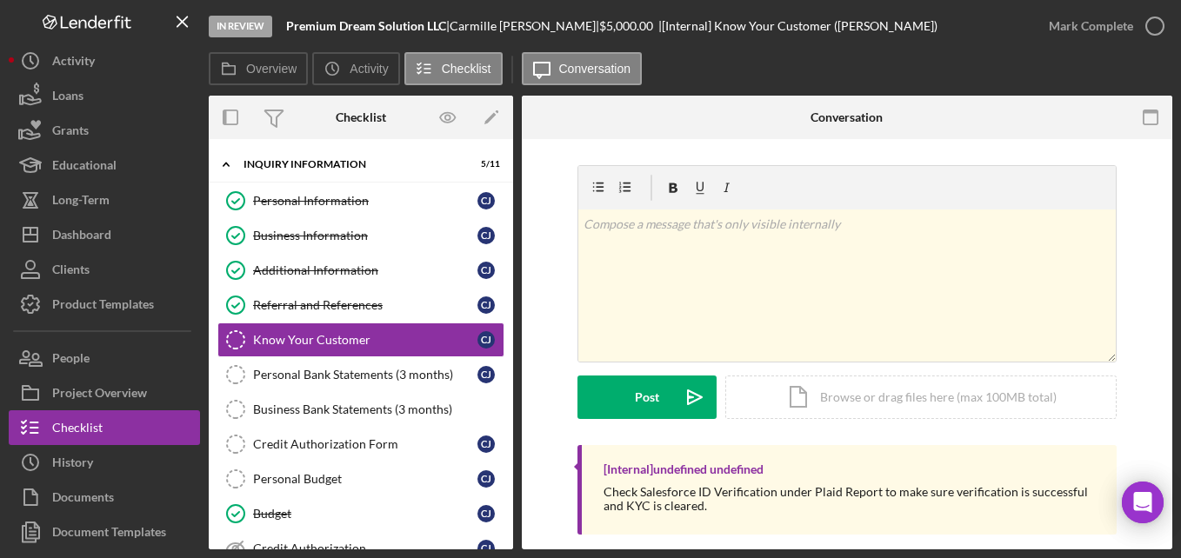
scroll to position [230, 0]
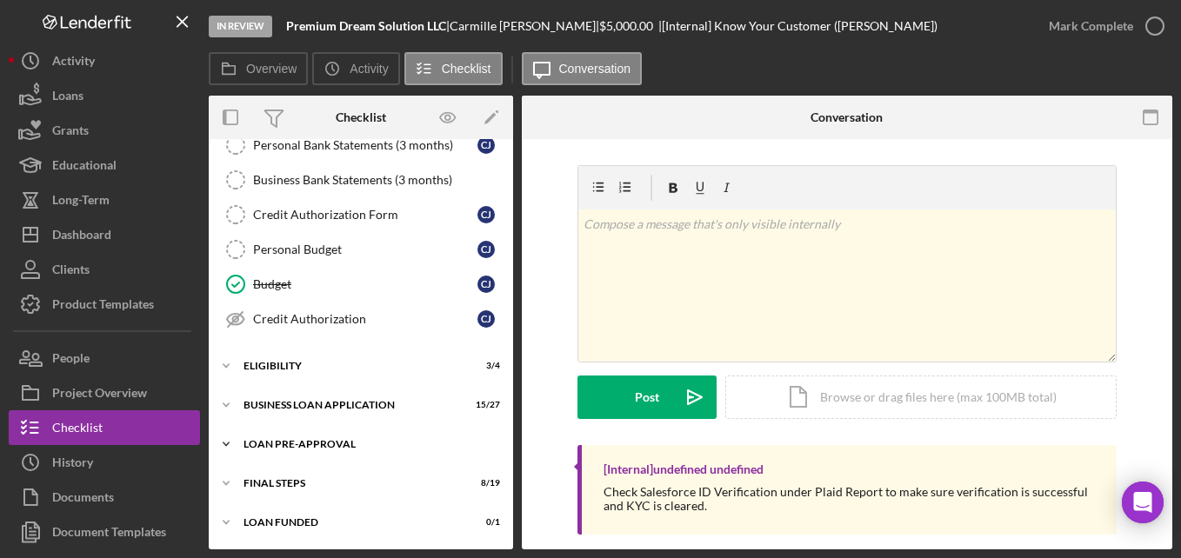
click at [285, 450] on div "Icon/Expander LOAN PRE-APPROVAL 2 / 2" at bounding box center [361, 444] width 304 height 35
click at [285, 464] on link "Loan Approval Loan Approval" at bounding box center [360, 480] width 287 height 35
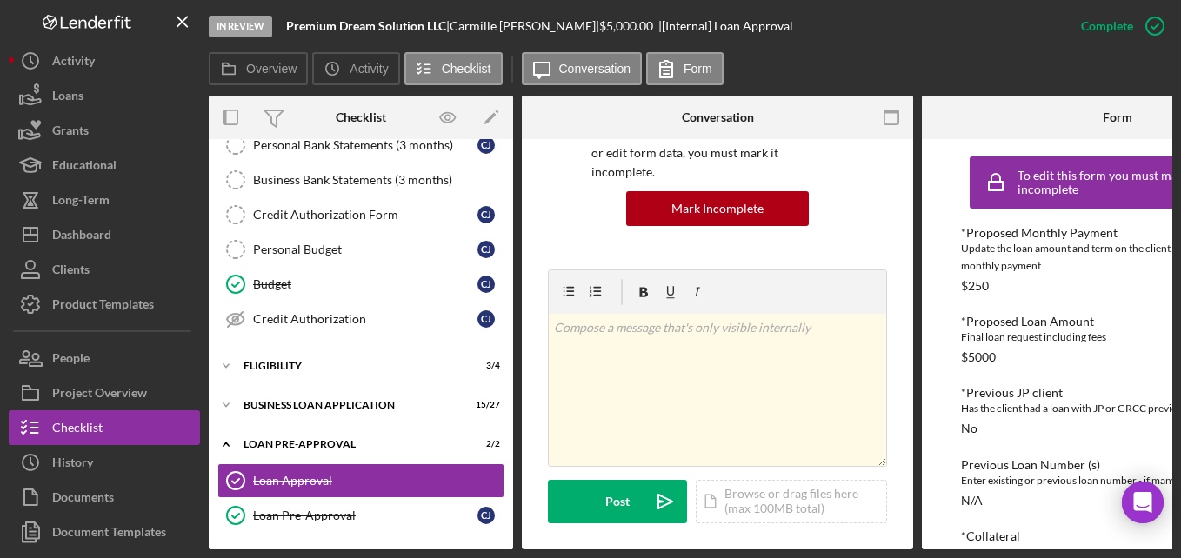
scroll to position [522, 0]
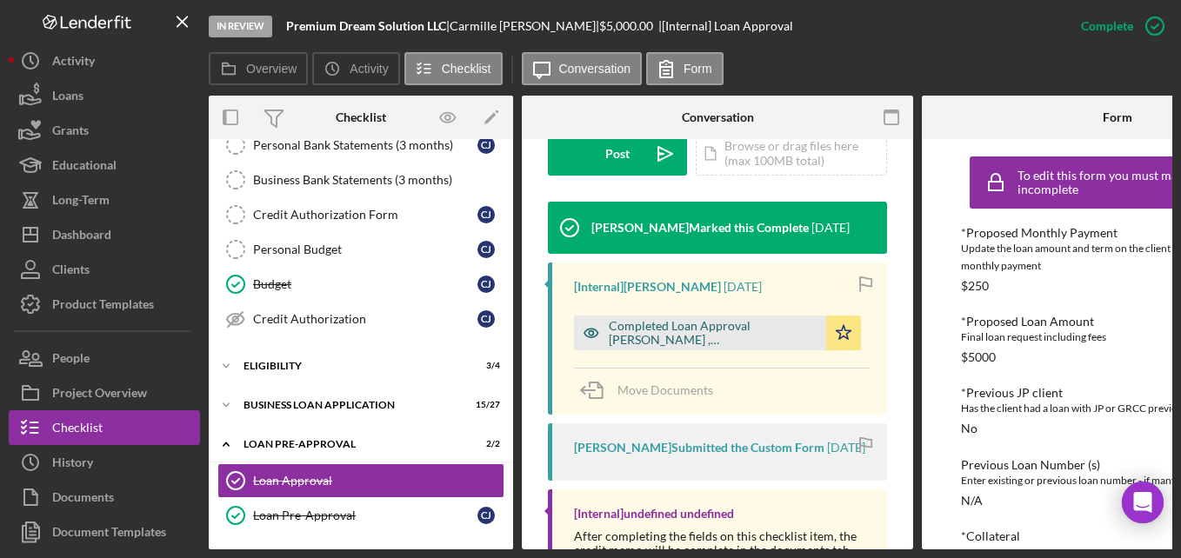
click at [679, 323] on div "Completed Loan Approval [PERSON_NAME] , [PERSON_NAME].pdf" at bounding box center [713, 333] width 209 height 28
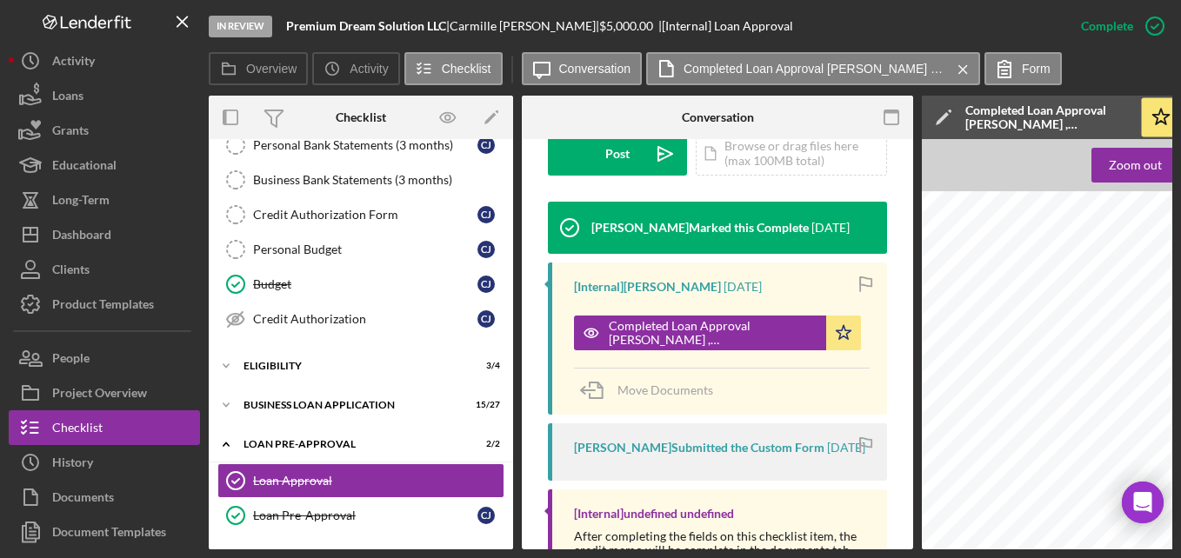
scroll to position [957, 0]
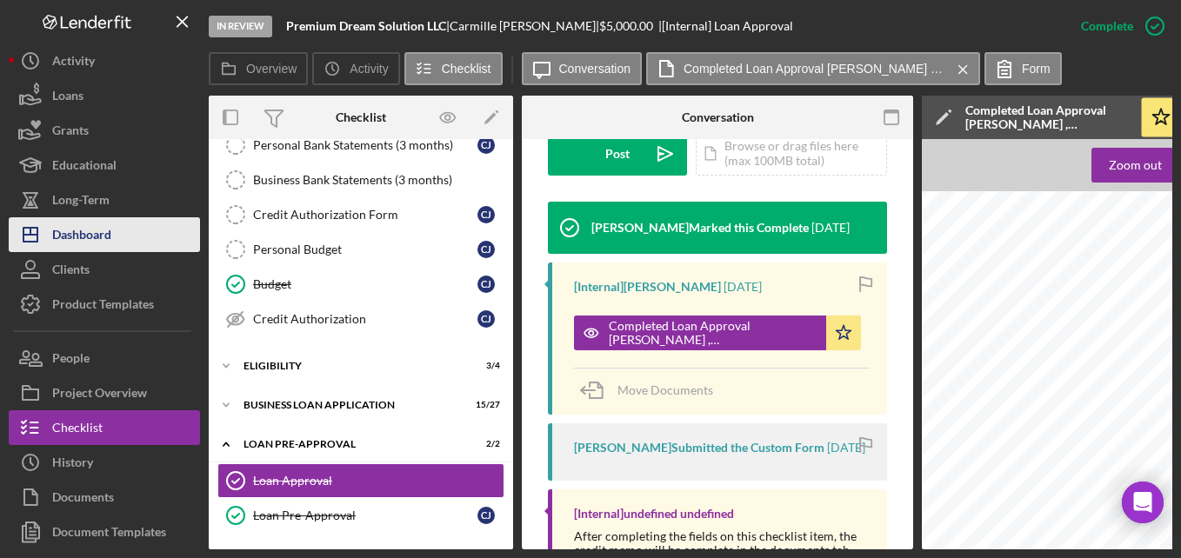
click at [94, 230] on div "Dashboard" at bounding box center [81, 236] width 59 height 39
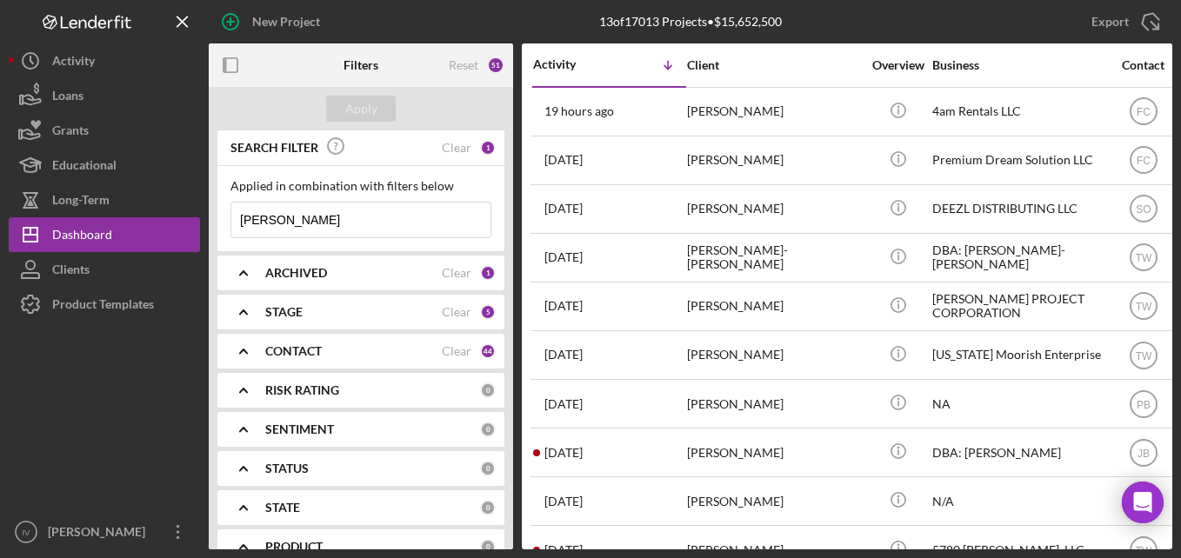
drag, startPoint x: 309, startPoint y: 220, endPoint x: 229, endPoint y: 232, distance: 80.9
click at [229, 232] on div "Applied in combination with filters below [PERSON_NAME] Icon/Menu Close" at bounding box center [360, 208] width 287 height 85
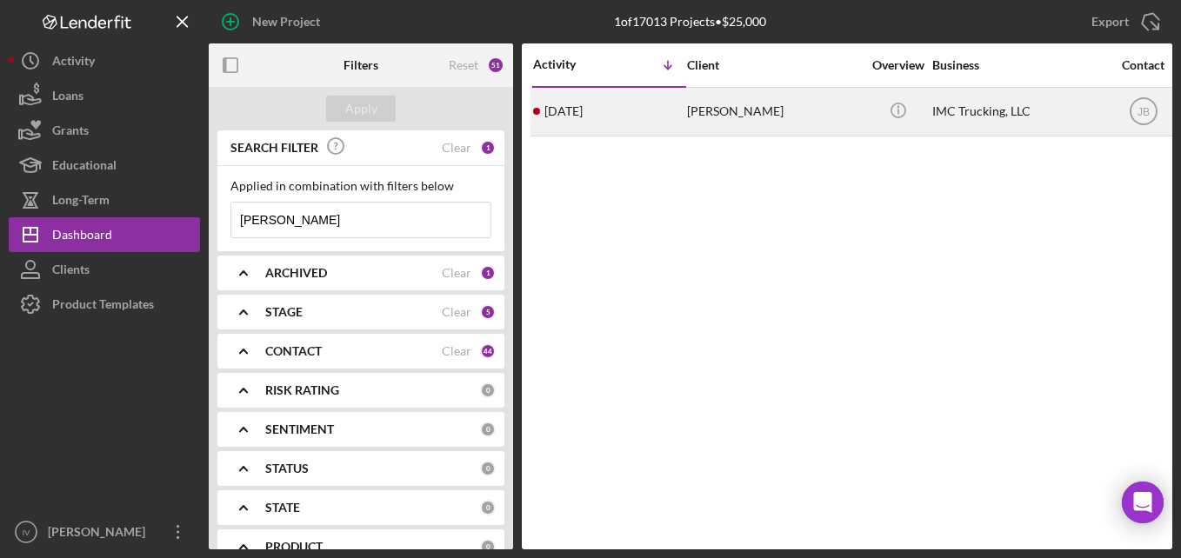
type input "[PERSON_NAME]"
click at [677, 123] on div "[DATE] [PERSON_NAME]" at bounding box center [609, 112] width 152 height 46
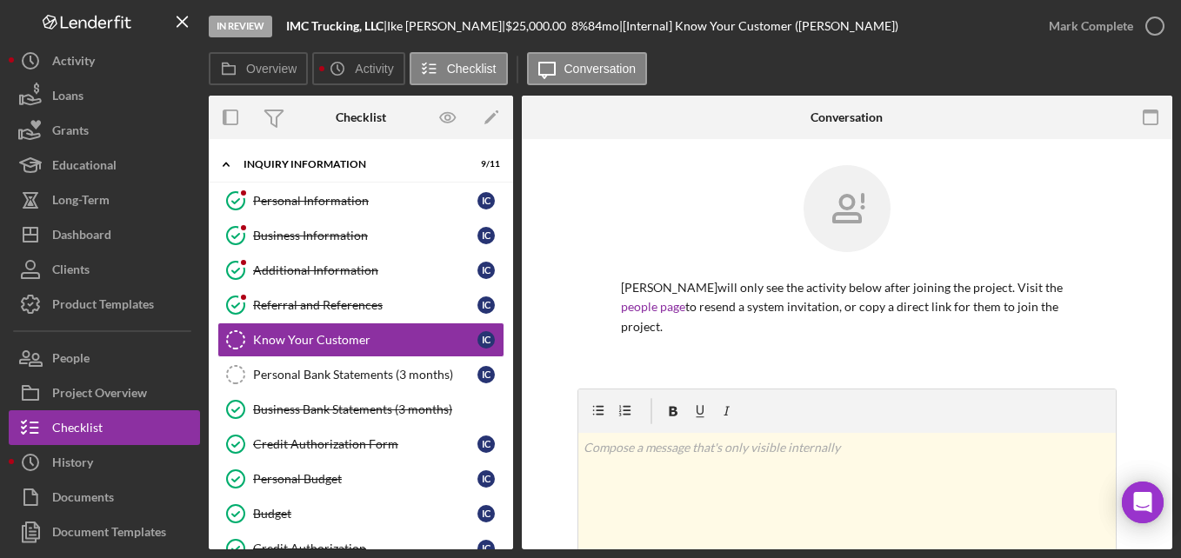
scroll to position [230, 0]
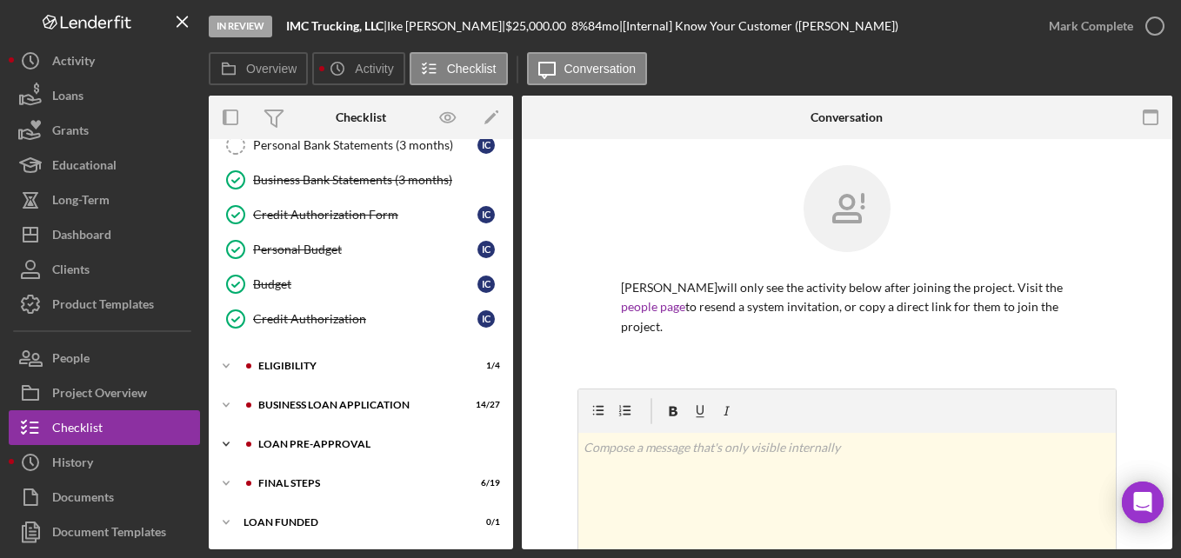
click at [299, 448] on div "LOAN PRE-APPROVAL" at bounding box center [374, 444] width 233 height 10
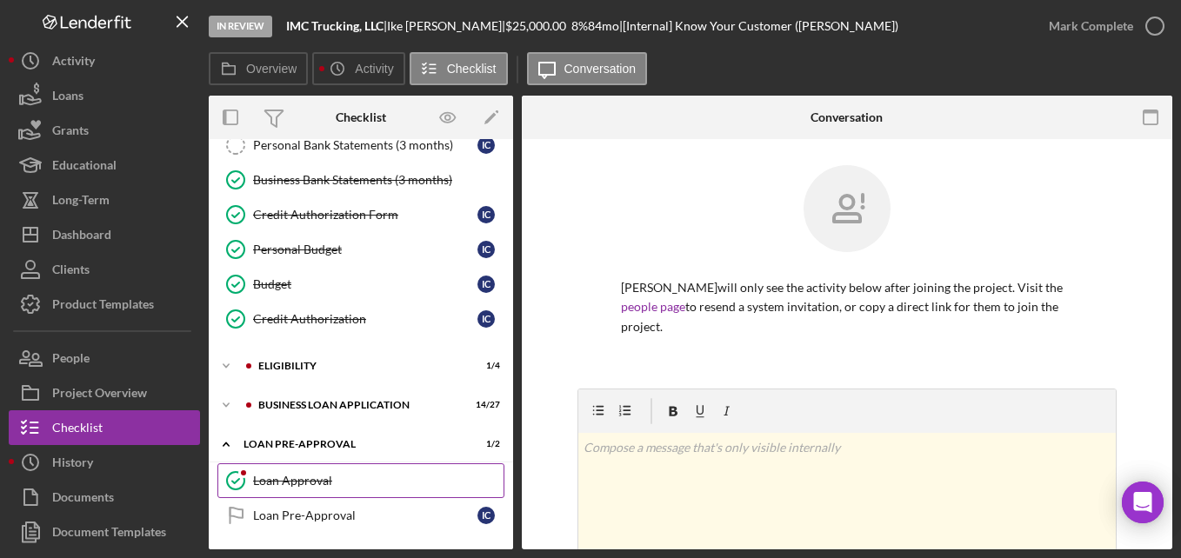
click at [297, 474] on div "Loan Approval" at bounding box center [378, 481] width 250 height 14
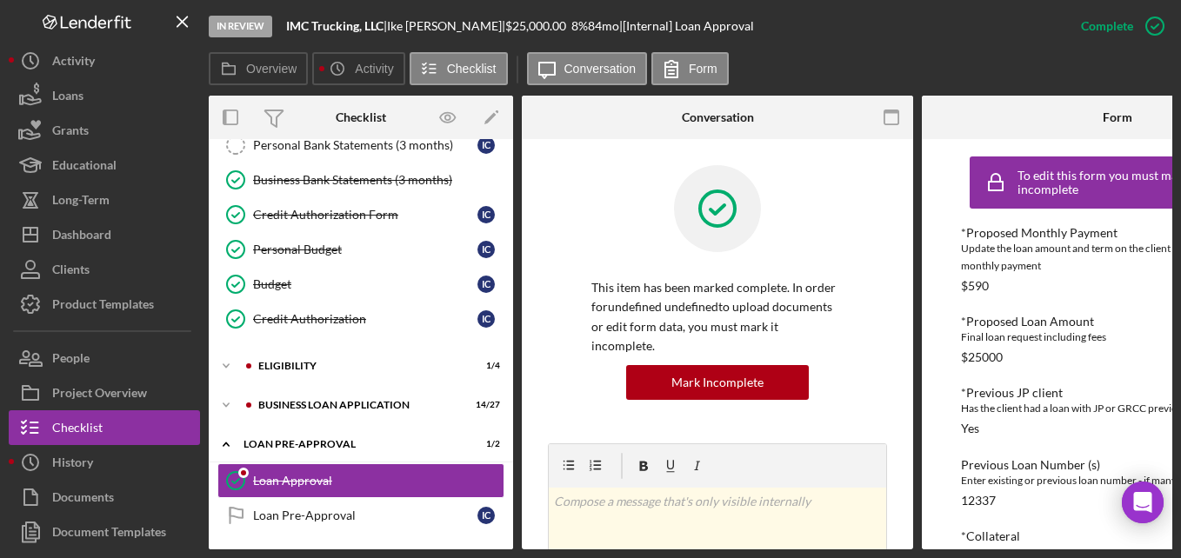
scroll to position [348, 0]
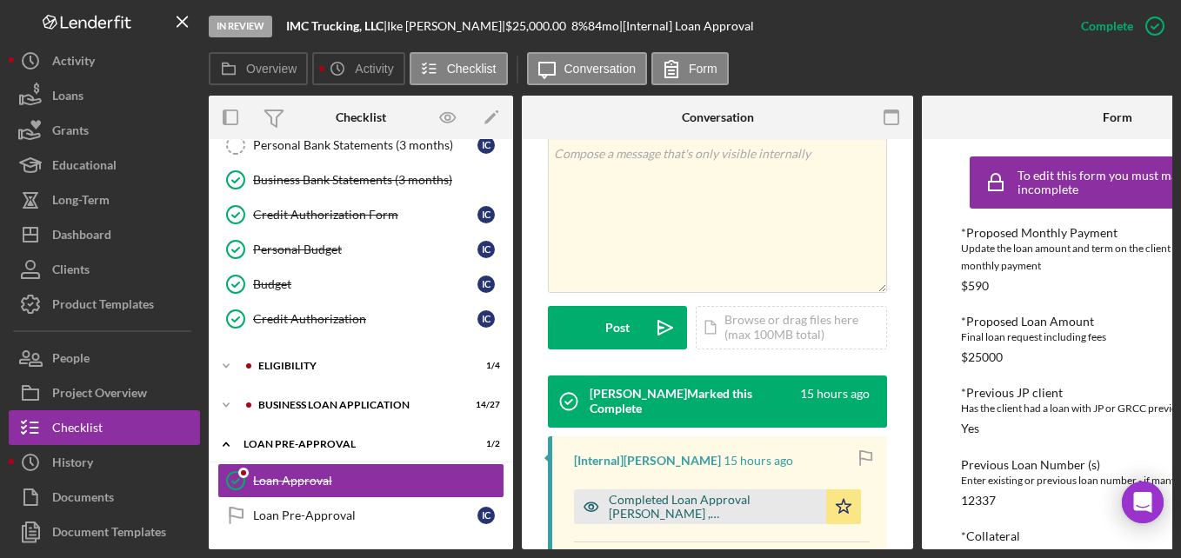
click at [689, 493] on div "Completed Loan Approval [PERSON_NAME] , [PERSON_NAME].pdf" at bounding box center [713, 507] width 209 height 28
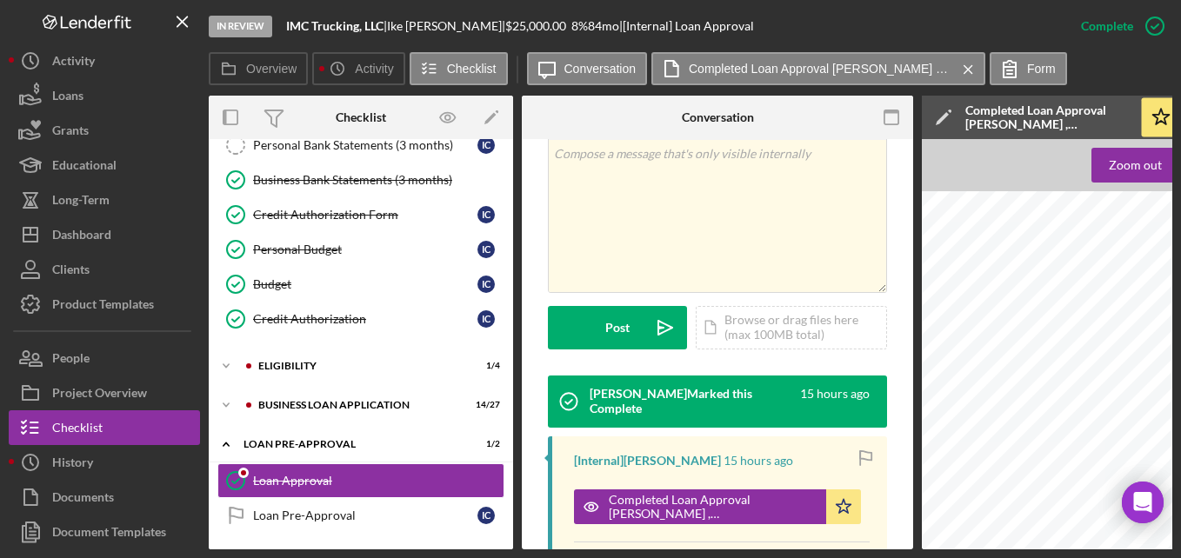
drag, startPoint x: 731, startPoint y: 550, endPoint x: 837, endPoint y: 536, distance: 107.0
click at [837, 536] on div "In Review IMC Trucking, LLC | [PERSON_NAME] | $25,000.00 8 % 84 mo | [Internal]…" at bounding box center [590, 279] width 1181 height 558
drag, startPoint x: 243, startPoint y: 552, endPoint x: 871, endPoint y: 589, distance: 629.8
click at [871, 557] on html "In Review IMC Trucking, LLC | [PERSON_NAME] | $25,000.00 8 % 84 mo | [Internal]…" at bounding box center [590, 279] width 1181 height 558
click at [959, 242] on div "[PERSON_NAME] Loan Approval Loan Officer [PERSON_NAME] Loan Officer Email [EMAI…" at bounding box center [1188, 535] width 532 height 689
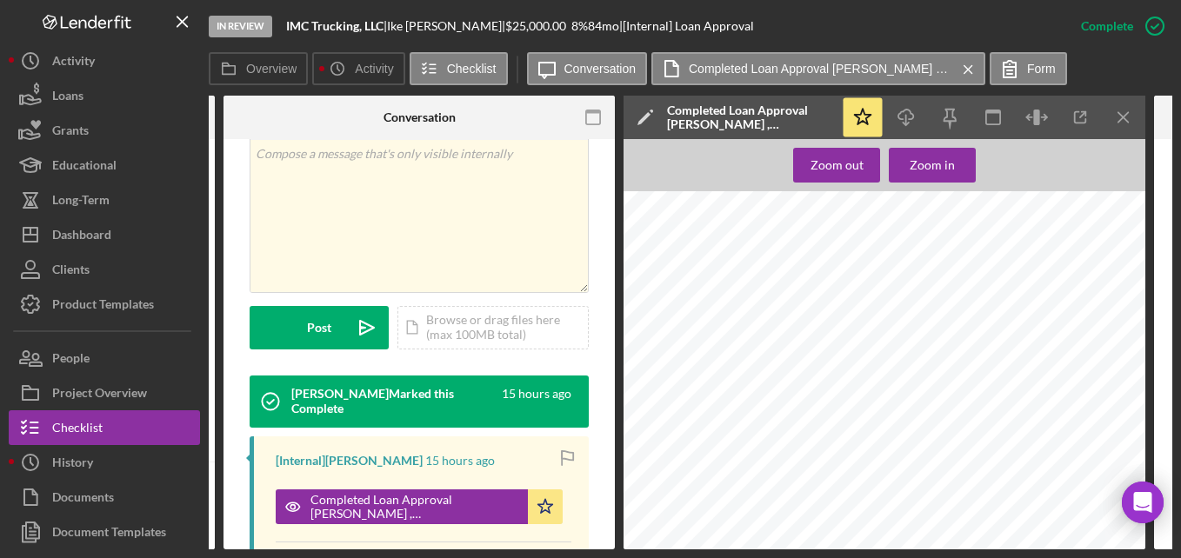
scroll to position [1130, 0]
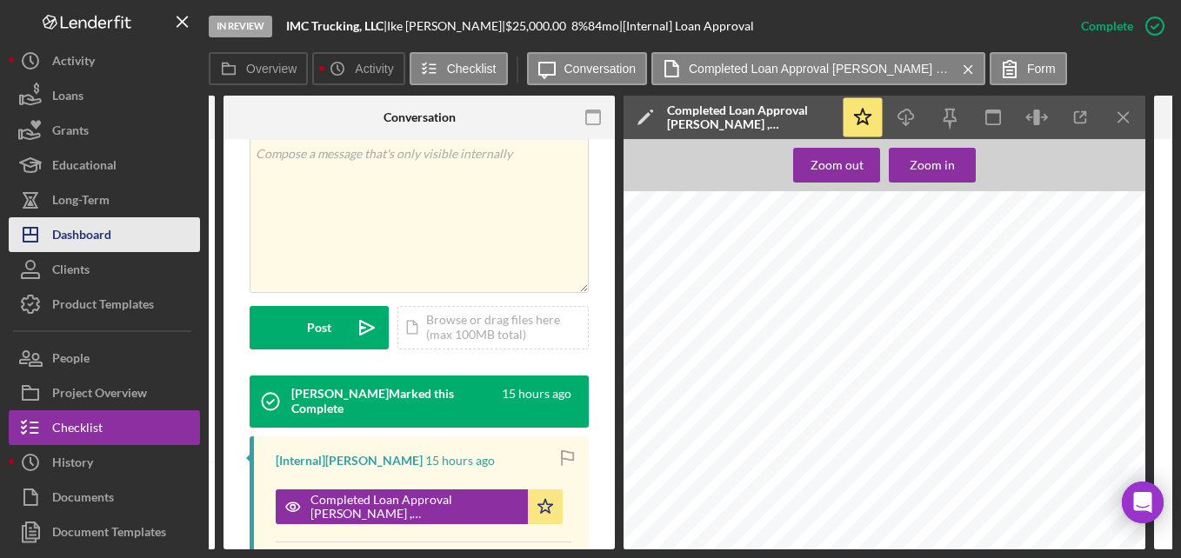
click at [125, 224] on button "Icon/Dashboard Dashboard" at bounding box center [104, 234] width 191 height 35
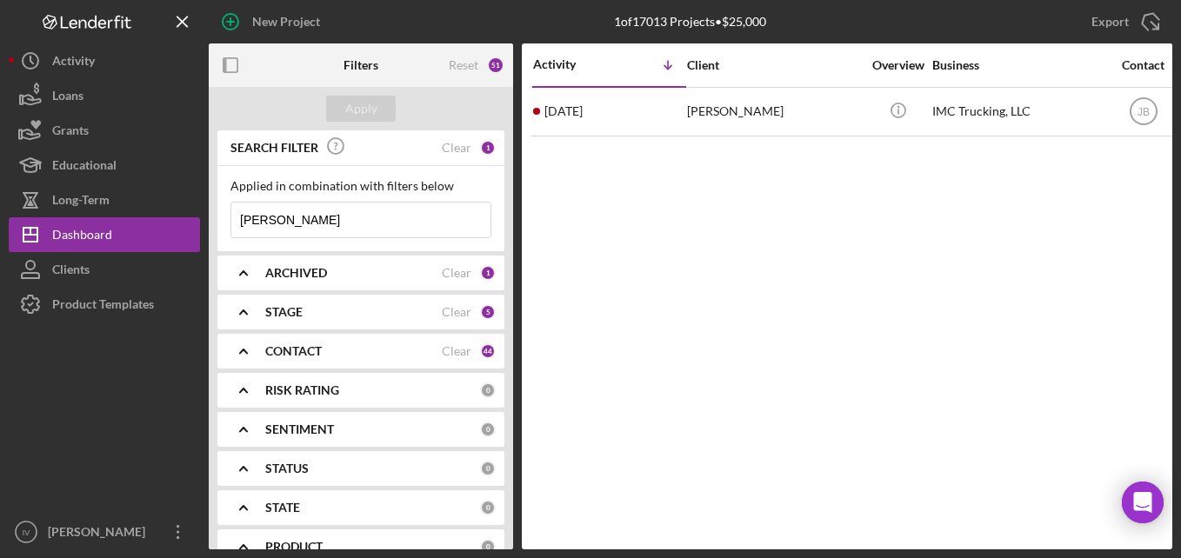
drag, startPoint x: 323, startPoint y: 223, endPoint x: 215, endPoint y: 234, distance: 108.3
click at [215, 234] on div "SEARCH FILTER Clear 1 Applied in combination with filters below [PERSON_NAME] I…" at bounding box center [361, 339] width 304 height 419
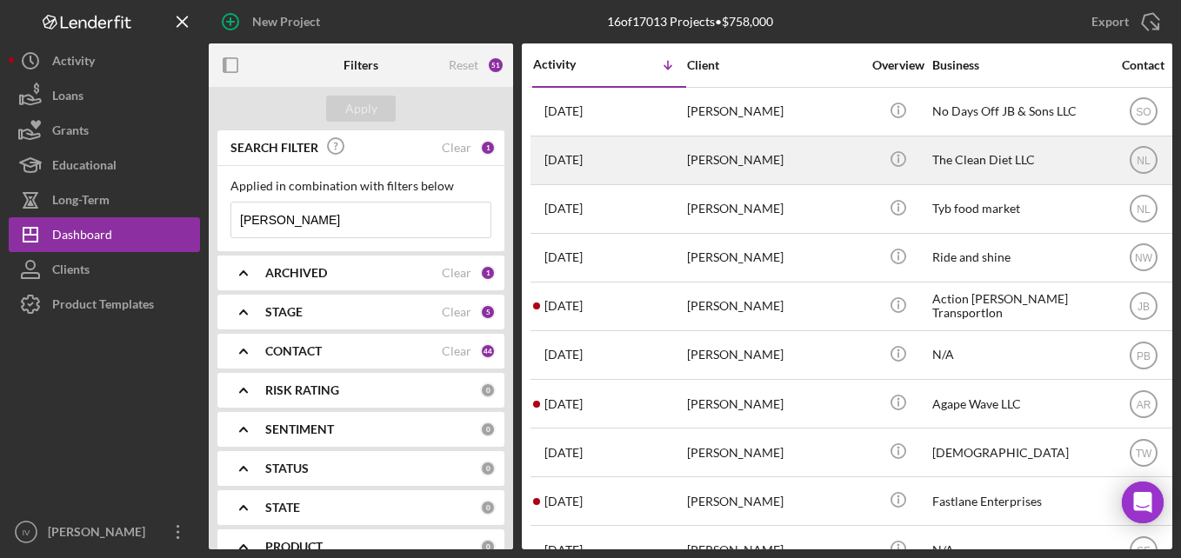
type input "[PERSON_NAME]"
click at [764, 163] on div "[PERSON_NAME]" at bounding box center [774, 160] width 174 height 46
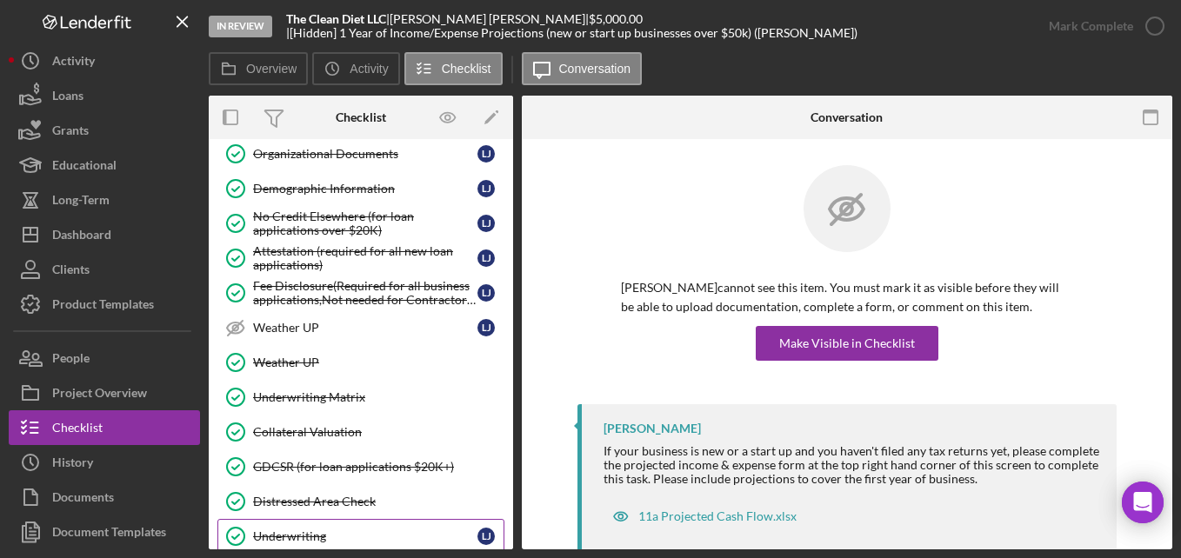
scroll to position [786, 0]
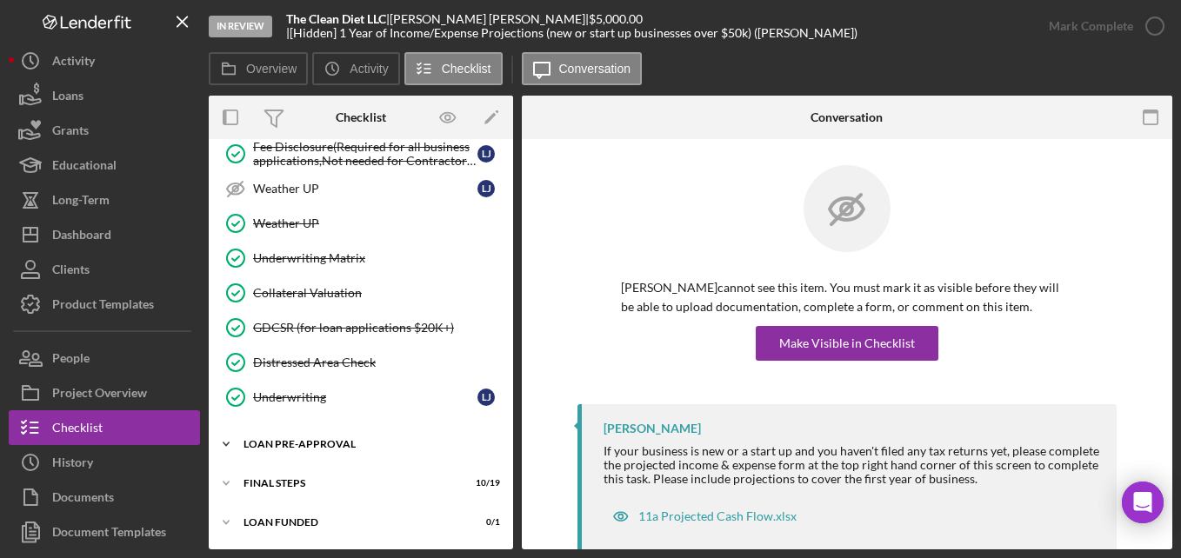
click at [356, 457] on div "Icon/Expander LOAN PRE-APPROVAL 2 / 2" at bounding box center [361, 444] width 304 height 35
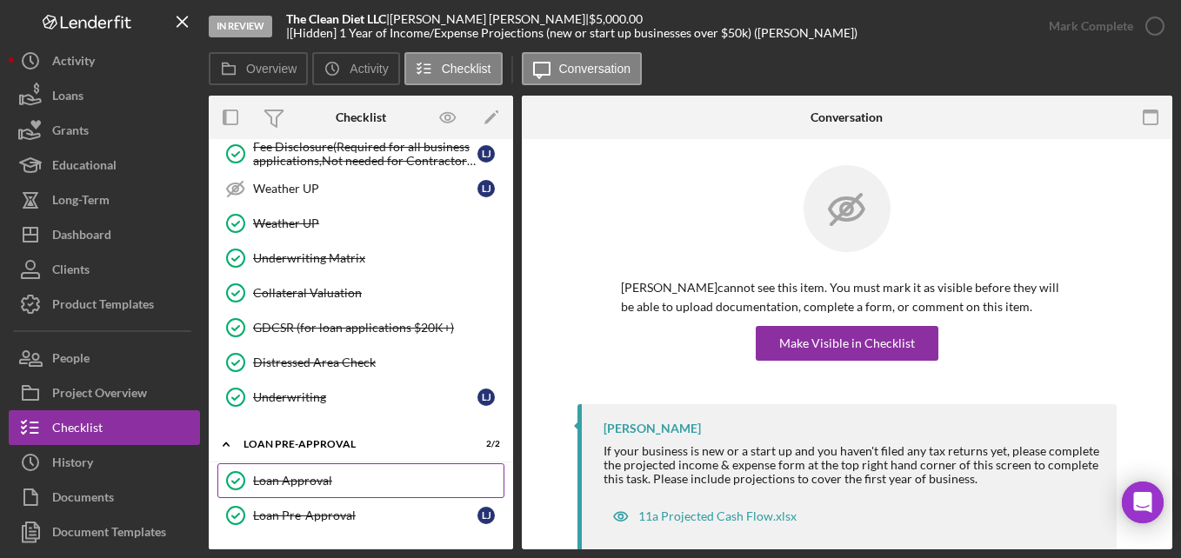
click at [348, 478] on div "Loan Approval" at bounding box center [378, 481] width 250 height 14
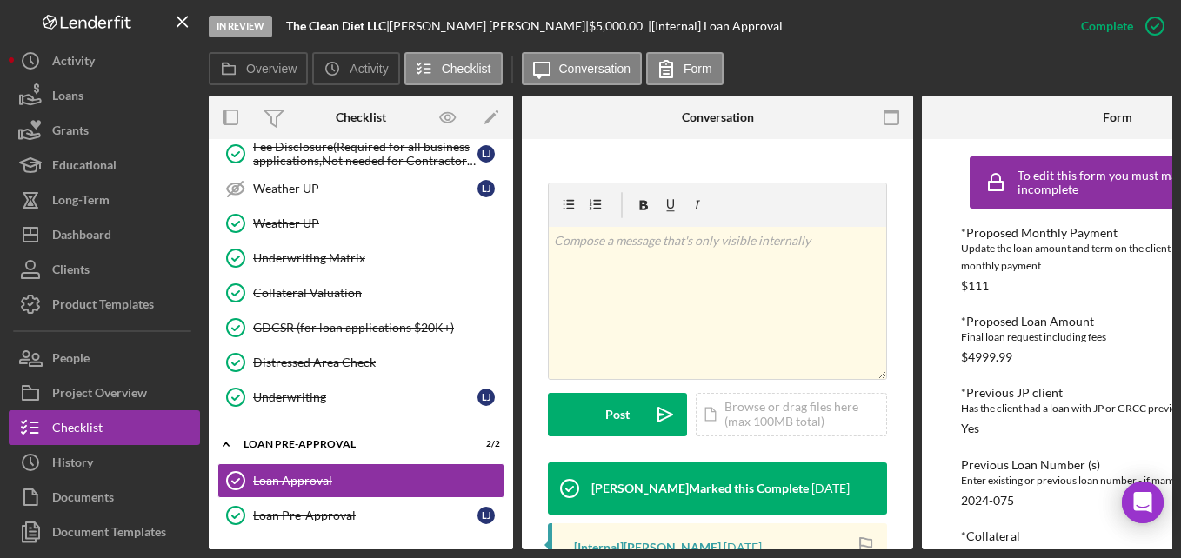
scroll to position [435, 0]
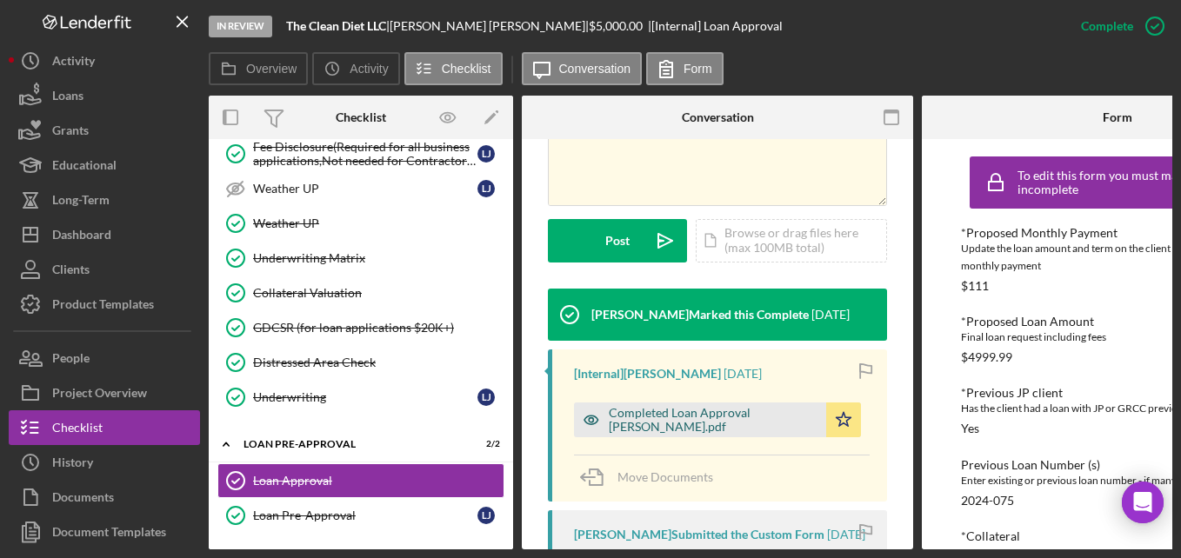
click at [701, 410] on div "Completed Loan Approval [PERSON_NAME].pdf" at bounding box center [713, 420] width 209 height 28
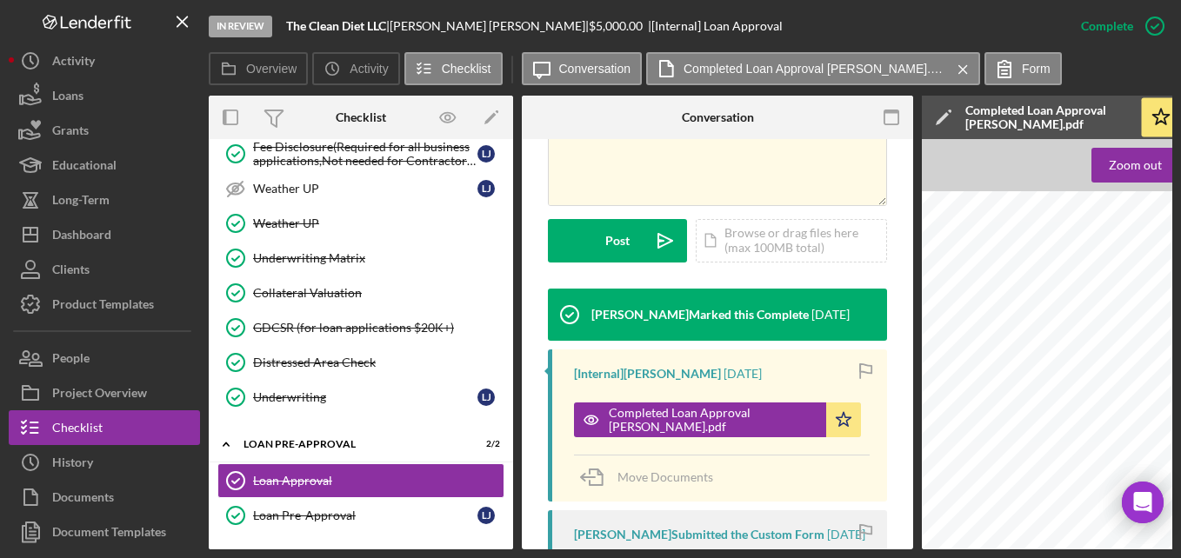
scroll to position [1726, 0]
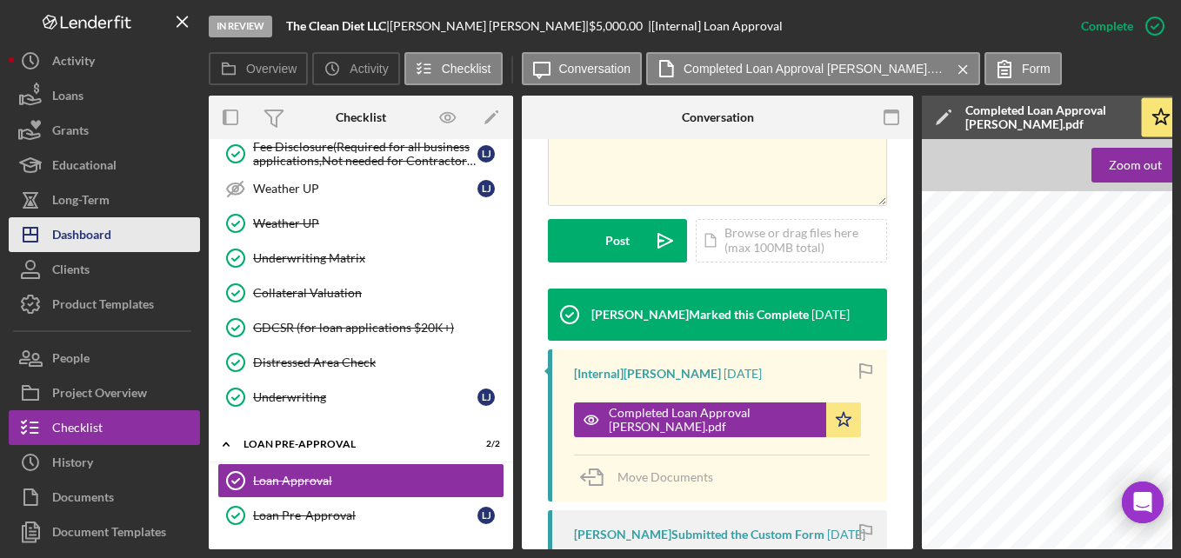
click at [96, 227] on div "Dashboard" at bounding box center [81, 236] width 59 height 39
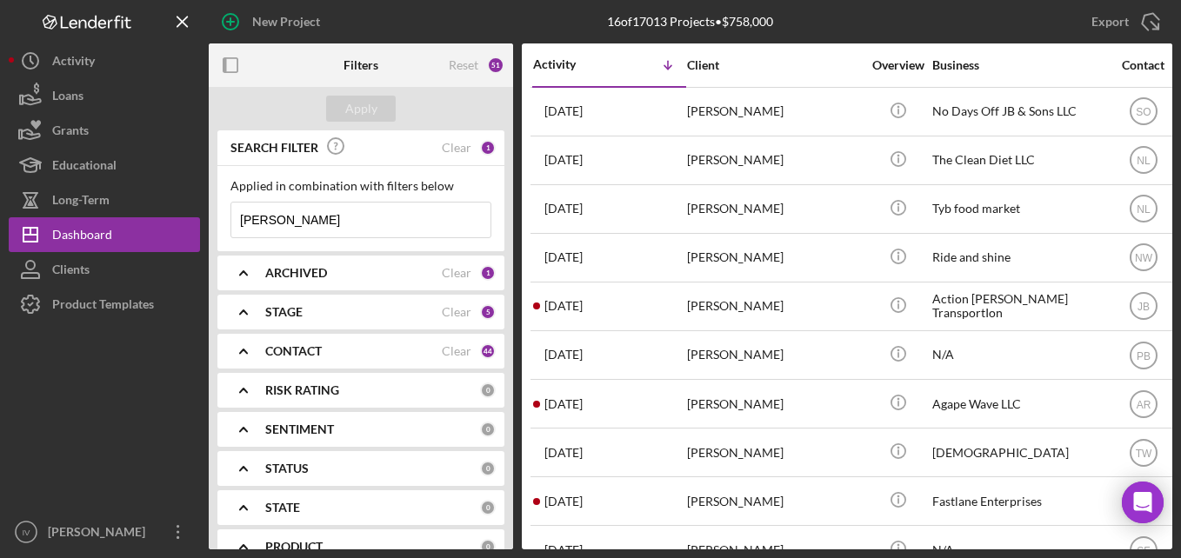
drag, startPoint x: 304, startPoint y: 211, endPoint x: 200, endPoint y: 227, distance: 105.5
click at [200, 227] on div "New Project 16 of 17013 Projects • $758,000 [PERSON_NAME] Export Icon/Export Fi…" at bounding box center [591, 275] width 1164 height 550
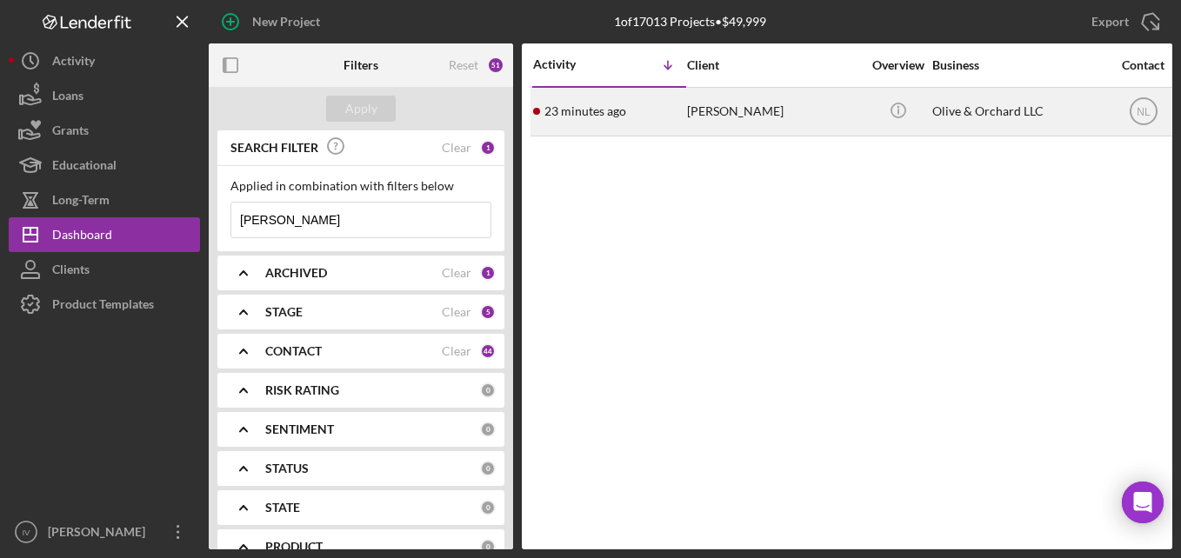
type input "[PERSON_NAME]"
click at [742, 123] on div "[PERSON_NAME]" at bounding box center [774, 112] width 174 height 46
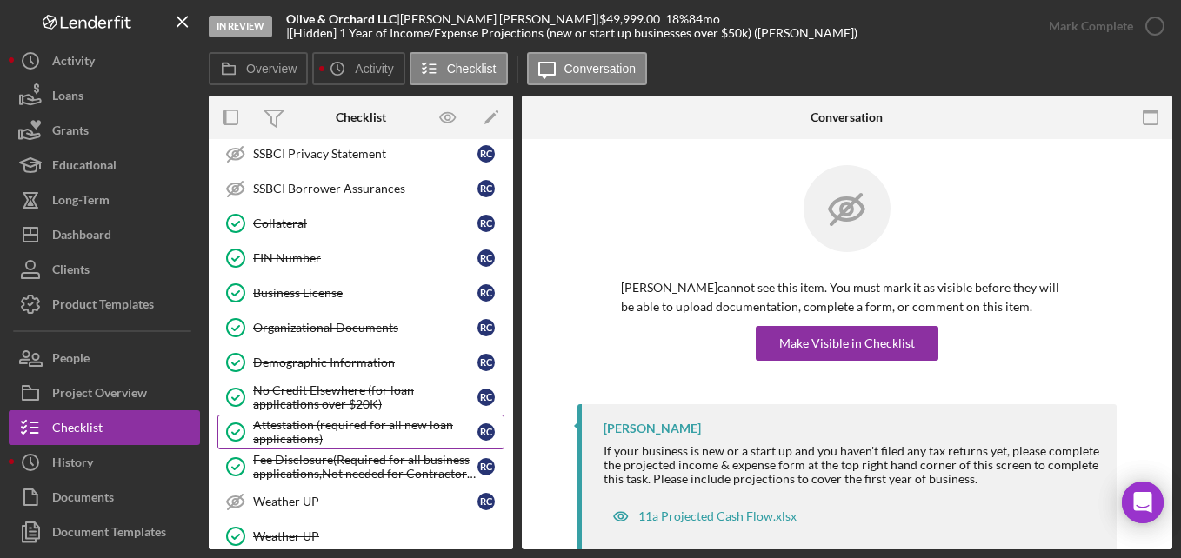
scroll to position [786, 0]
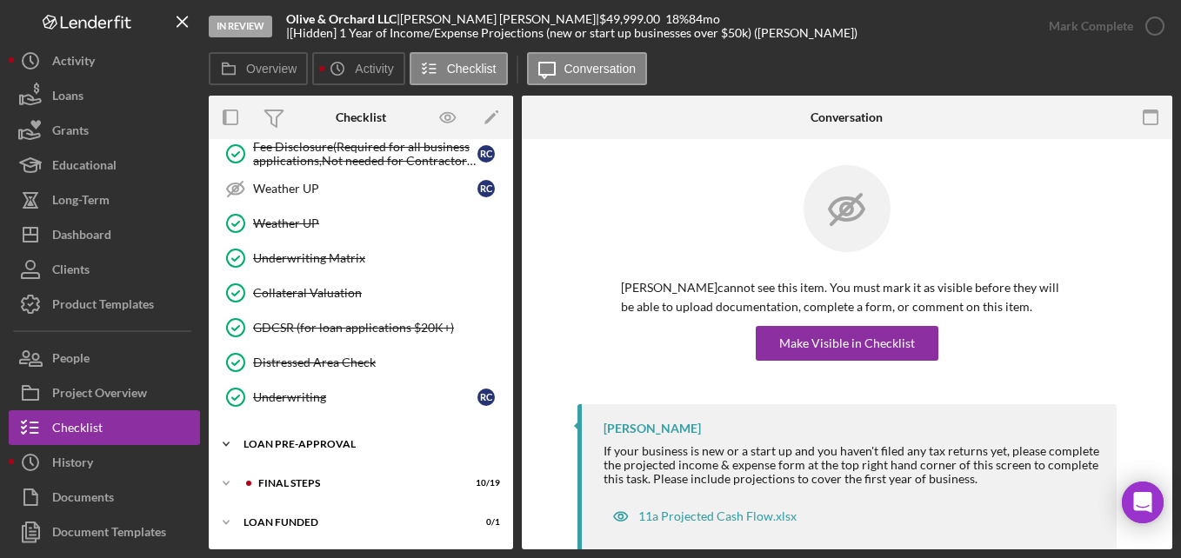
click at [306, 443] on div "LOAN PRE-APPROVAL" at bounding box center [367, 444] width 248 height 10
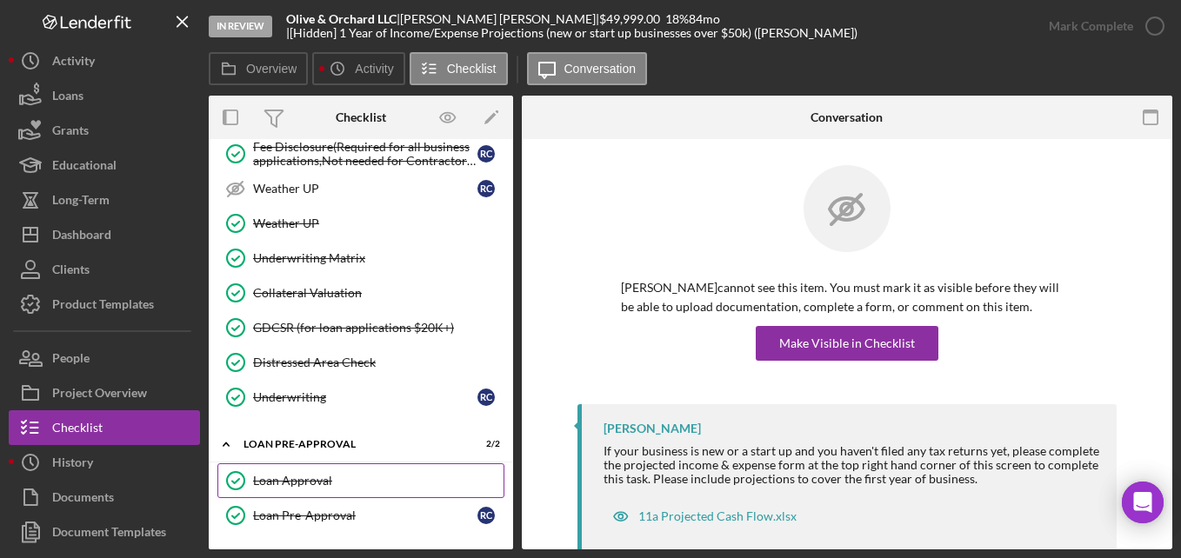
click at [303, 471] on link "Loan Approval Loan Approval" at bounding box center [360, 480] width 287 height 35
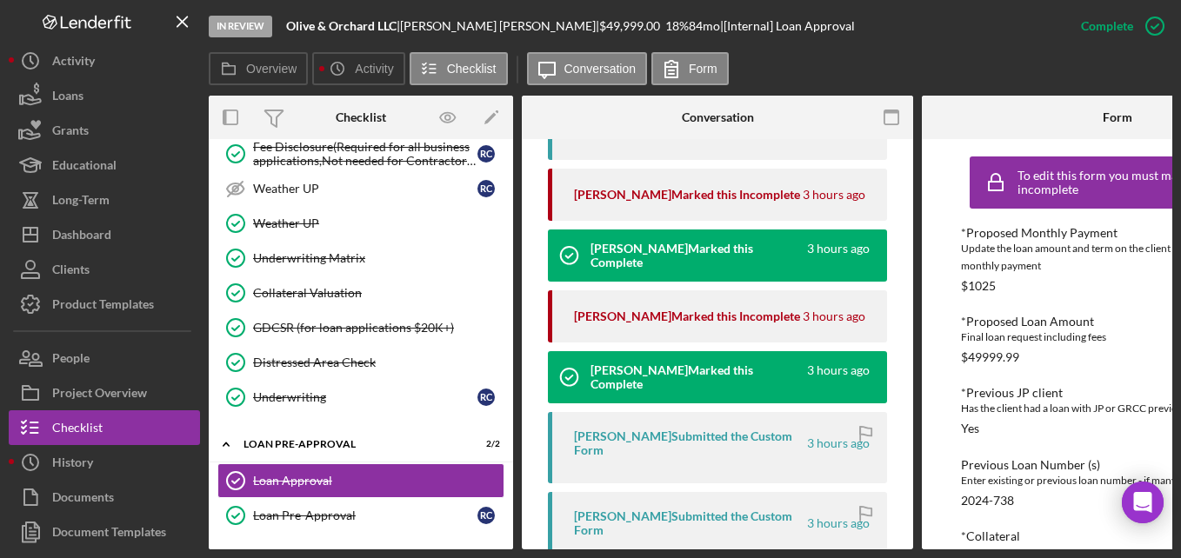
scroll to position [783, 0]
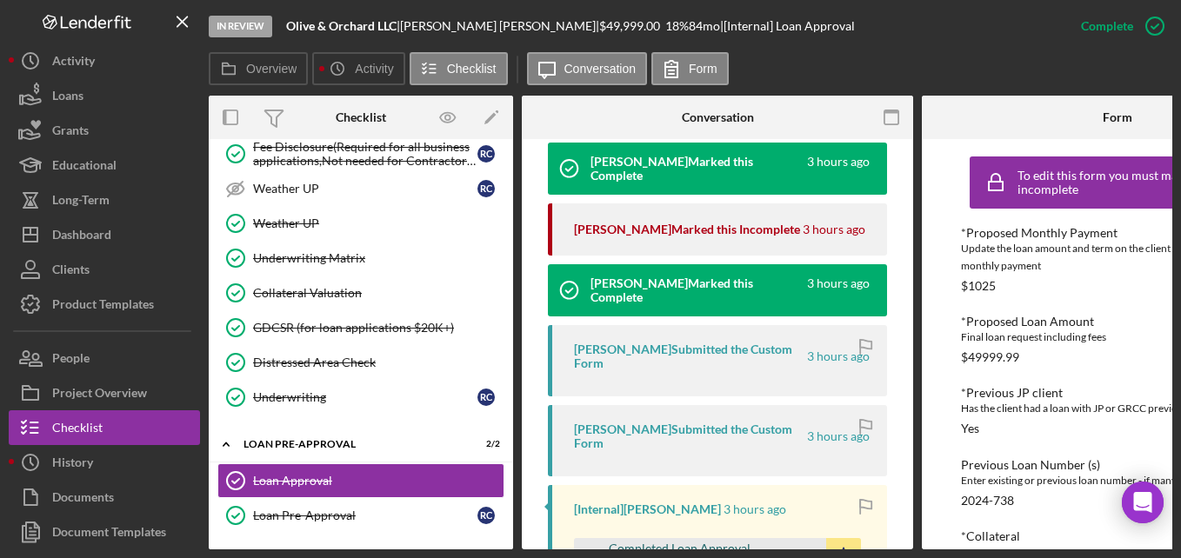
click at [697, 542] on div "Completed Loan Approval [PERSON_NAME], [PERSON_NAME] , [PERSON_NAME].pdf" at bounding box center [713, 556] width 209 height 28
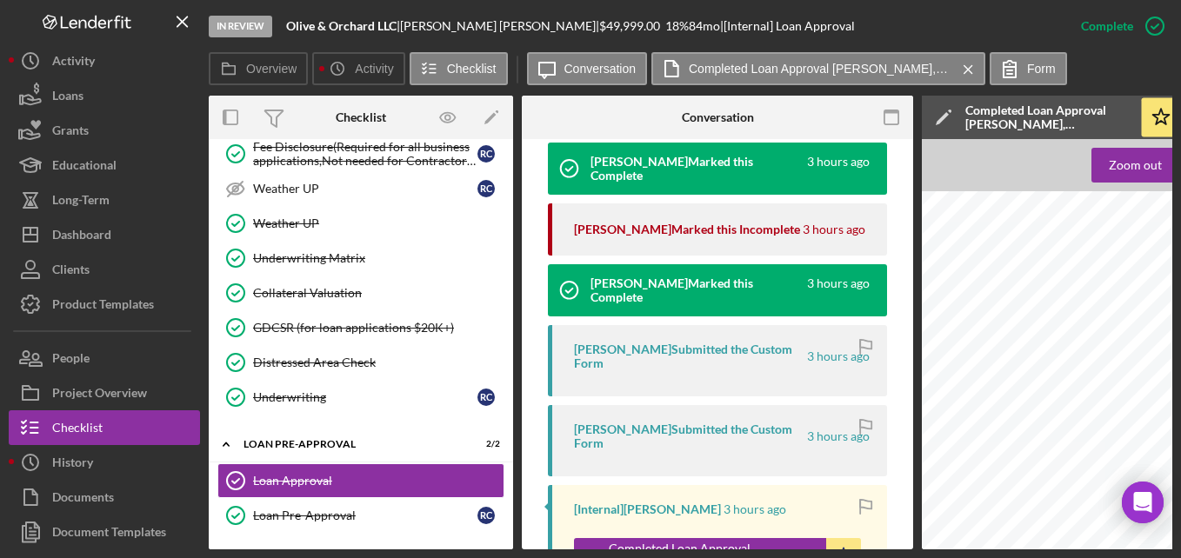
scroll to position [2067, 0]
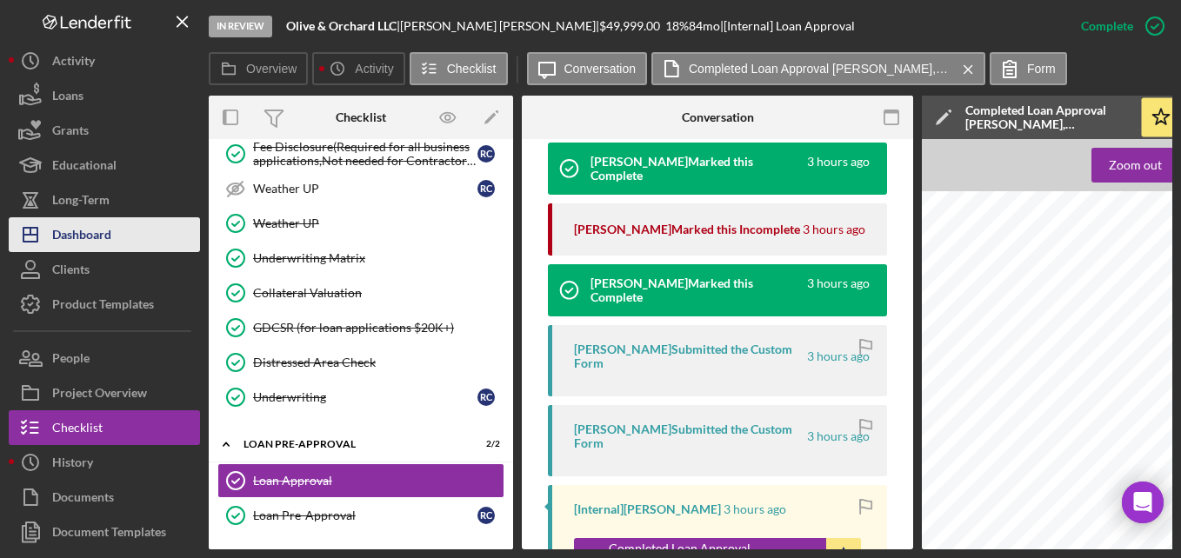
click at [129, 248] on button "Icon/Dashboard Dashboard" at bounding box center [104, 234] width 191 height 35
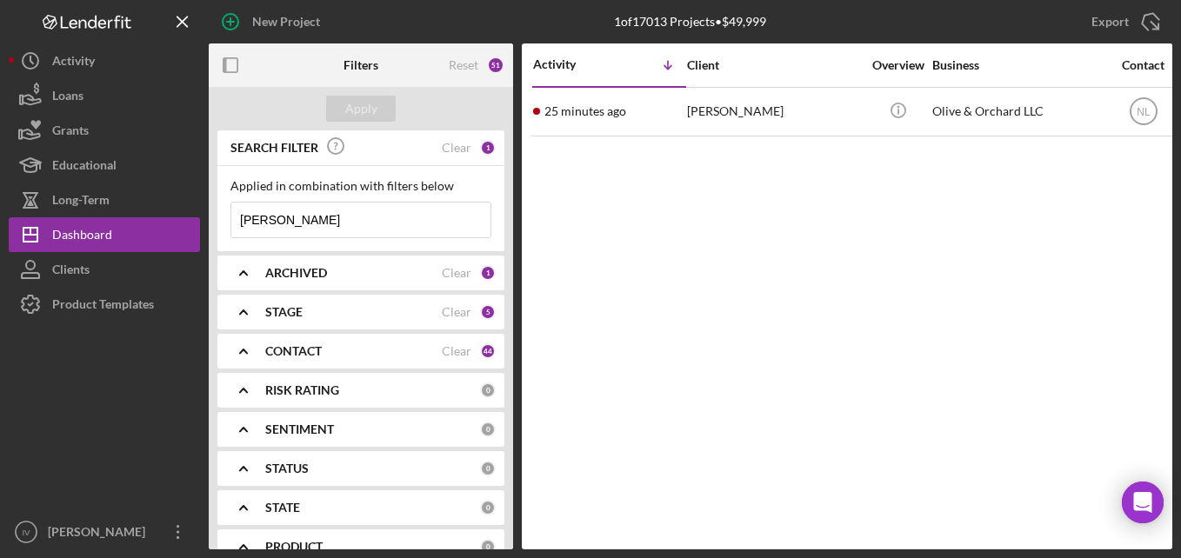
drag, startPoint x: 297, startPoint y: 216, endPoint x: 229, endPoint y: 235, distance: 70.5
click at [229, 235] on div "Applied in combination with filters below [PERSON_NAME] Icon/Menu Close" at bounding box center [360, 208] width 287 height 85
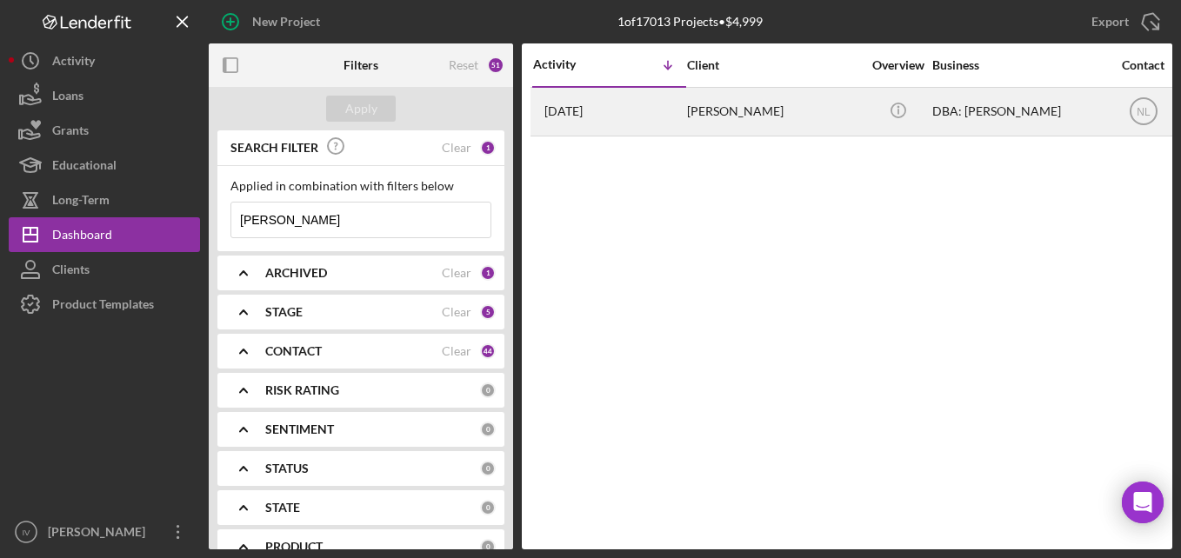
type input "[PERSON_NAME]"
click at [740, 114] on div "[PERSON_NAME]" at bounding box center [774, 112] width 174 height 46
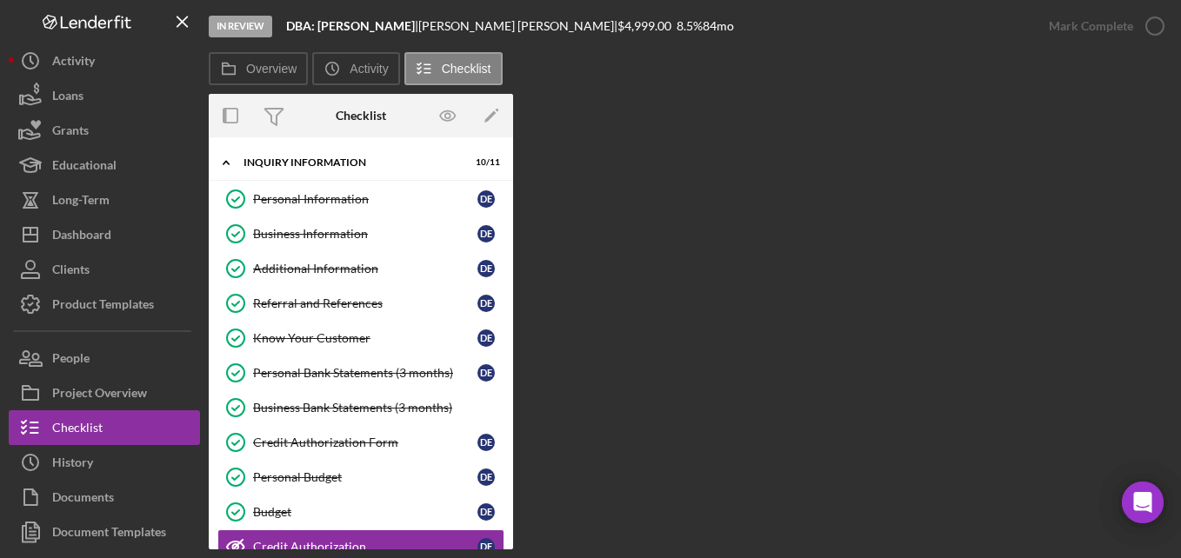
scroll to position [203, 0]
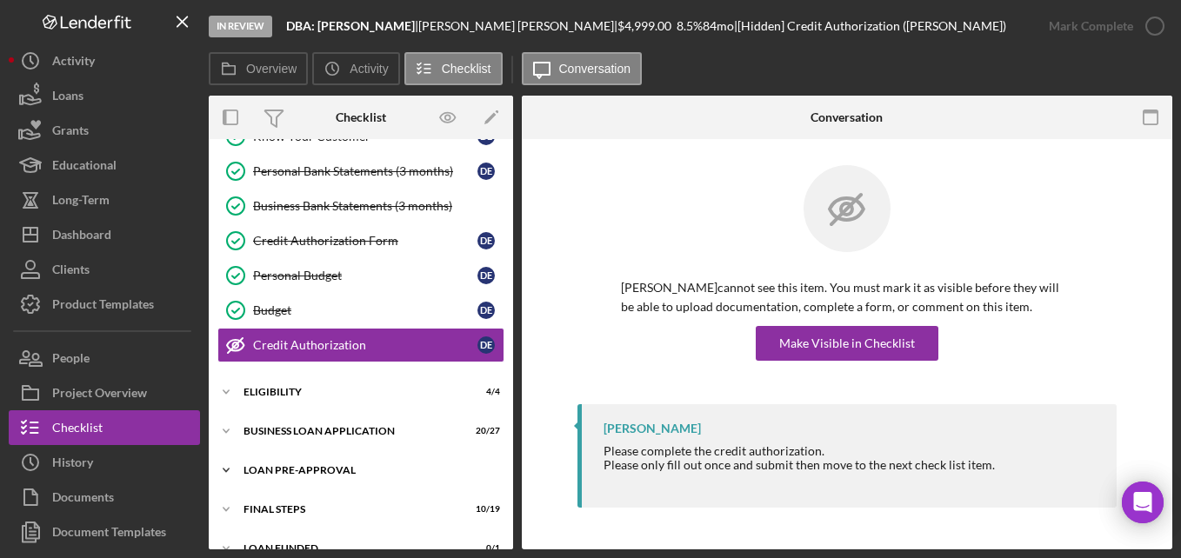
click at [273, 481] on div "Icon/Expander LOAN PRE-APPROVAL 2 / 2" at bounding box center [361, 470] width 304 height 35
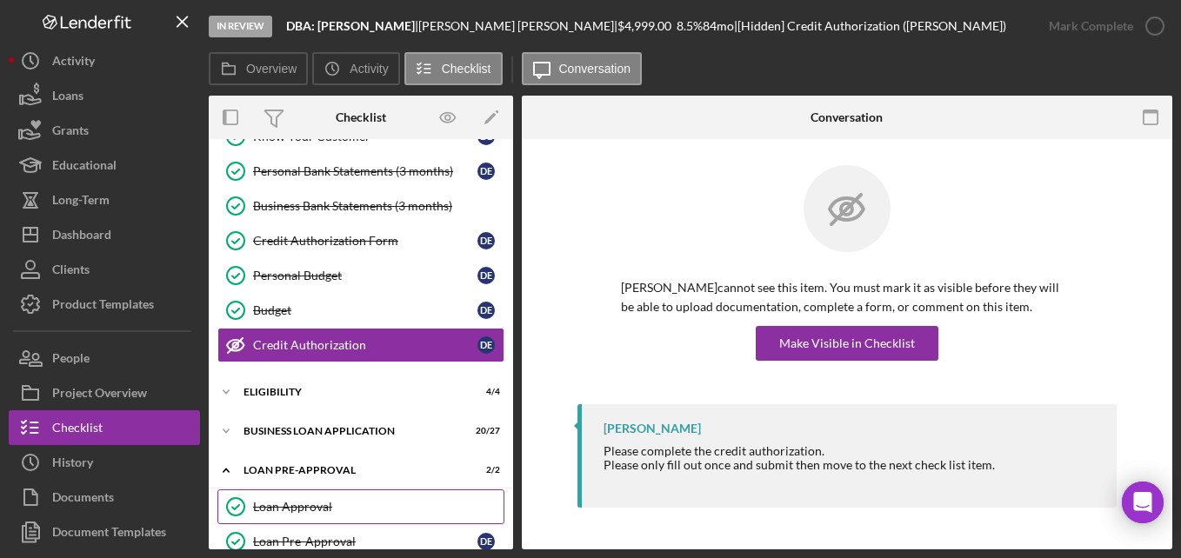
click at [297, 516] on link "Loan Approval Loan Approval" at bounding box center [360, 507] width 287 height 35
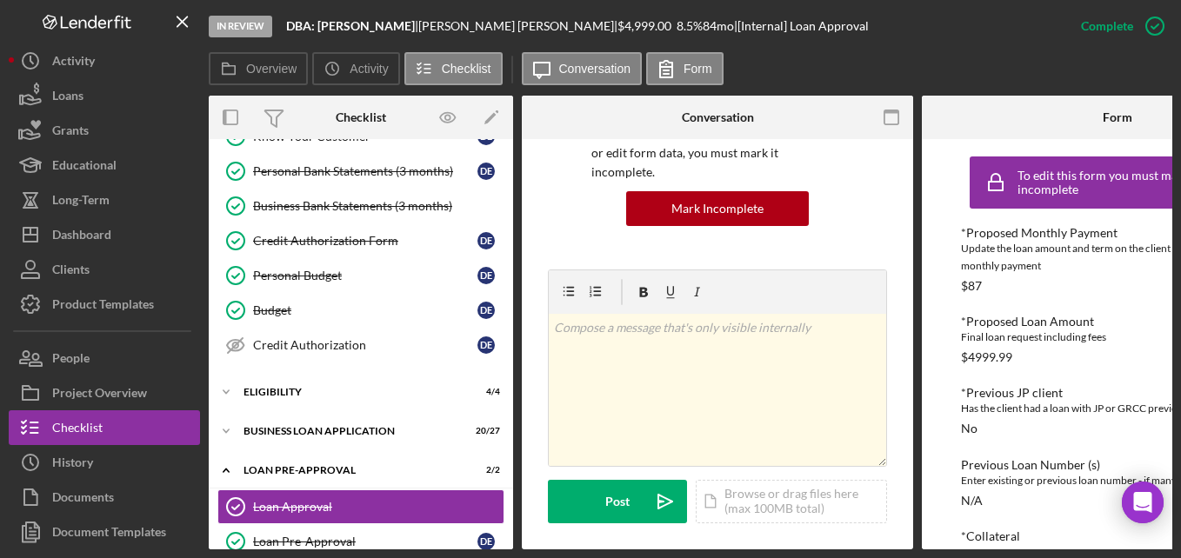
scroll to position [348, 0]
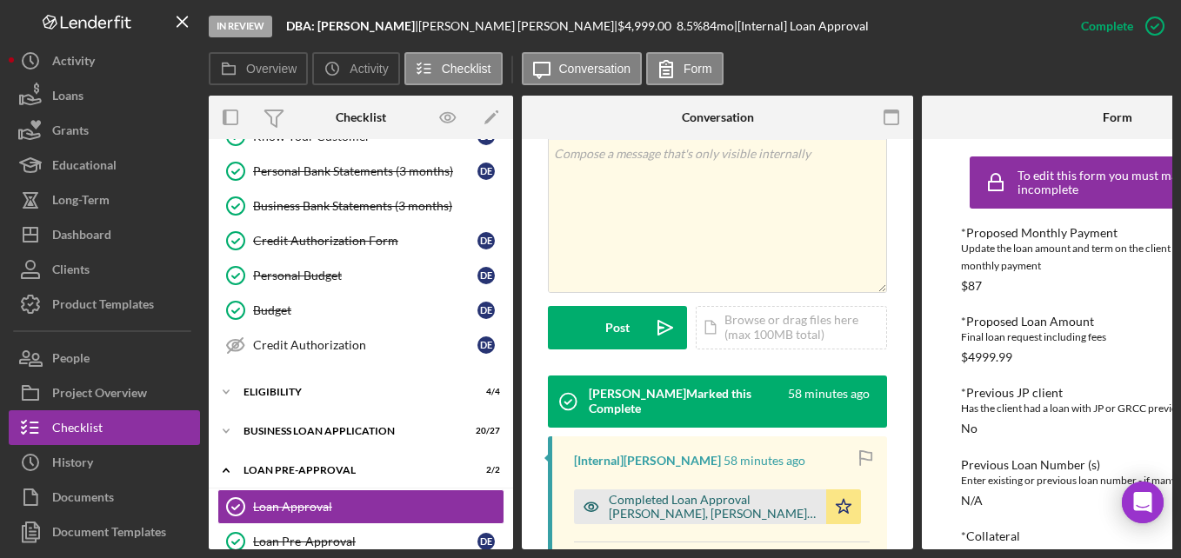
click at [659, 493] on div "Completed Loan Approval [PERSON_NAME], [PERSON_NAME] , [PERSON_NAME].pdf" at bounding box center [713, 507] width 209 height 28
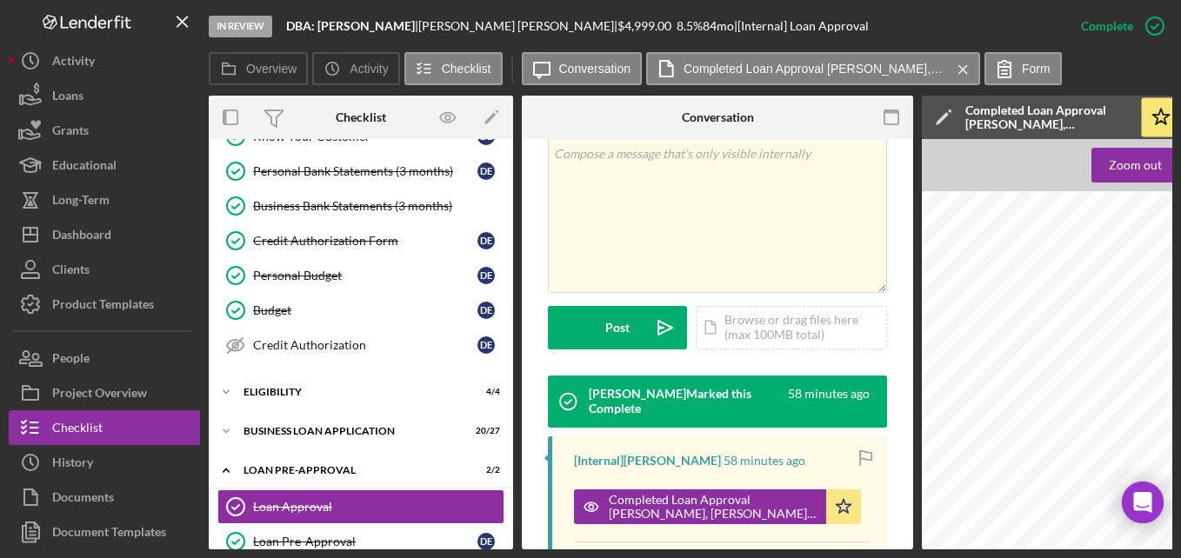
scroll to position [1726, 0]
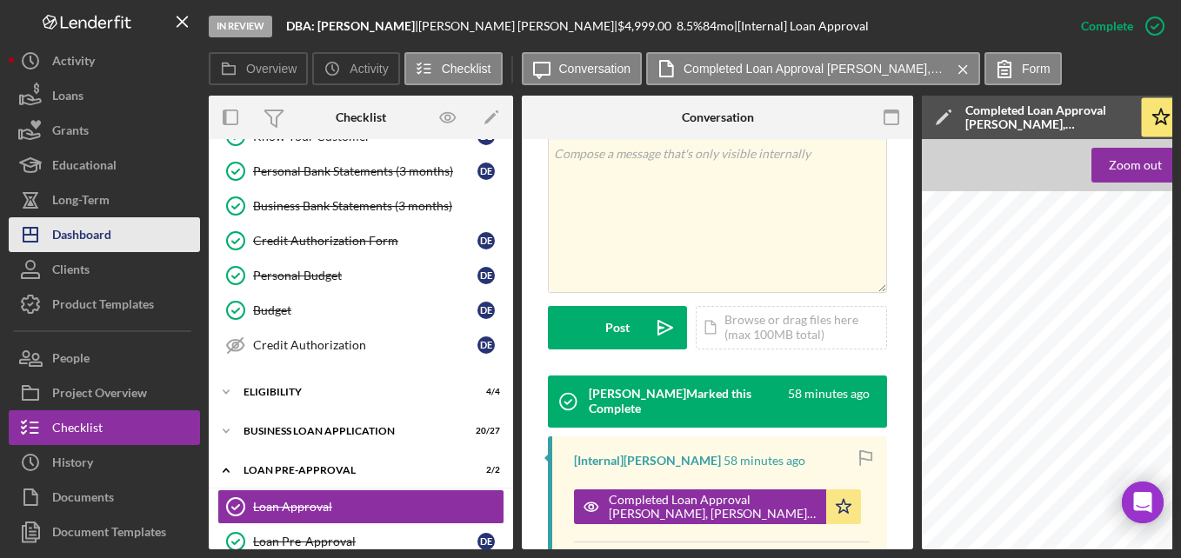
click at [134, 245] on button "Icon/Dashboard Dashboard" at bounding box center [104, 234] width 191 height 35
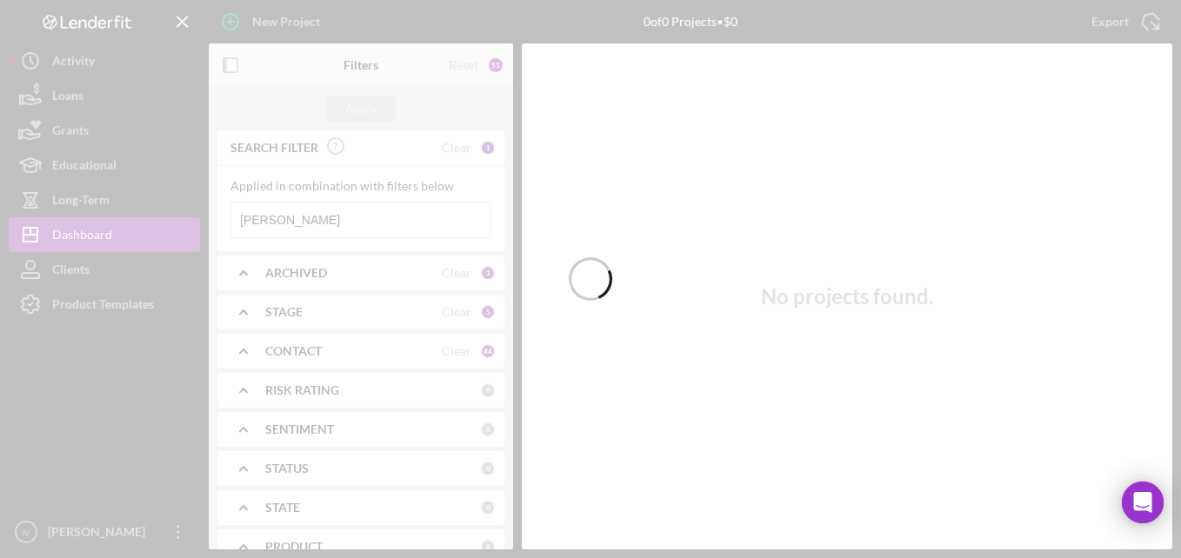
click at [318, 222] on div at bounding box center [590, 279] width 1181 height 558
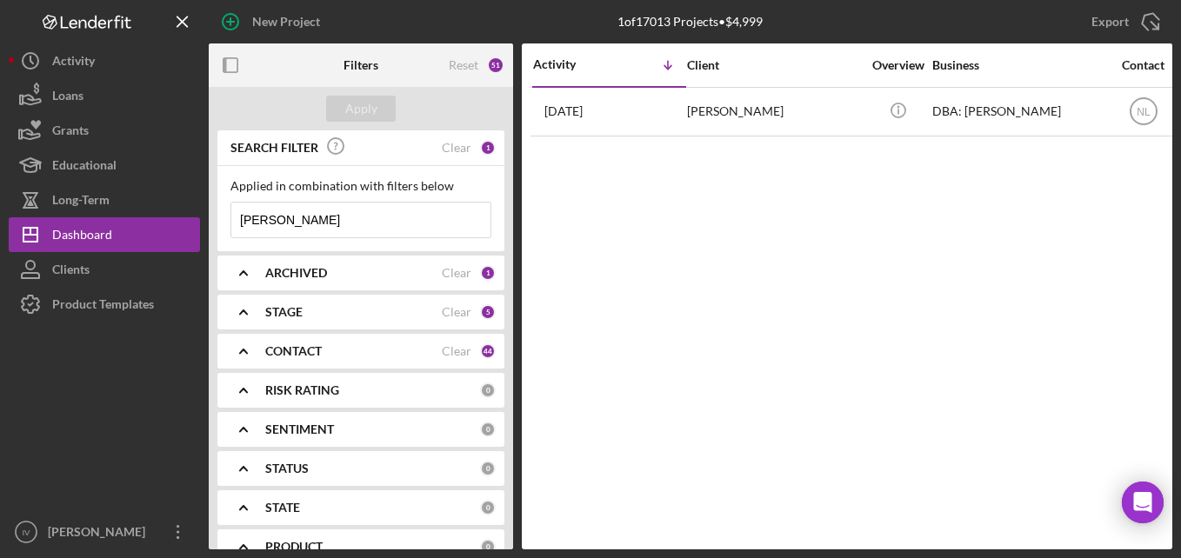
drag, startPoint x: 318, startPoint y: 222, endPoint x: 217, endPoint y: 250, distance: 105.5
click at [217, 250] on div "SEARCH FILTER Clear 1 Applied in combination with filters below [PERSON_NAME] I…" at bounding box center [361, 339] width 304 height 419
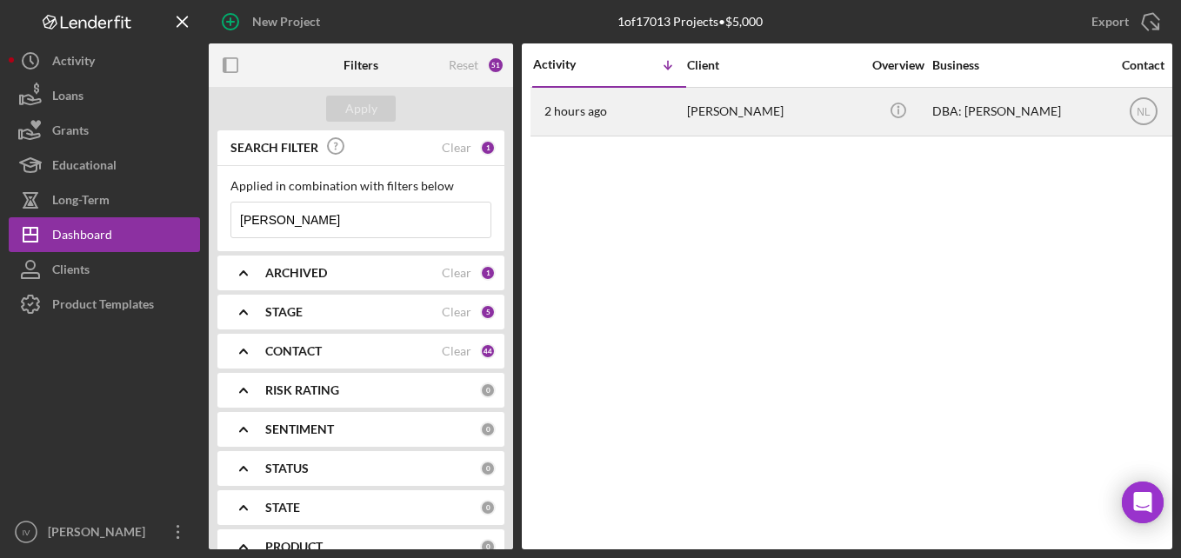
type input "[PERSON_NAME]"
click at [676, 120] on div "2 hours ago [PERSON_NAME]" at bounding box center [609, 112] width 152 height 46
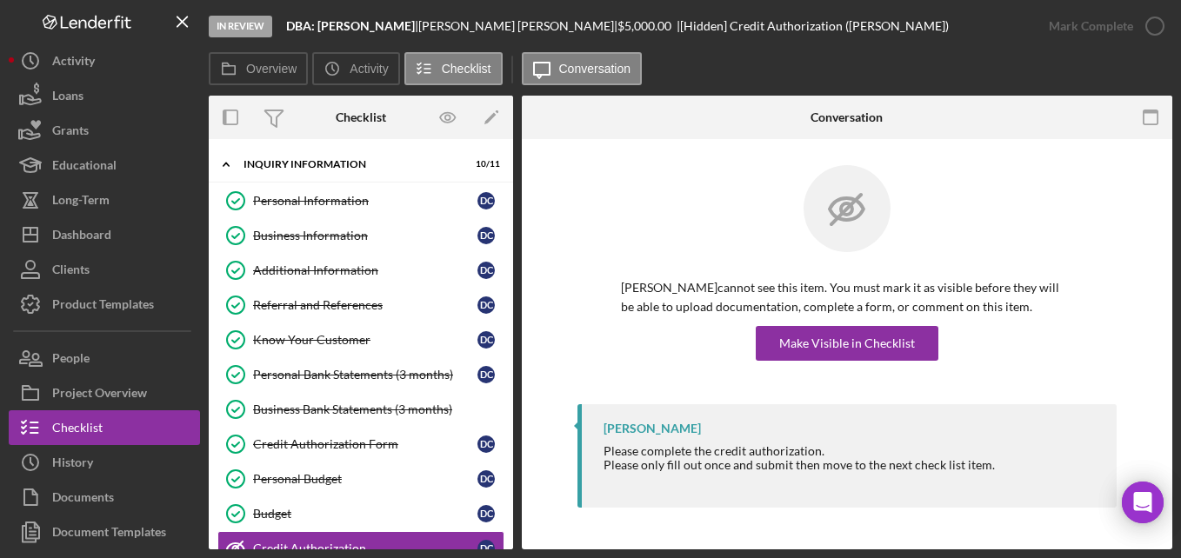
scroll to position [203, 0]
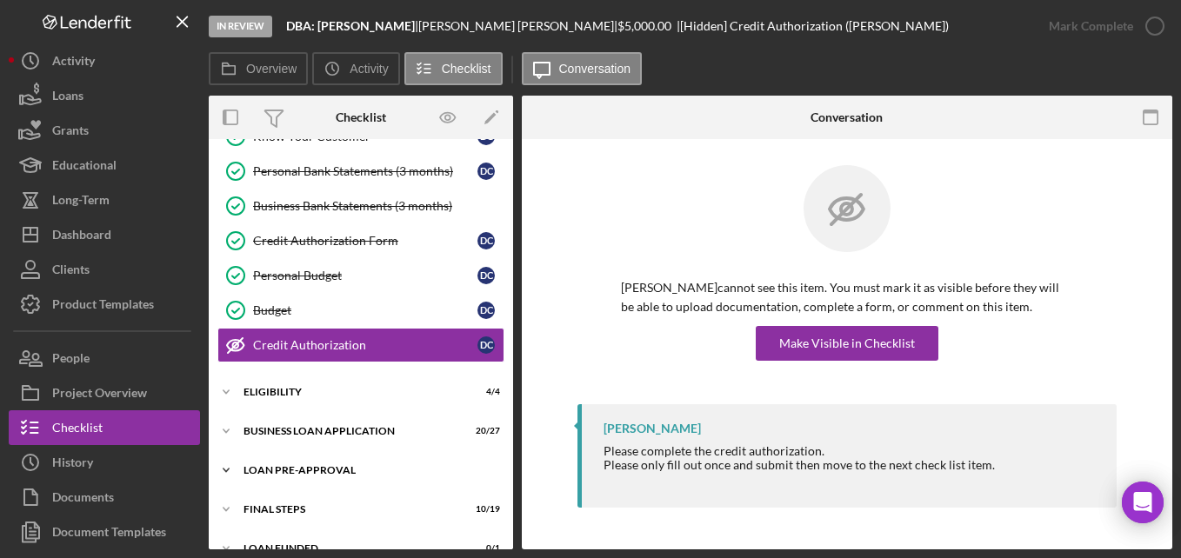
click at [293, 476] on div "Icon/Expander LOAN PRE-APPROVAL 2 / 2" at bounding box center [361, 470] width 304 height 35
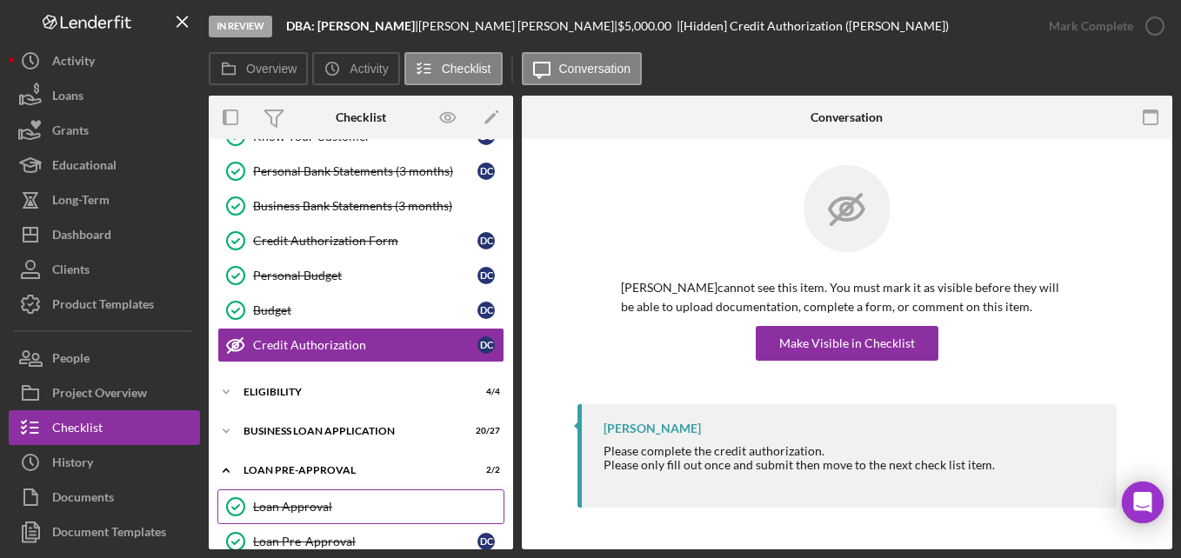
click at [294, 497] on link "Loan Approval Loan Approval" at bounding box center [360, 507] width 287 height 35
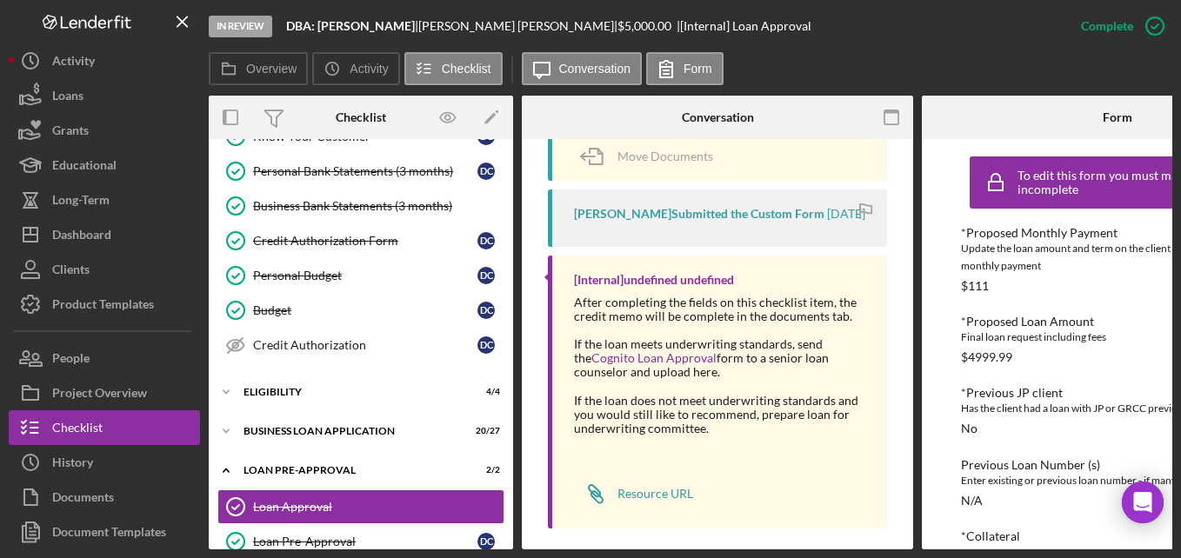
scroll to position [582, 0]
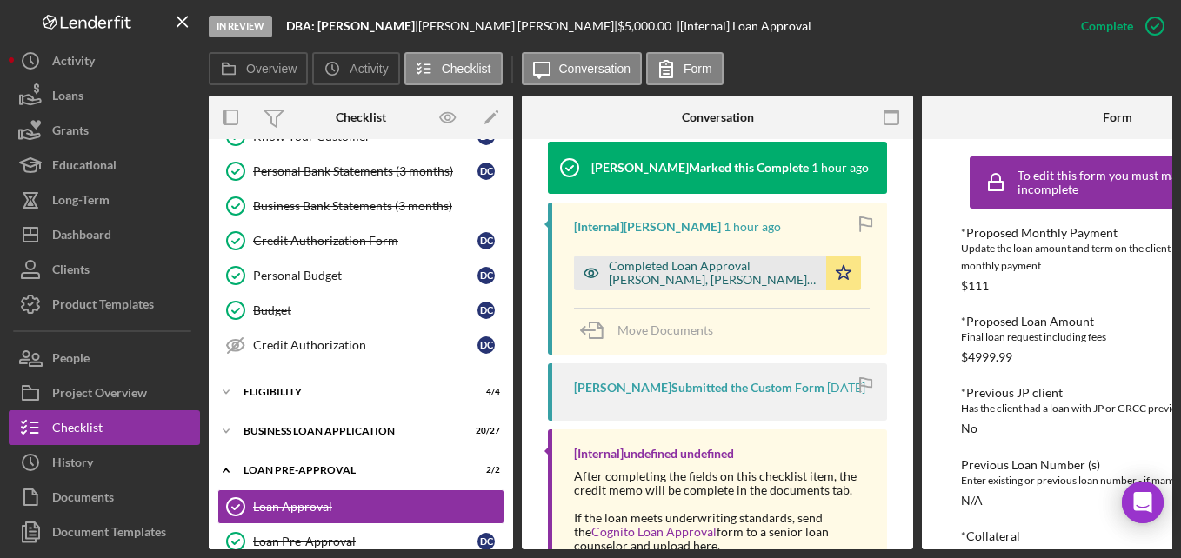
click at [682, 259] on div "Completed Loan Approval [PERSON_NAME], [PERSON_NAME] , [PERSON_NAME].pdf" at bounding box center [713, 273] width 209 height 28
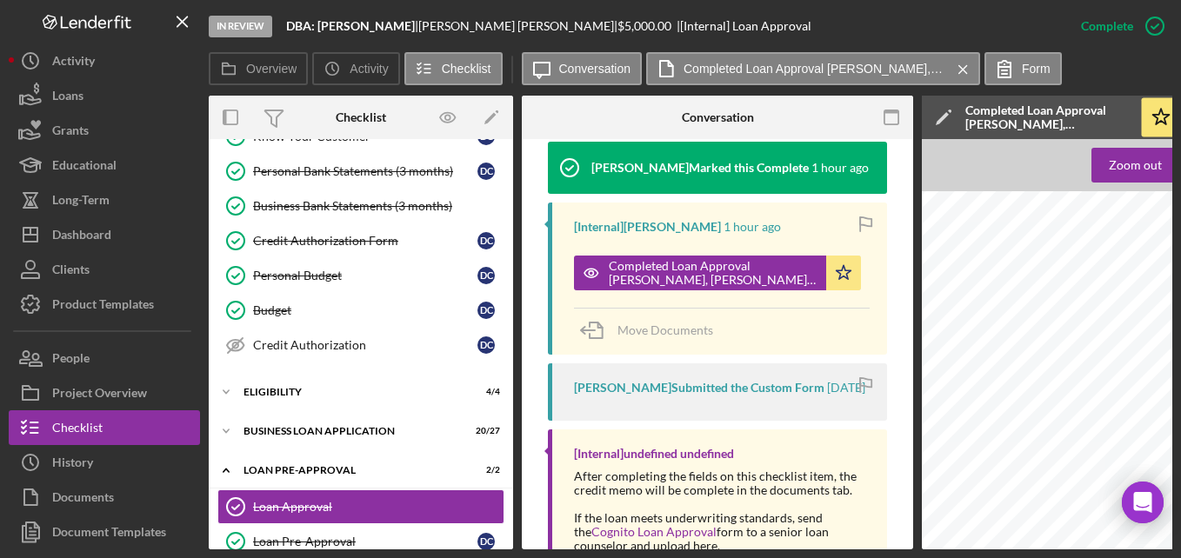
scroll to position [957, 0]
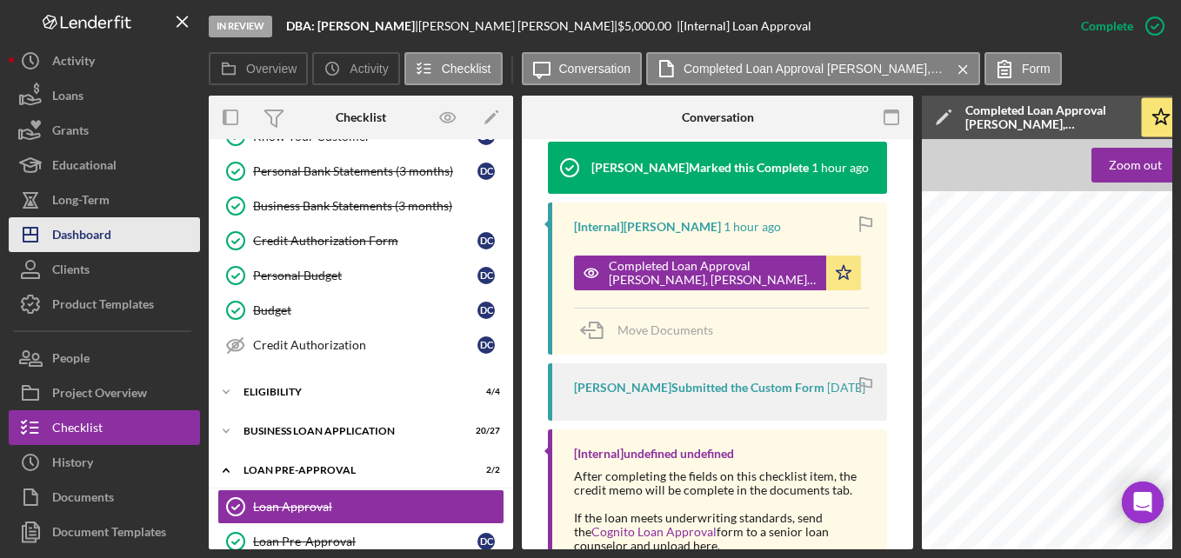
click at [78, 226] on div "Dashboard" at bounding box center [81, 236] width 59 height 39
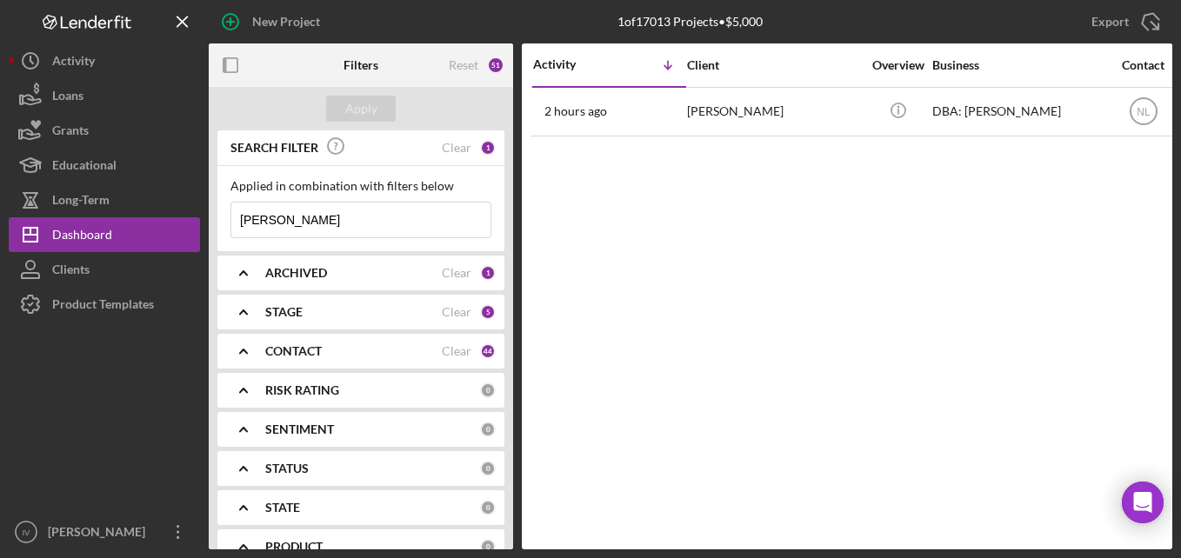
drag, startPoint x: 303, startPoint y: 224, endPoint x: 240, endPoint y: 237, distance: 64.0
click at [240, 237] on input "[PERSON_NAME]" at bounding box center [360, 220] width 259 height 35
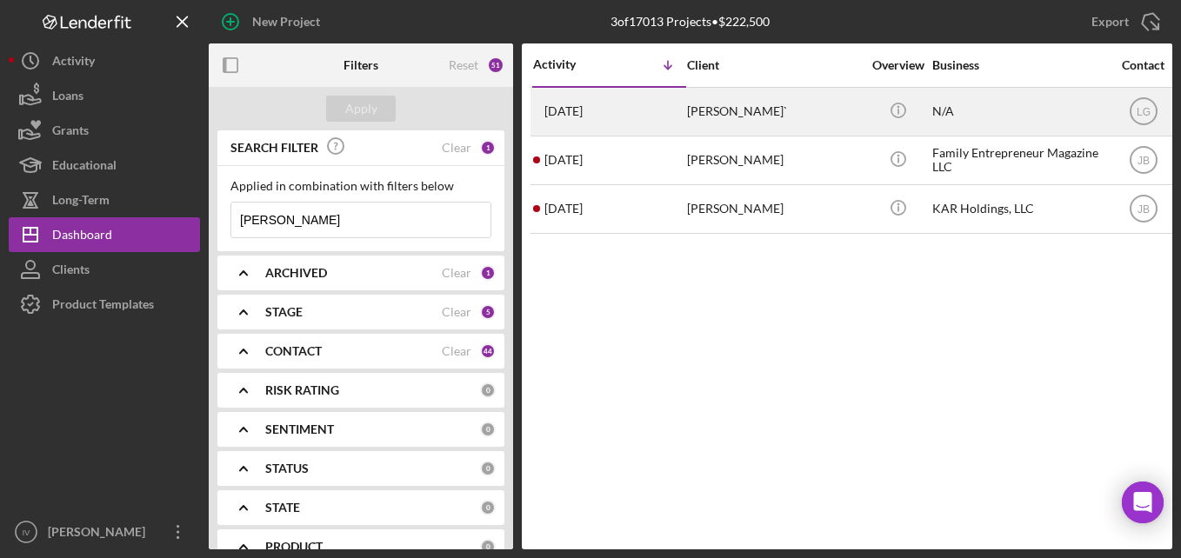
type input "[PERSON_NAME]"
click at [735, 127] on div "[PERSON_NAME]`" at bounding box center [774, 112] width 174 height 46
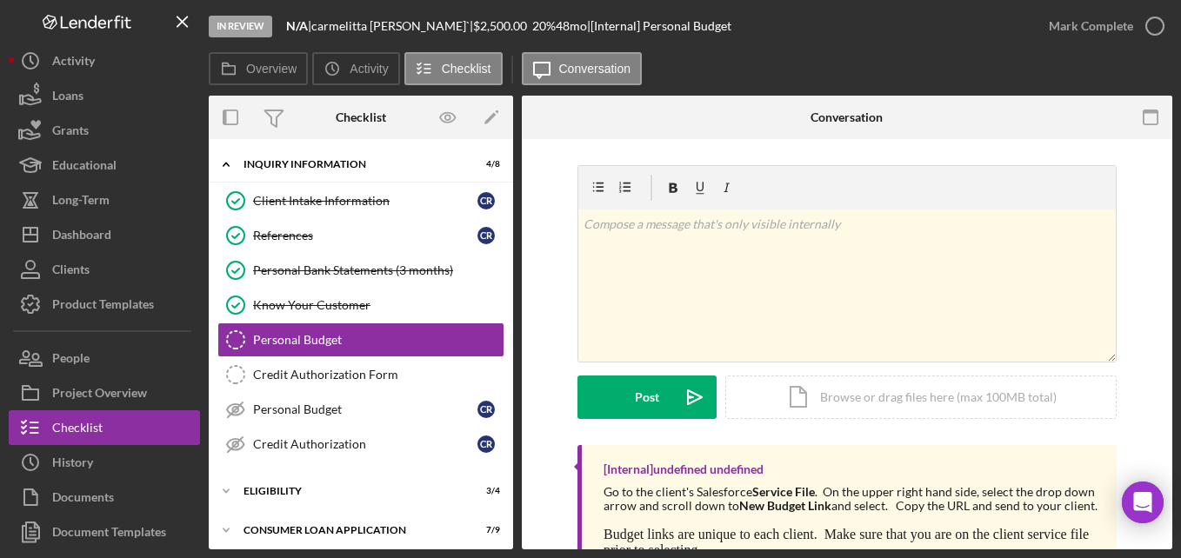
scroll to position [125, 0]
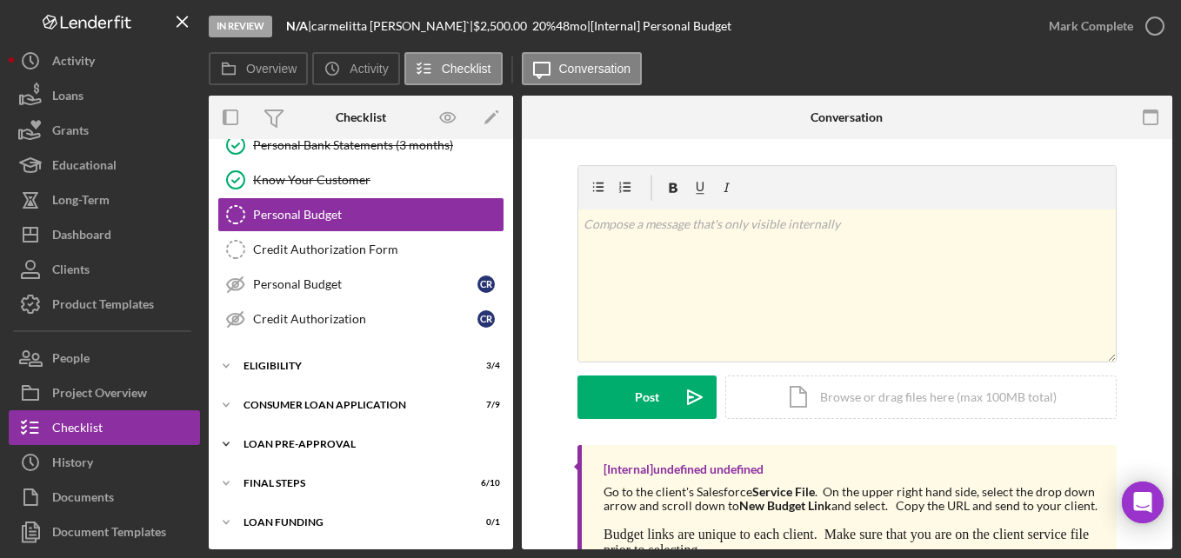
click at [316, 437] on div "Icon/Expander Loan Pre-Approval 2 / 2" at bounding box center [361, 444] width 304 height 35
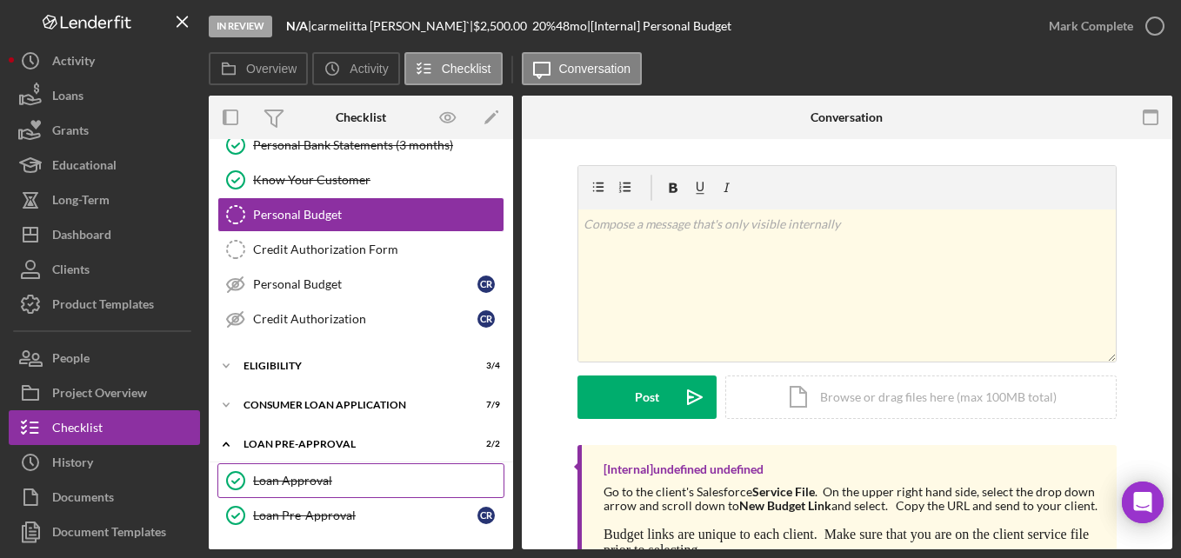
click at [310, 477] on div "Loan Approval" at bounding box center [378, 481] width 250 height 14
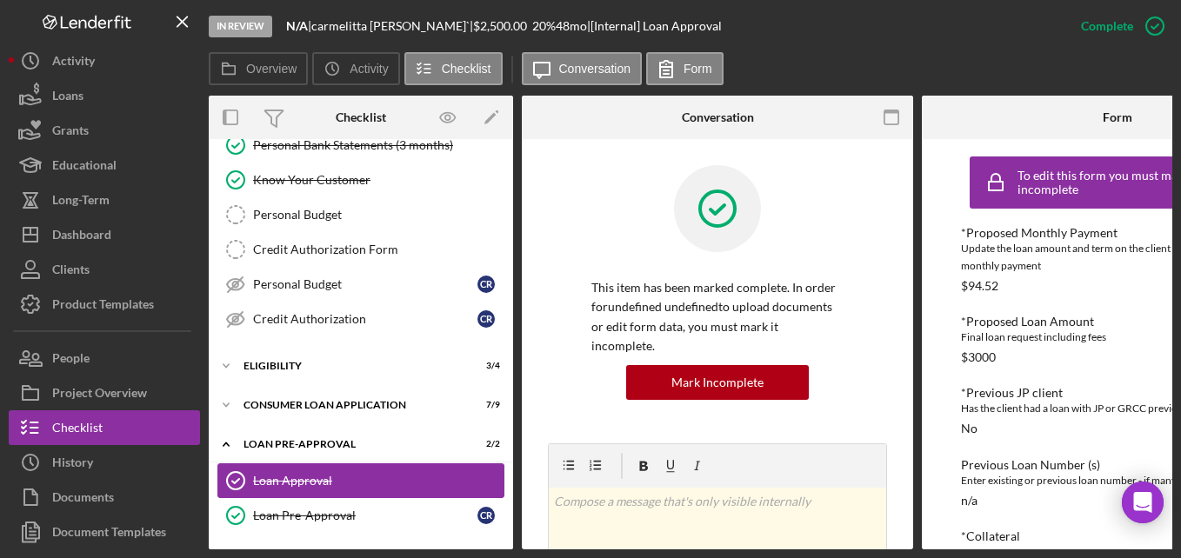
click at [297, 497] on link "Loan Approval Loan Approval" at bounding box center [360, 480] width 287 height 35
click at [306, 507] on link "Loan Pre-Approval Loan Pre-Approval c r" at bounding box center [360, 515] width 287 height 35
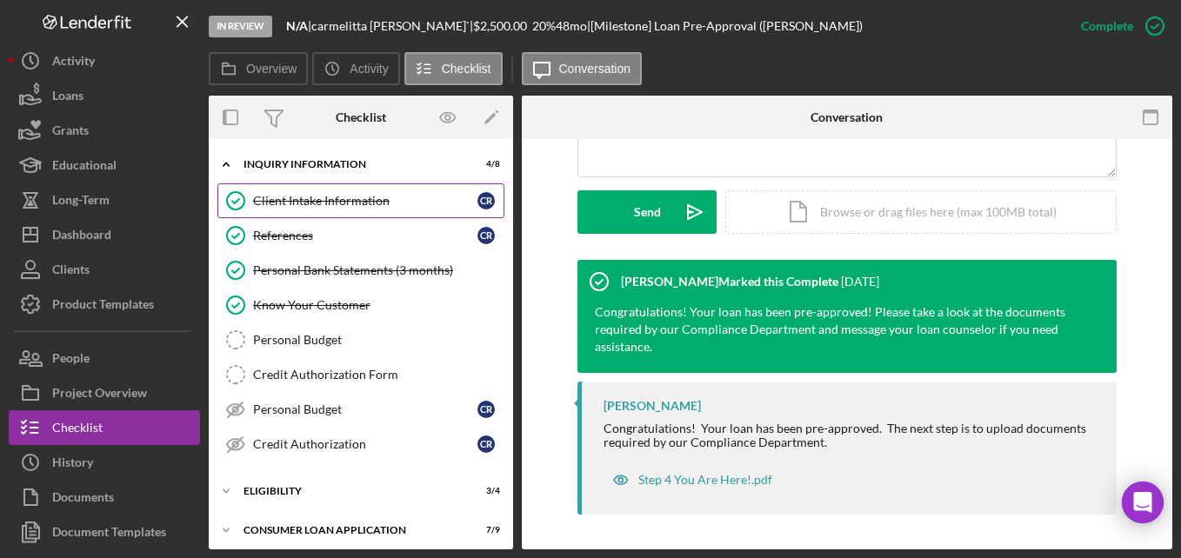
click at [303, 203] on div "Client Intake Information" at bounding box center [365, 201] width 224 height 14
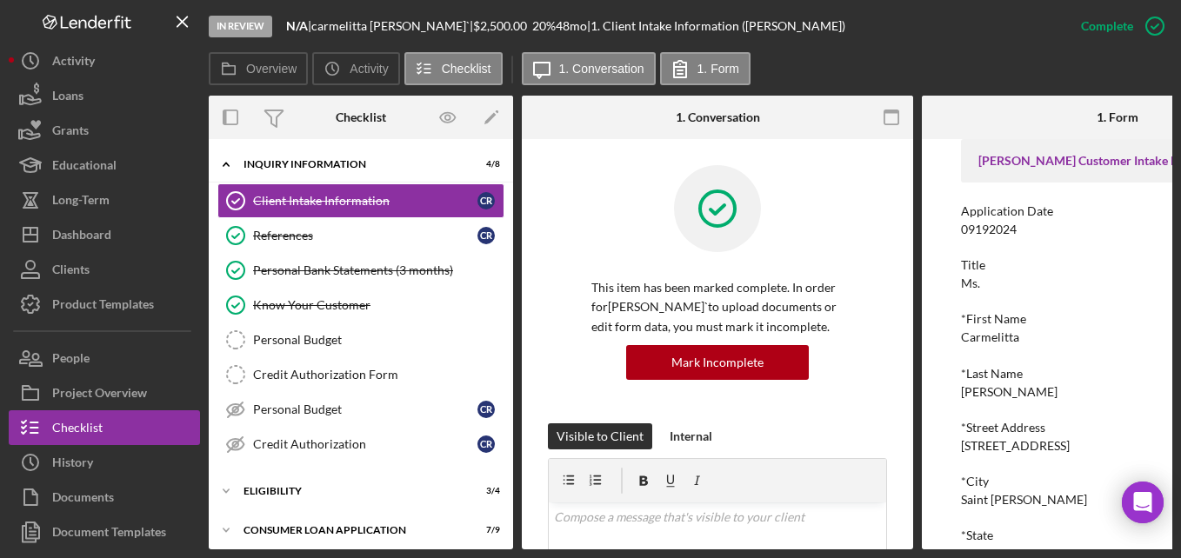
scroll to position [174, 0]
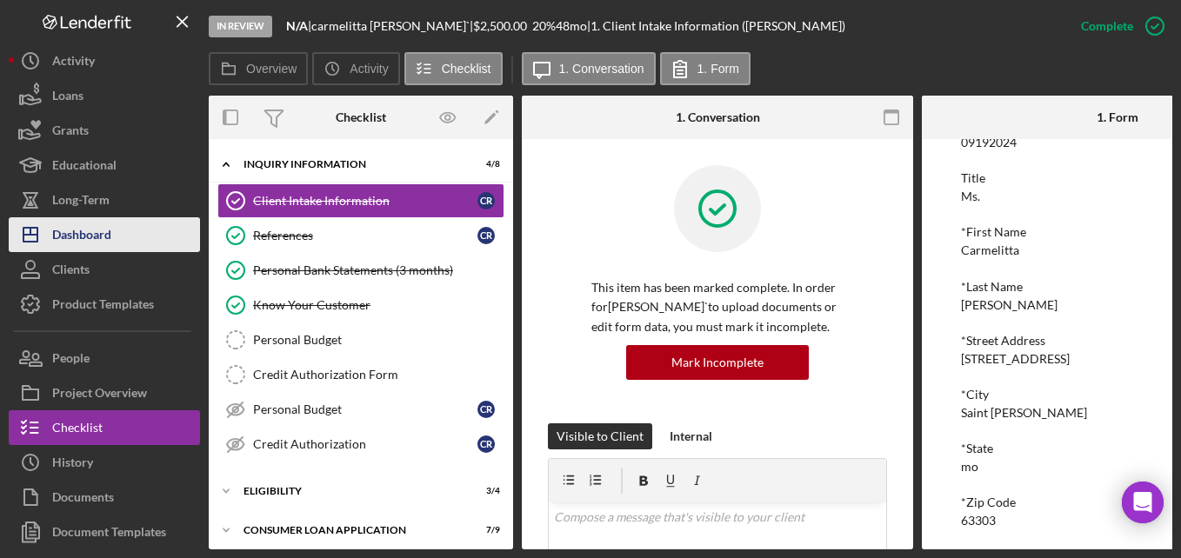
drag, startPoint x: 107, startPoint y: 228, endPoint x: 129, endPoint y: 222, distance: 22.6
click at [107, 228] on div "Dashboard" at bounding box center [81, 236] width 59 height 39
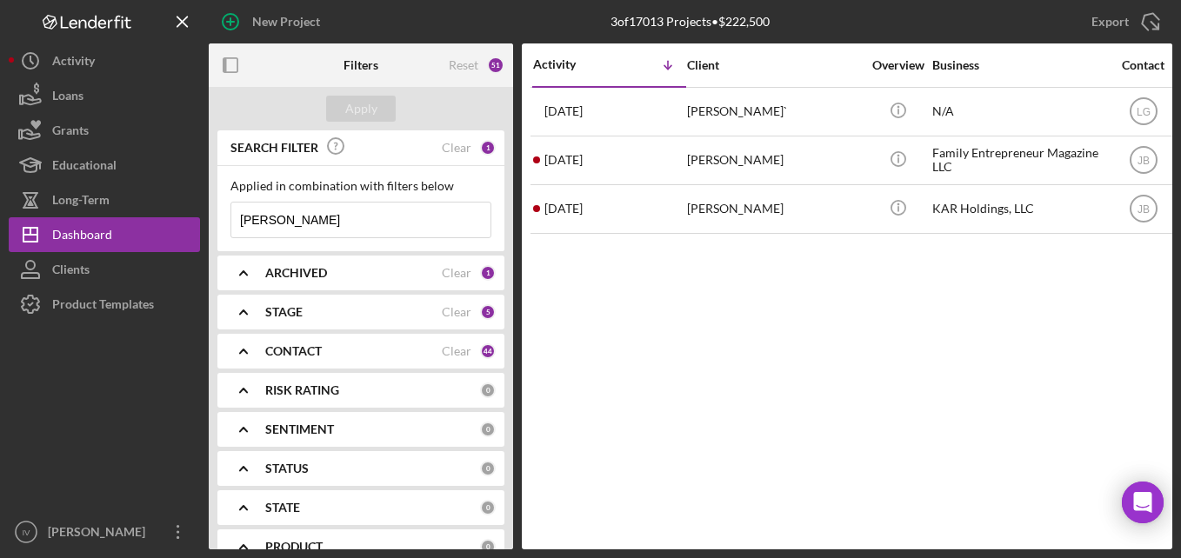
drag, startPoint x: 356, startPoint y: 218, endPoint x: 236, endPoint y: 217, distance: 120.0
click at [236, 217] on input "[PERSON_NAME]" at bounding box center [360, 220] width 259 height 35
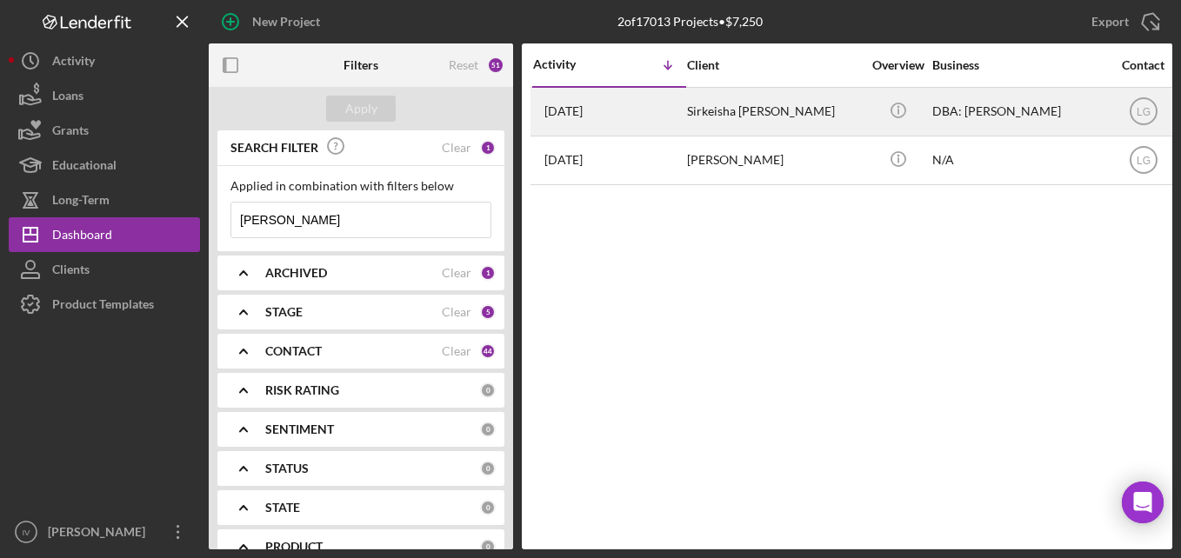
type input "[PERSON_NAME]"
click at [682, 130] on div "[DATE] Sirkeisha [PERSON_NAME]" at bounding box center [609, 112] width 152 height 46
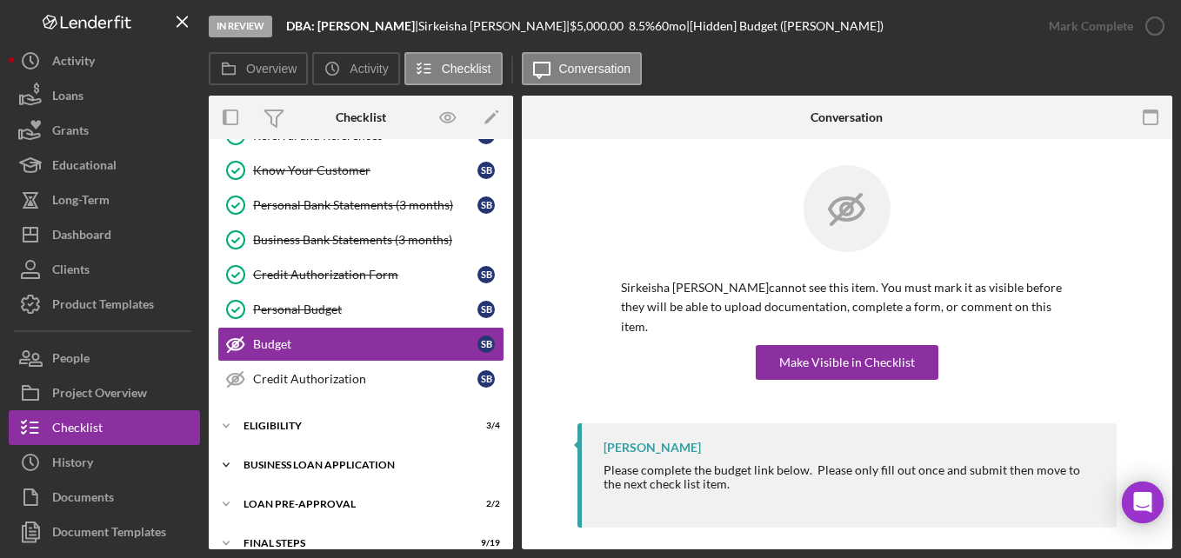
scroll to position [230, 0]
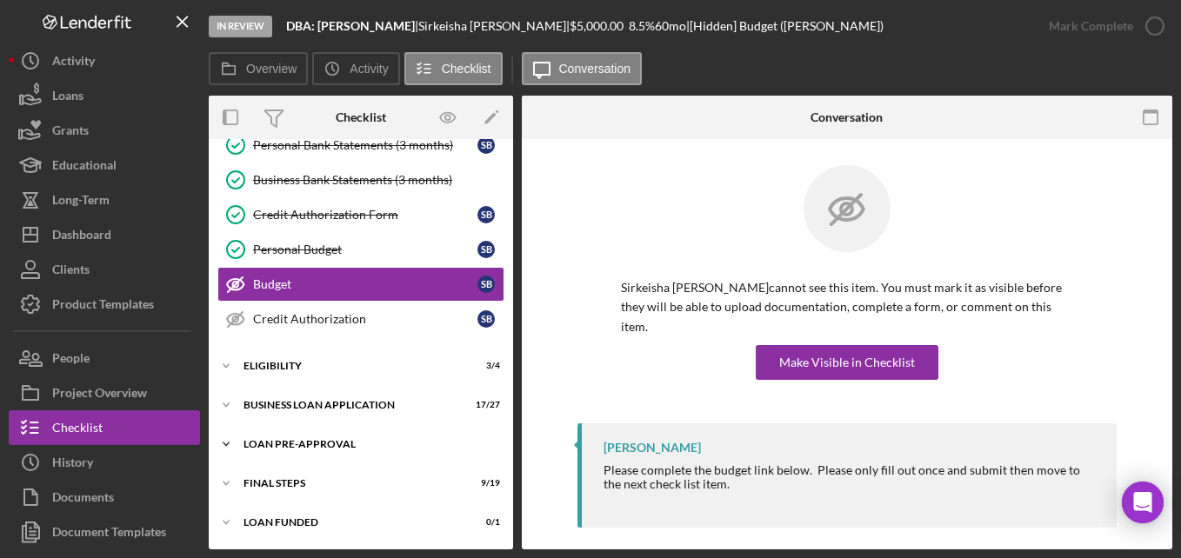
click at [290, 450] on div "Icon/Expander LOAN PRE-APPROVAL 2 / 2" at bounding box center [361, 444] width 304 height 35
click at [292, 464] on link "Loan Approval Loan Approval" at bounding box center [360, 480] width 287 height 35
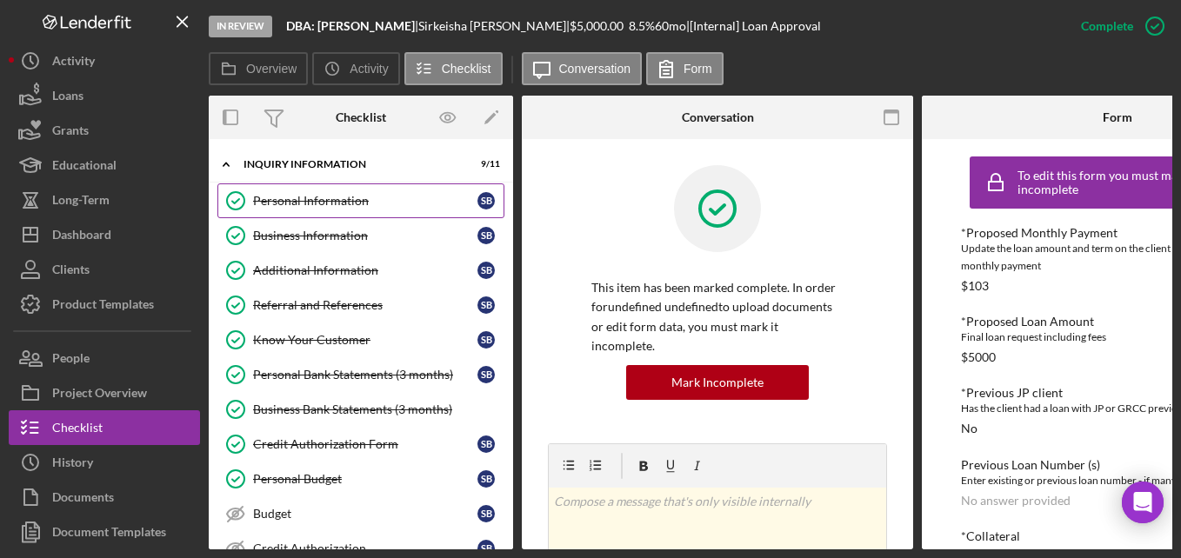
click at [361, 208] on div "Personal Information" at bounding box center [365, 201] width 224 height 14
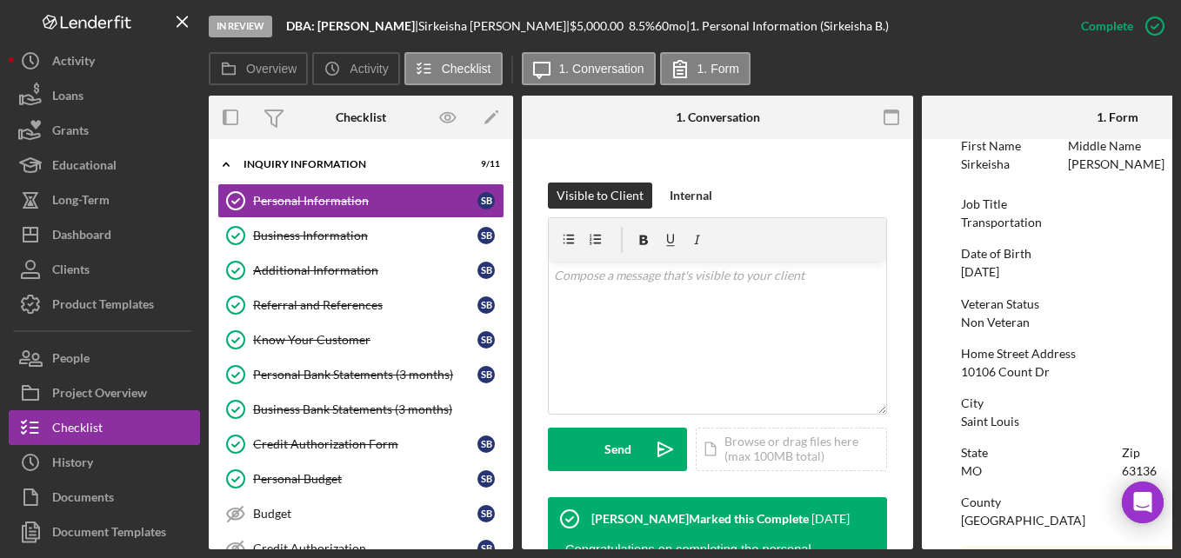
scroll to position [261, 0]
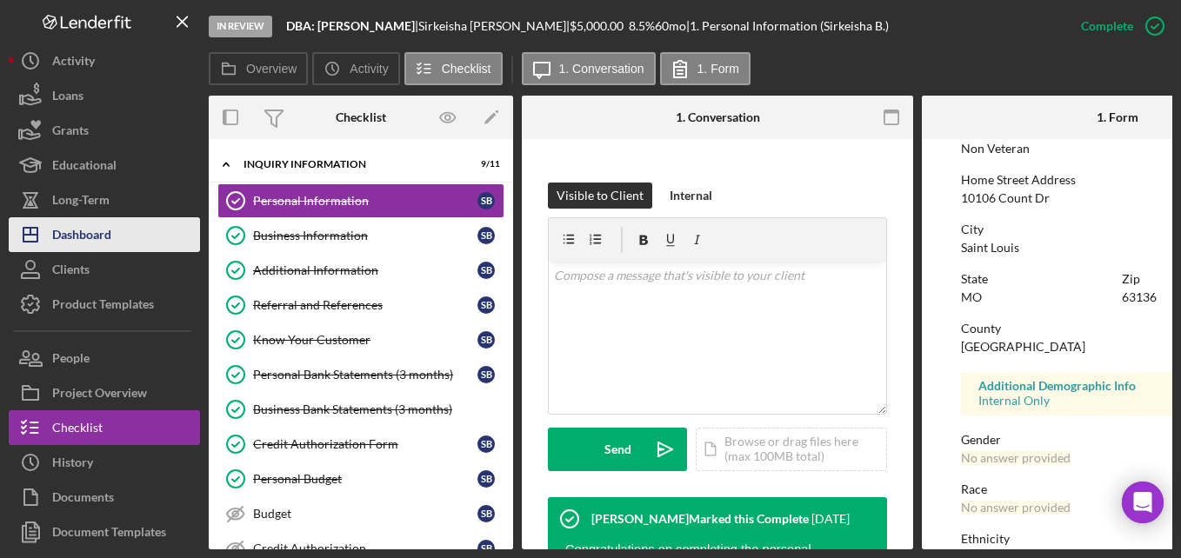
drag, startPoint x: 90, startPoint y: 232, endPoint x: 121, endPoint y: 232, distance: 30.4
click at [90, 232] on div "Dashboard" at bounding box center [81, 236] width 59 height 39
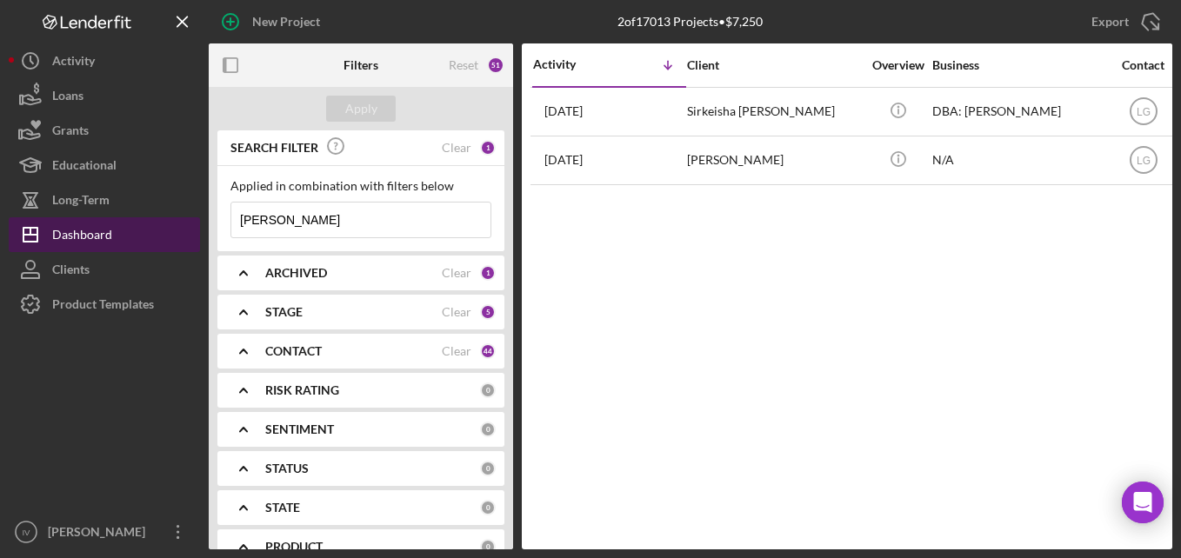
drag, startPoint x: 289, startPoint y: 224, endPoint x: 179, endPoint y: 236, distance: 110.1
click at [179, 236] on div "New Project 2 of 17013 Projects • $7,250 [PERSON_NAME] Export Icon/Export Filte…" at bounding box center [591, 275] width 1164 height 550
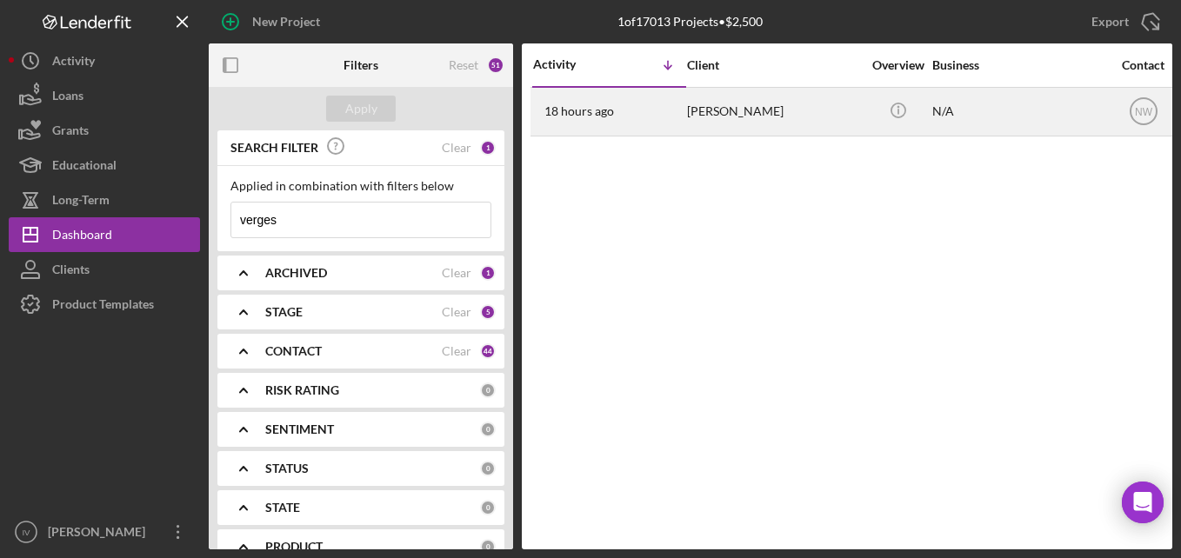
type input "verges"
click at [707, 120] on div "[PERSON_NAME]" at bounding box center [774, 112] width 174 height 46
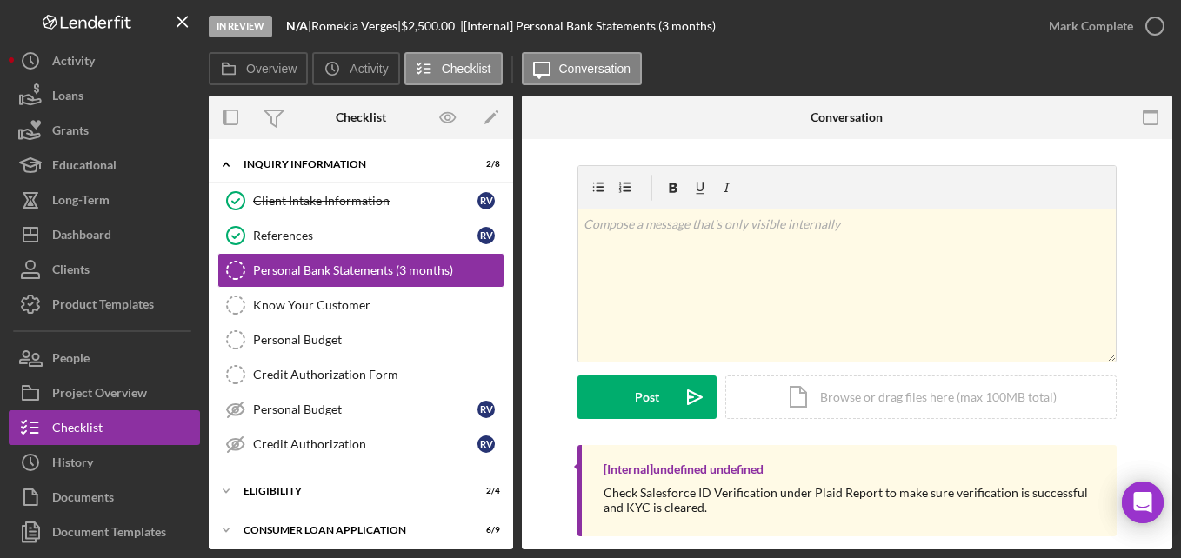
scroll to position [125, 0]
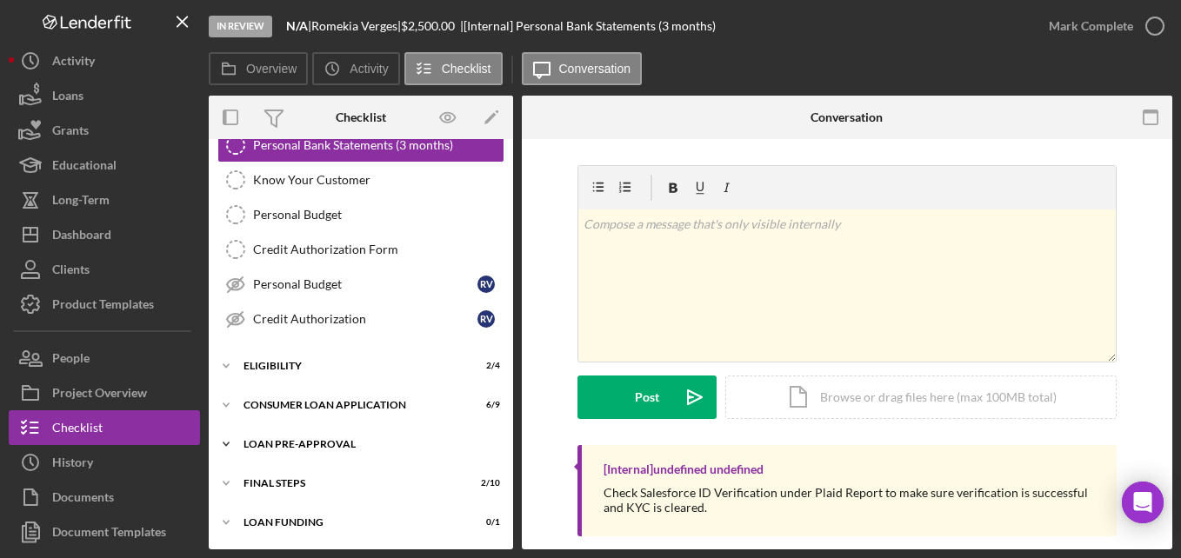
click at [304, 440] on div "Loan Pre-Approval" at bounding box center [367, 444] width 248 height 10
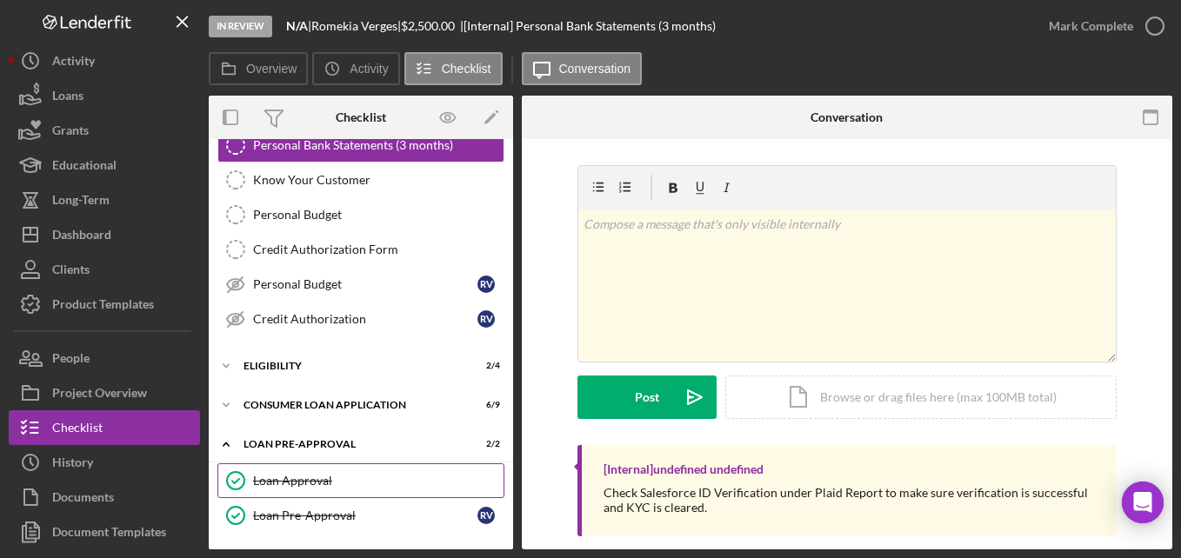
click at [301, 477] on div "Loan Approval" at bounding box center [378, 481] width 250 height 14
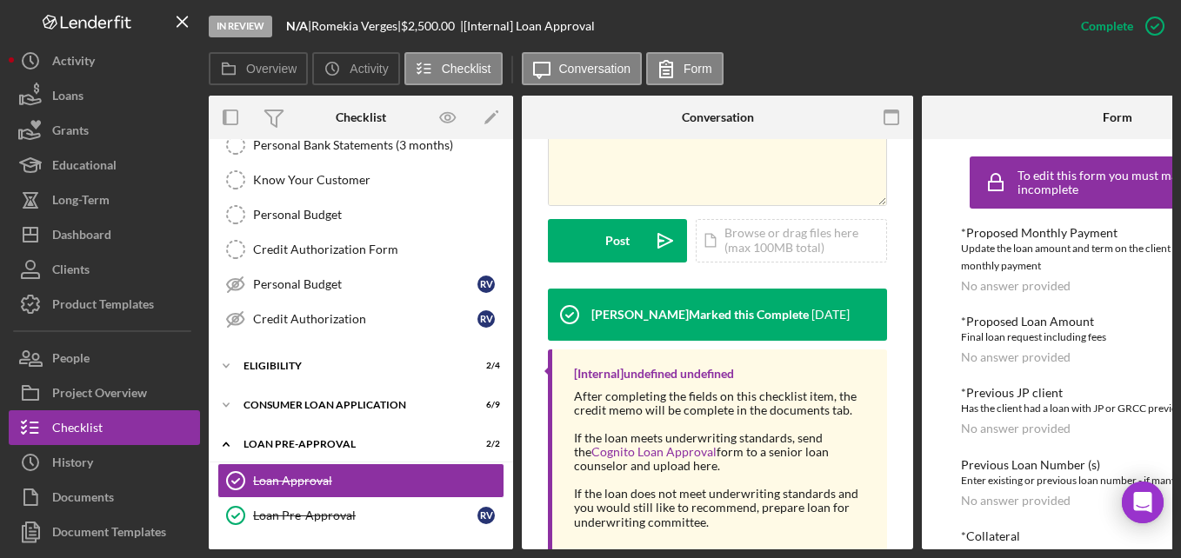
scroll to position [528, 0]
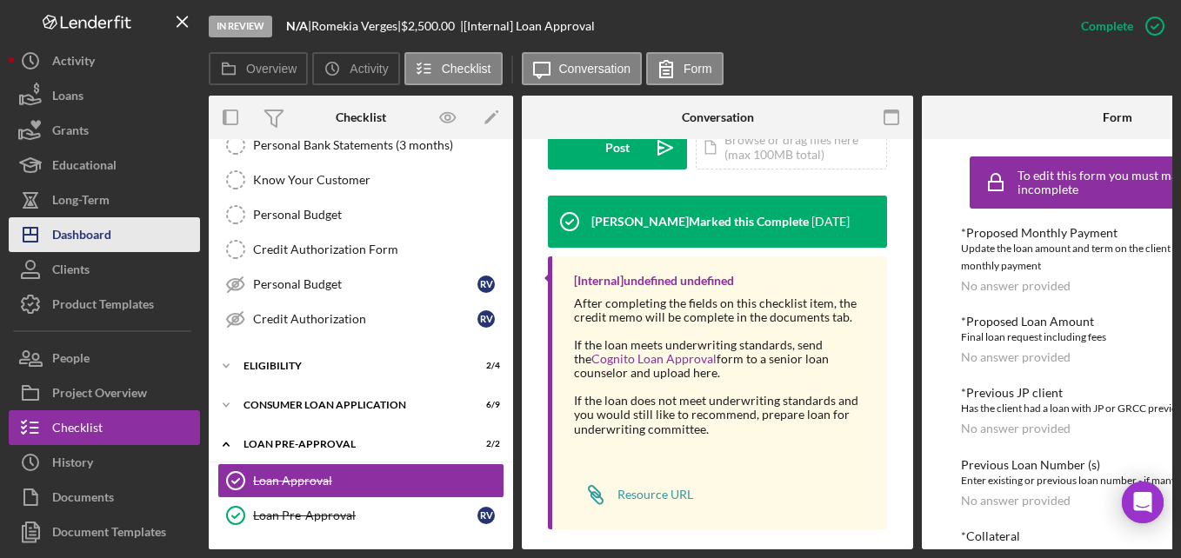
click at [97, 227] on div "Dashboard" at bounding box center [81, 236] width 59 height 39
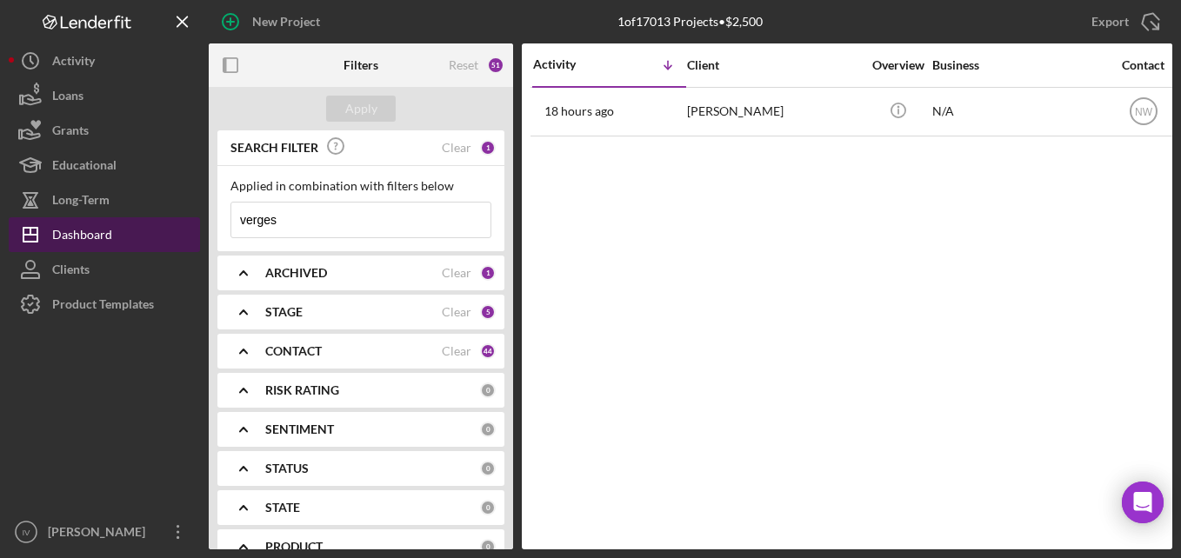
drag, startPoint x: 300, startPoint y: 216, endPoint x: 197, endPoint y: 241, distance: 106.5
click at [197, 241] on div "New Project 1 of 17013 Projects • $2,500 verges Export Icon/Export Filters Rese…" at bounding box center [591, 275] width 1164 height 550
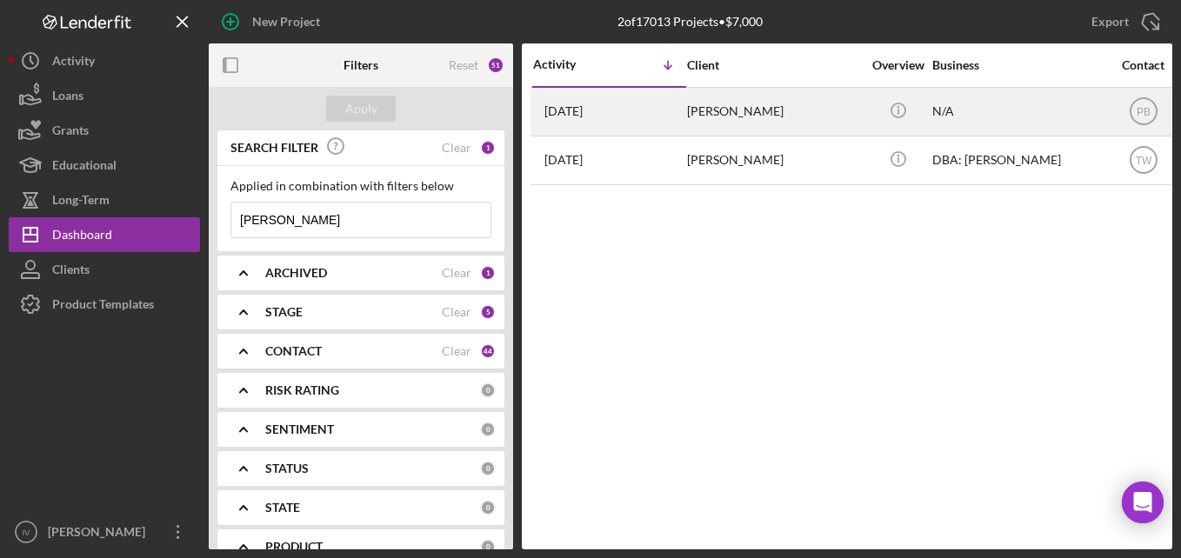
type input "[PERSON_NAME]"
click at [664, 108] on div "[DATE] [PERSON_NAME]" at bounding box center [609, 112] width 152 height 46
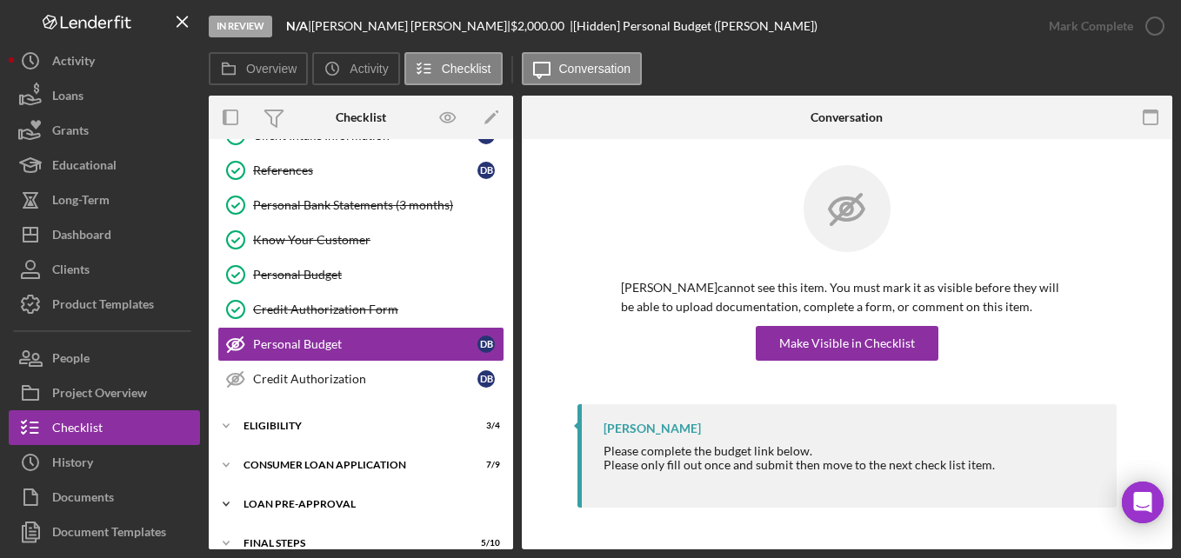
scroll to position [125, 0]
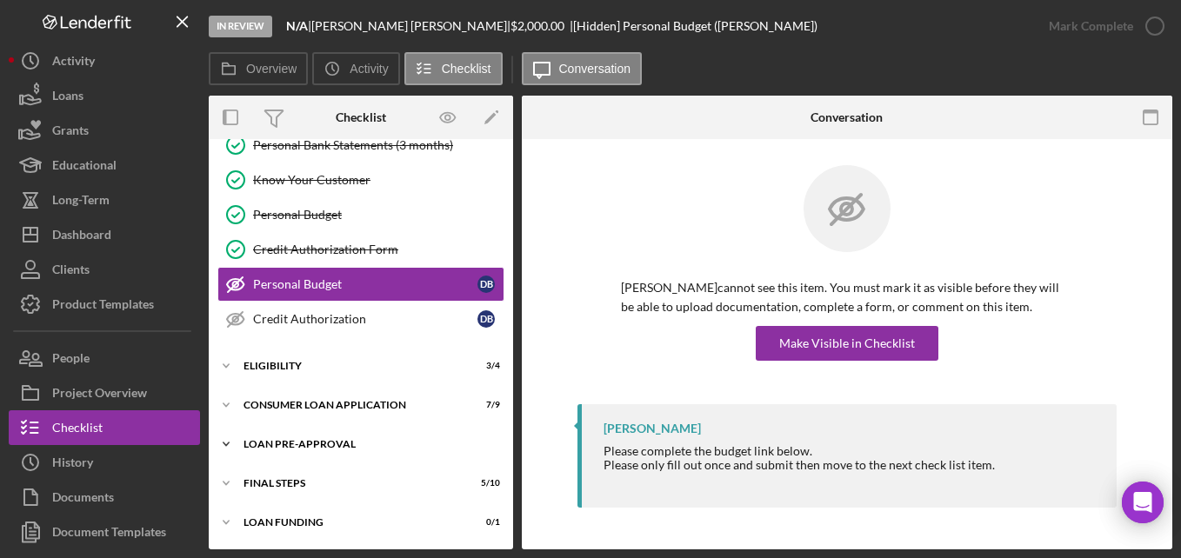
click at [343, 443] on div "Loan Pre-Approval" at bounding box center [367, 444] width 248 height 10
click at [317, 480] on div "Loan Approval" at bounding box center [378, 481] width 250 height 14
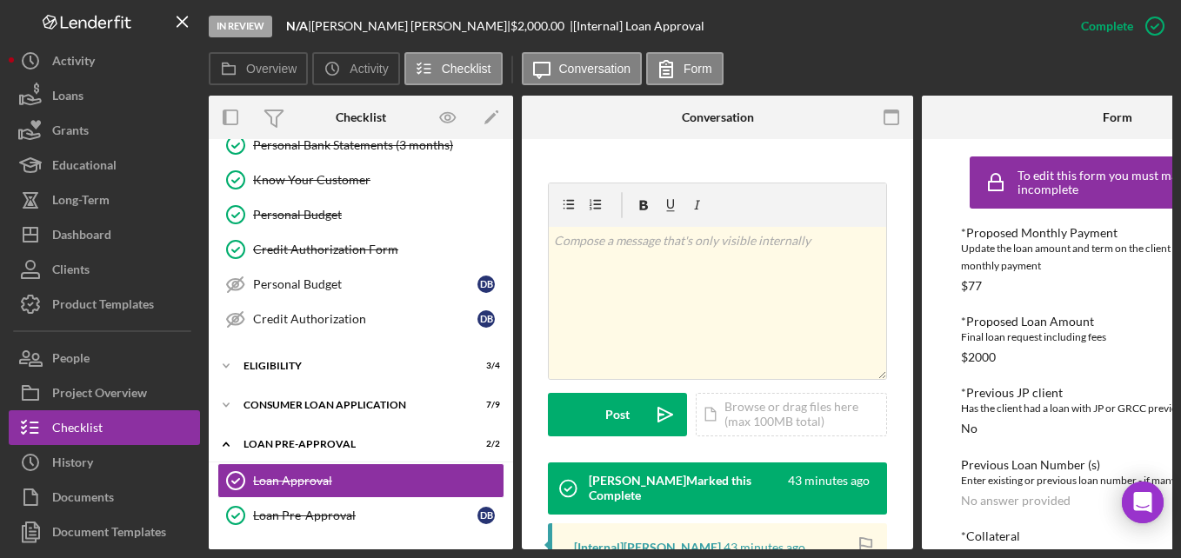
scroll to position [435, 0]
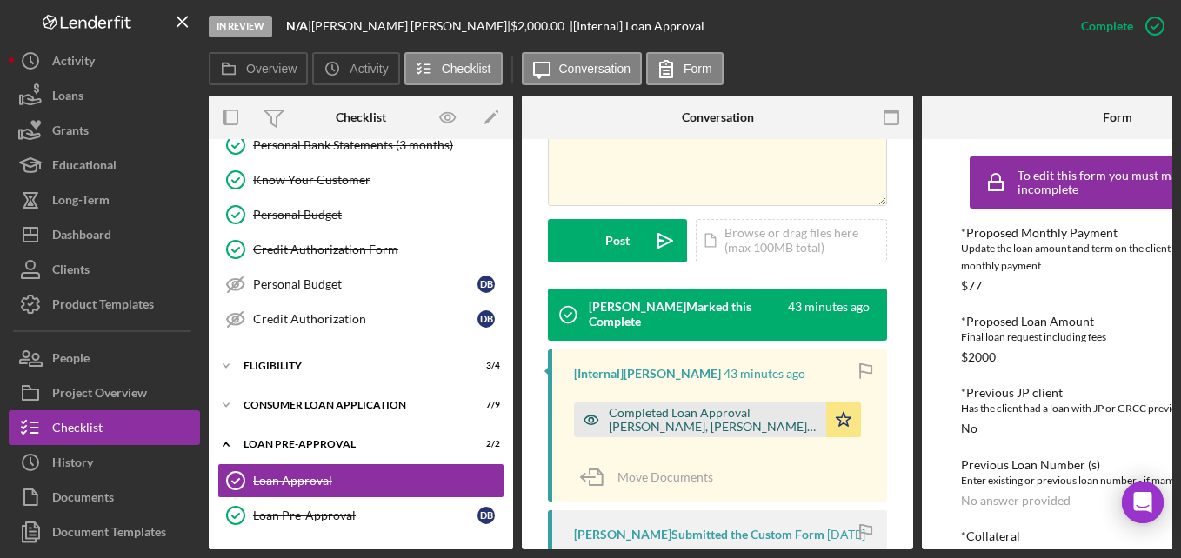
click at [744, 406] on div "Completed Loan Approval [PERSON_NAME], [PERSON_NAME] , [PERSON_NAME].pdf" at bounding box center [713, 420] width 209 height 28
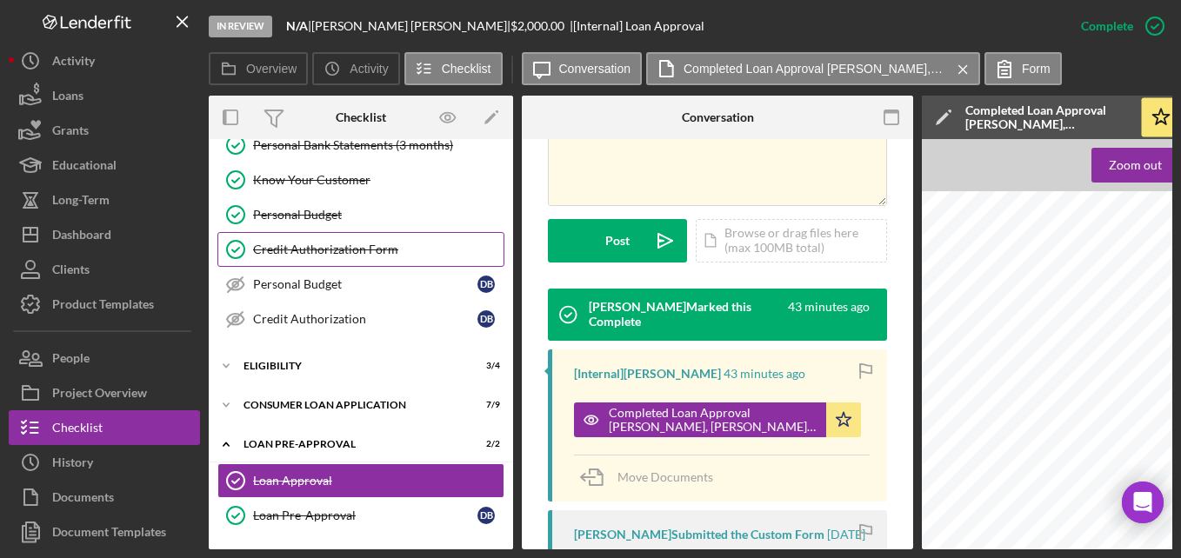
scroll to position [0, 0]
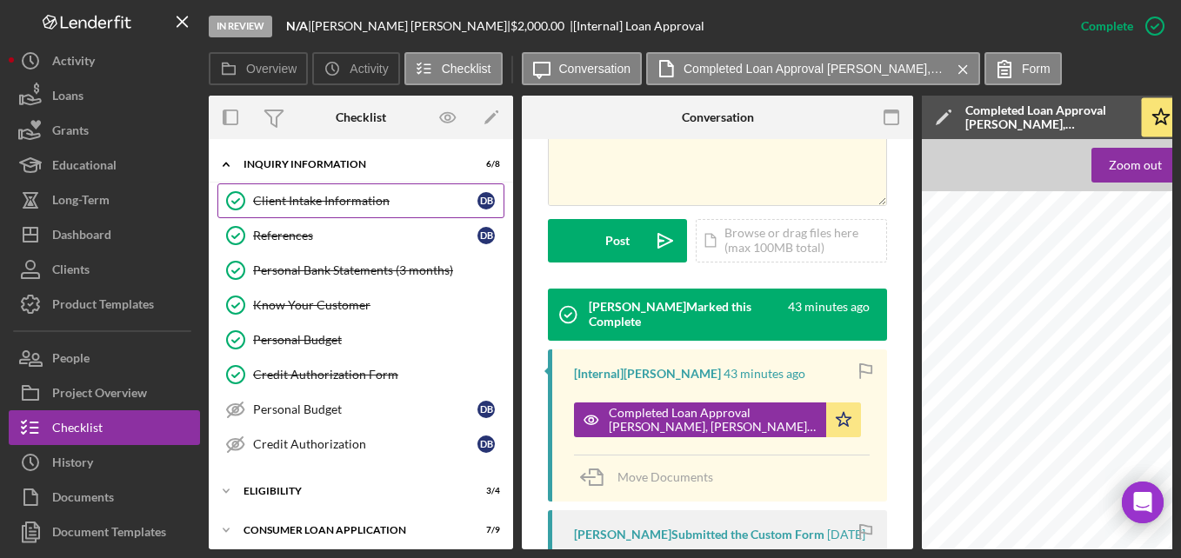
drag, startPoint x: 388, startPoint y: 211, endPoint x: 493, endPoint y: 237, distance: 108.4
click at [388, 211] on link "Client Intake Information Client Intake Information D B" at bounding box center [360, 200] width 287 height 35
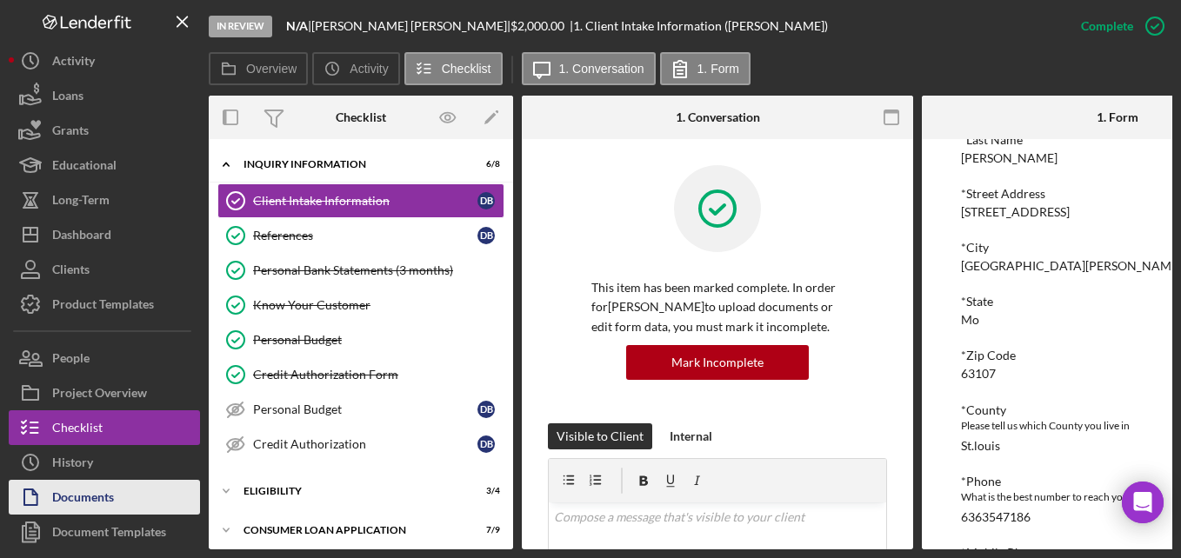
scroll to position [70, 0]
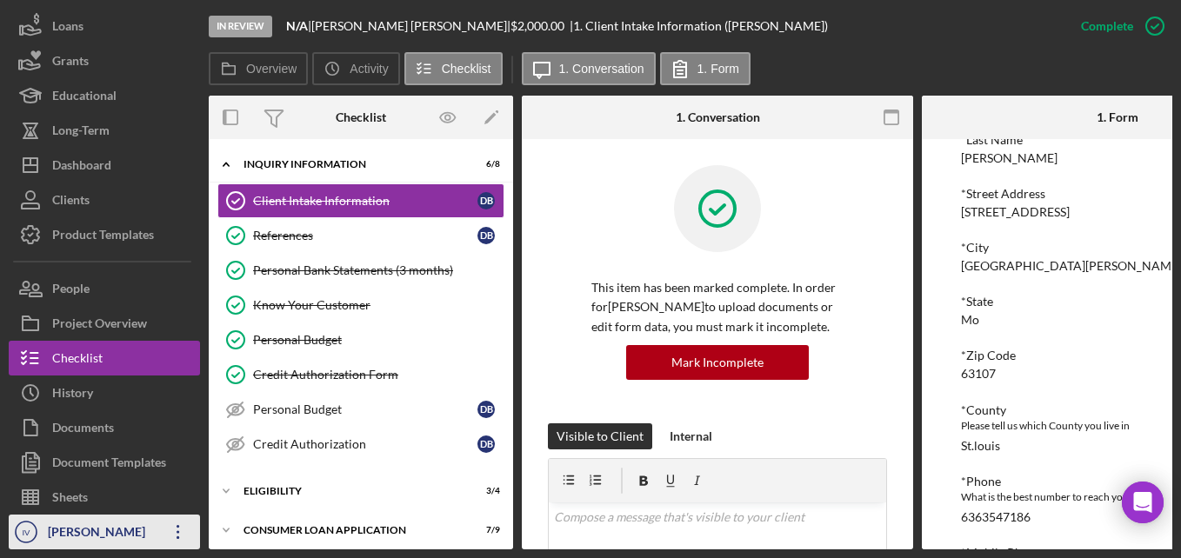
click at [81, 530] on div "[PERSON_NAME]" at bounding box center [99, 534] width 113 height 39
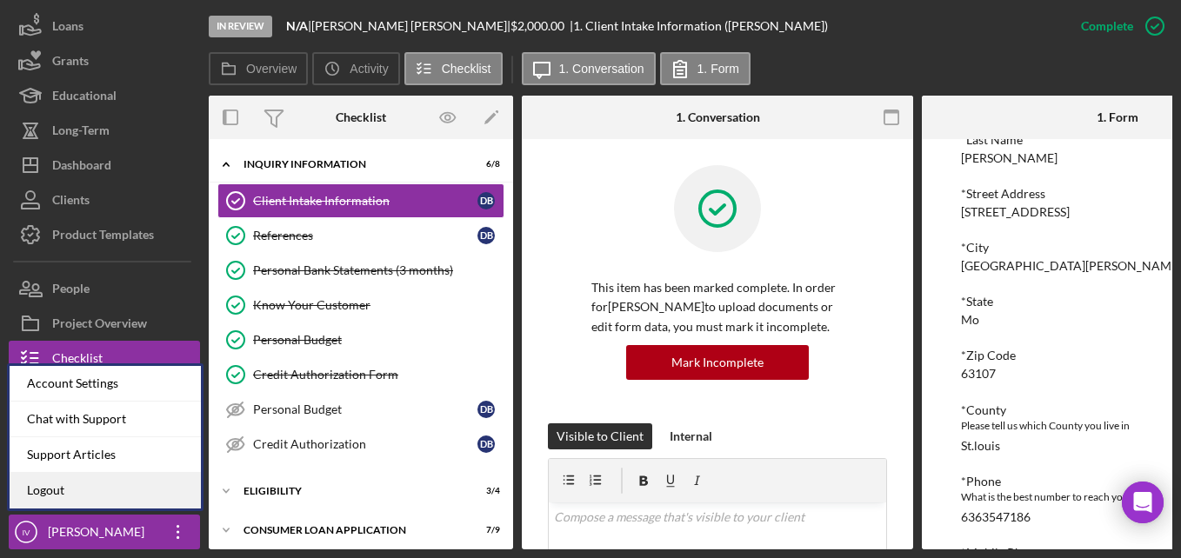
click at [108, 485] on link "Logout" at bounding box center [105, 491] width 191 height 36
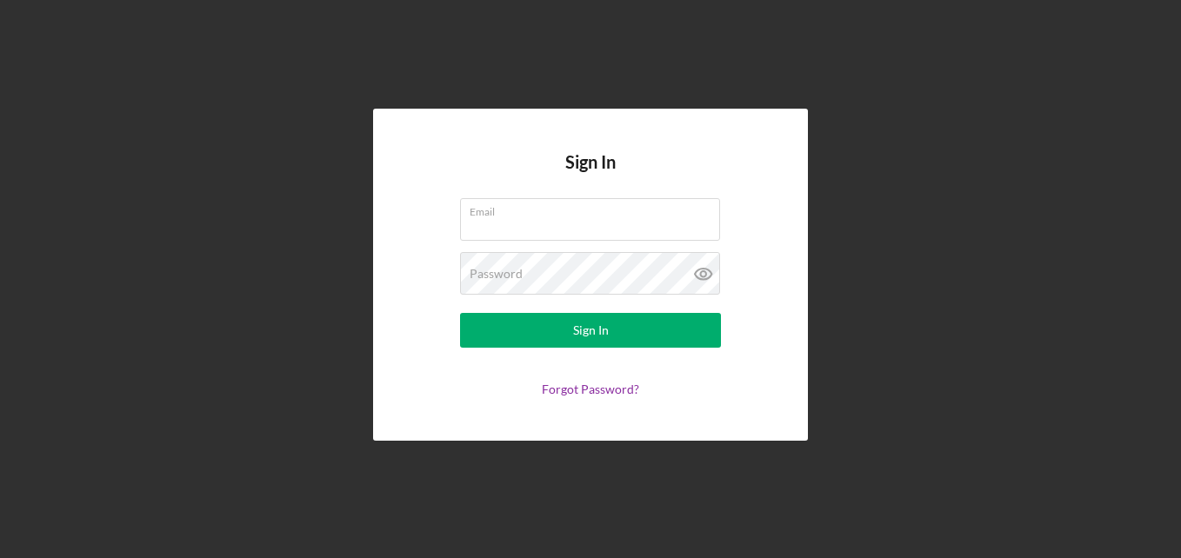
type input "[EMAIL_ADDRESS][DOMAIN_NAME]"
